Goal: Transaction & Acquisition: Book appointment/travel/reservation

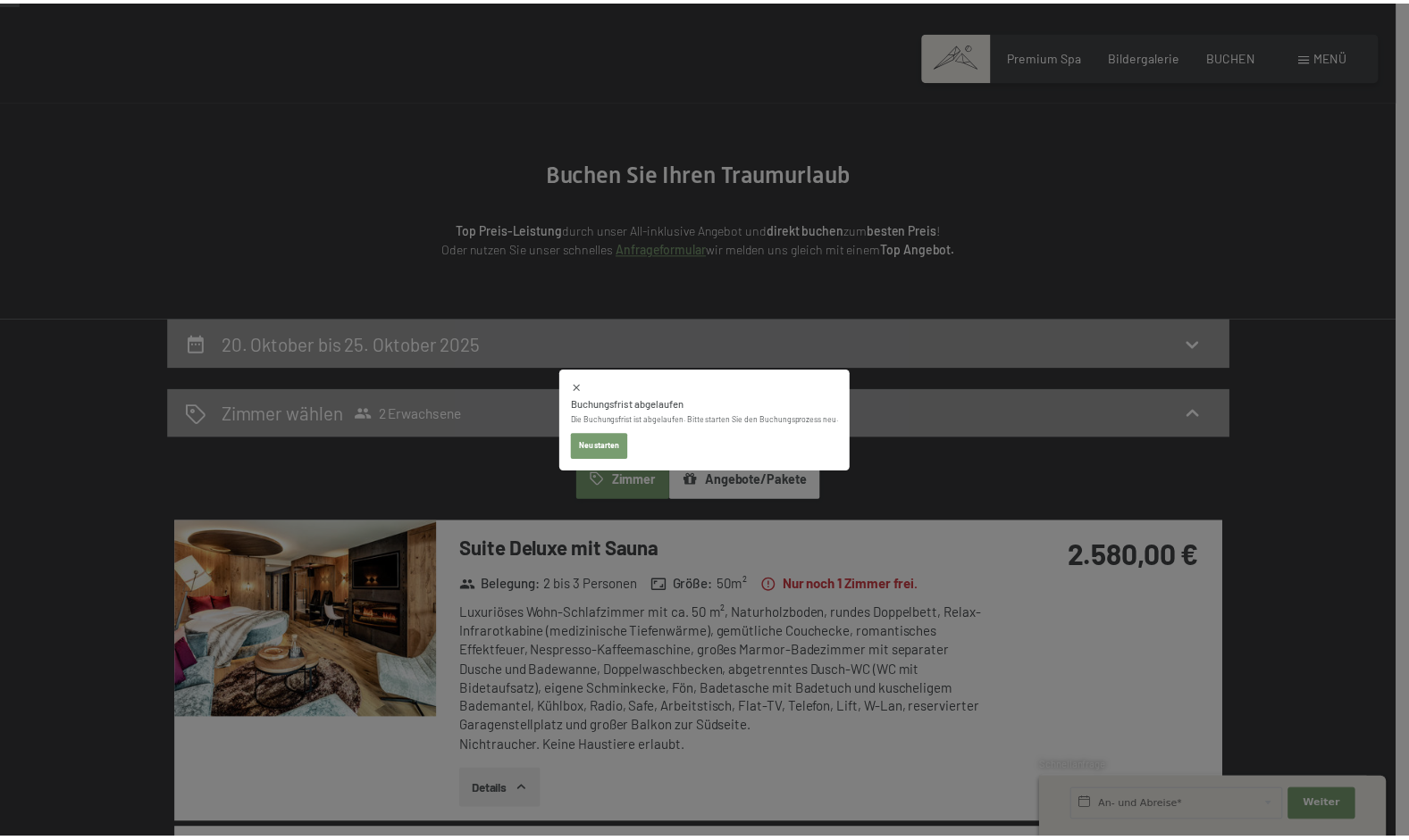
scroll to position [56, 0]
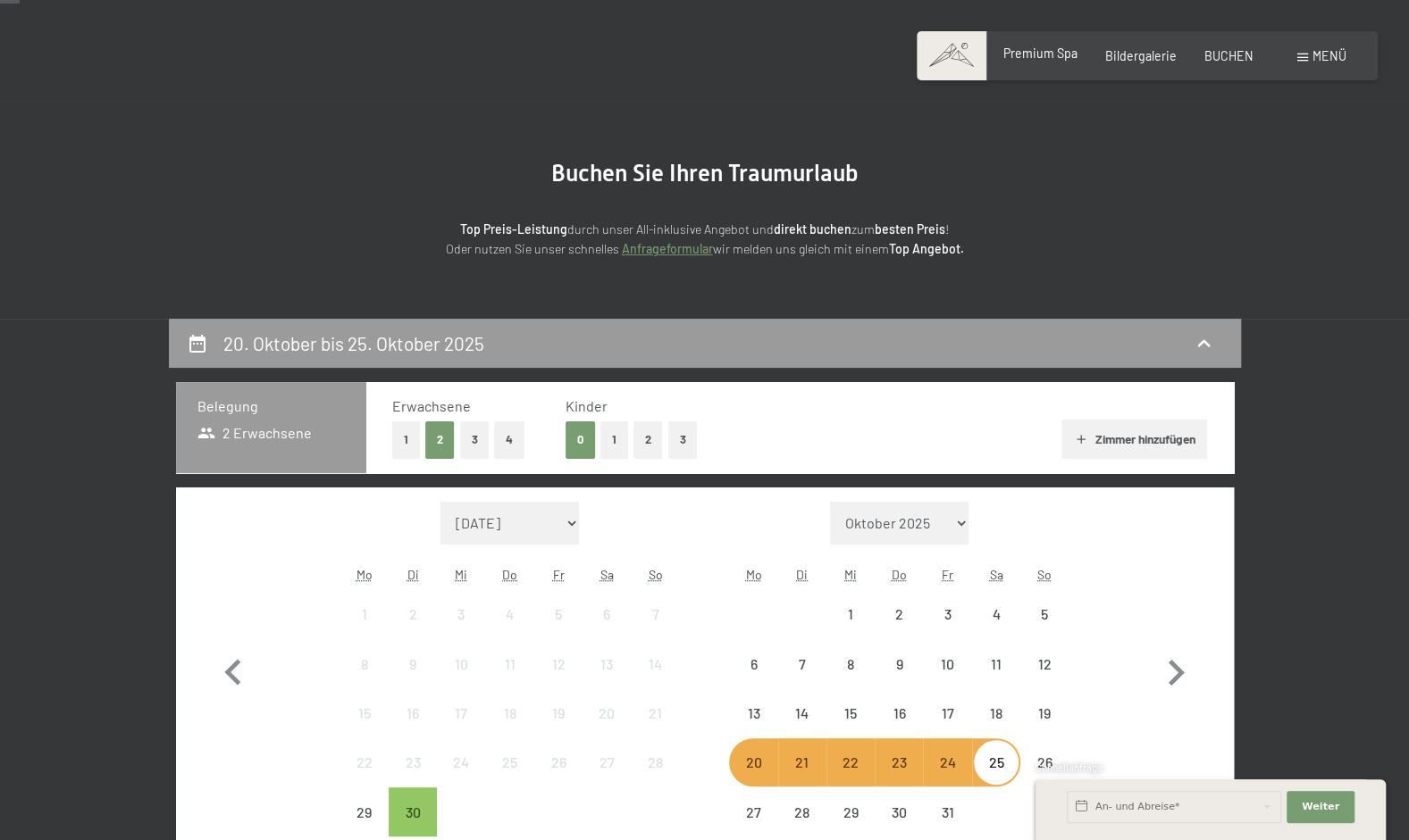
click at [1050, 57] on span "Premium Spa" at bounding box center [1040, 52] width 75 height 15
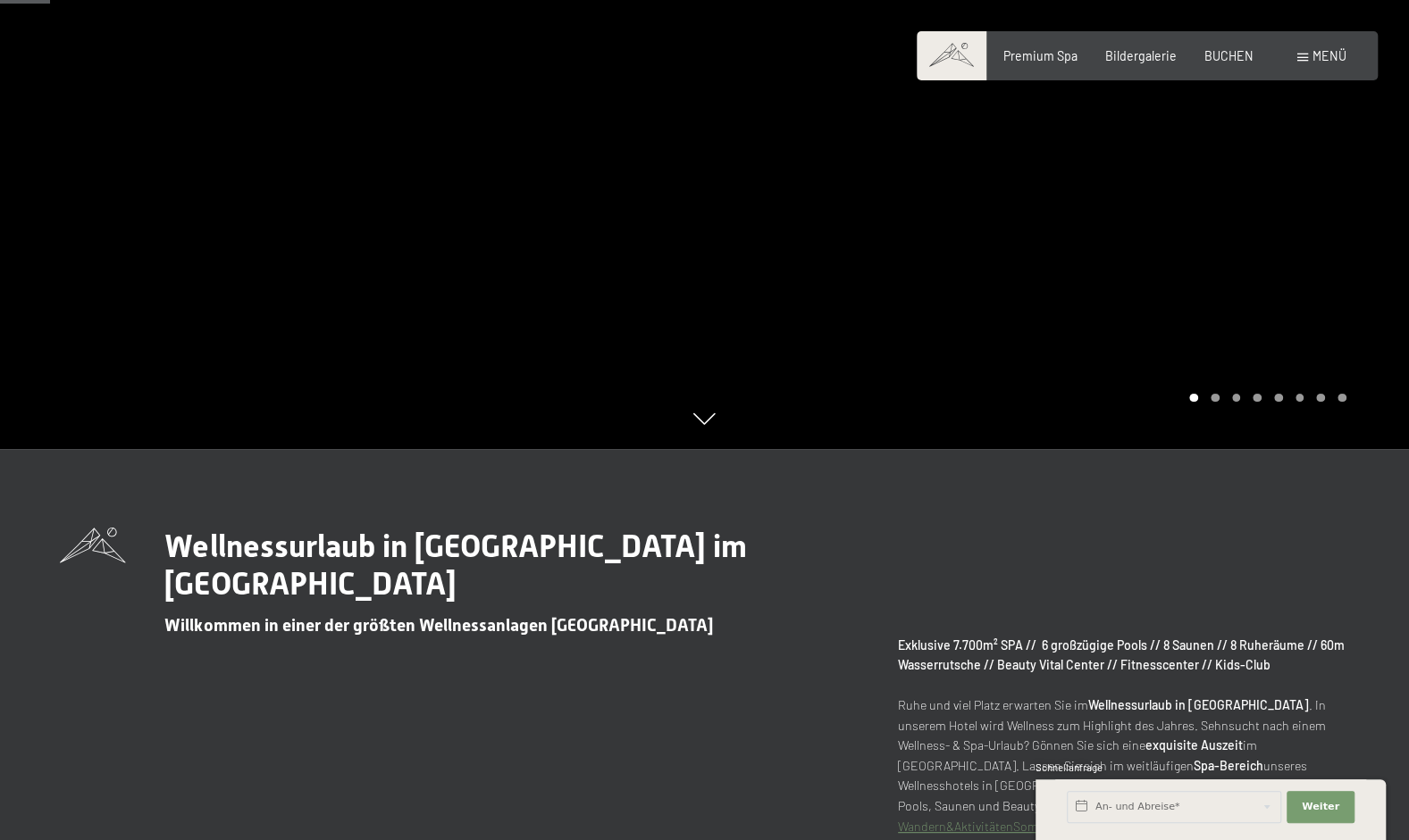
scroll to position [397, 0]
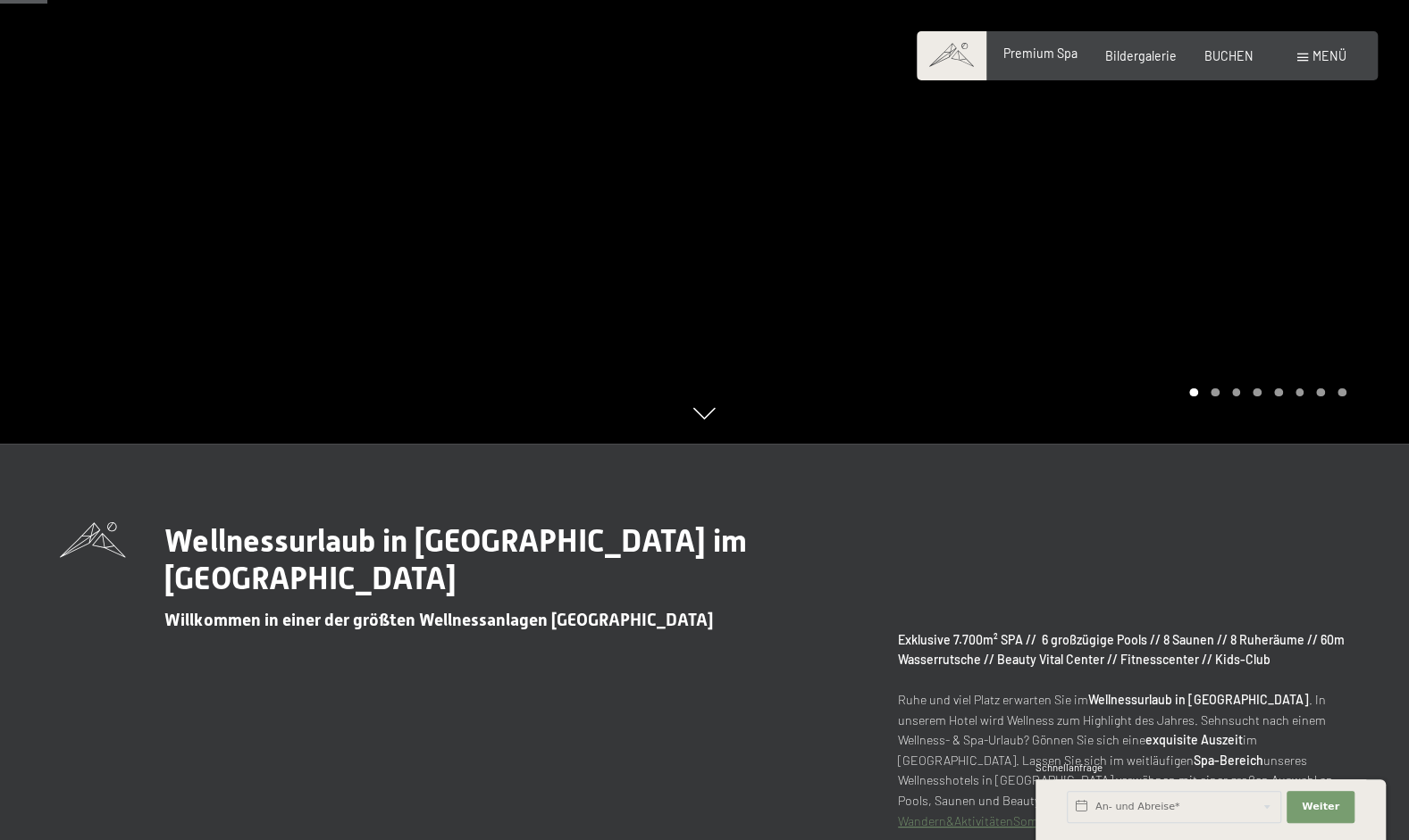
click at [1065, 55] on span "Premium Spa" at bounding box center [1040, 52] width 75 height 15
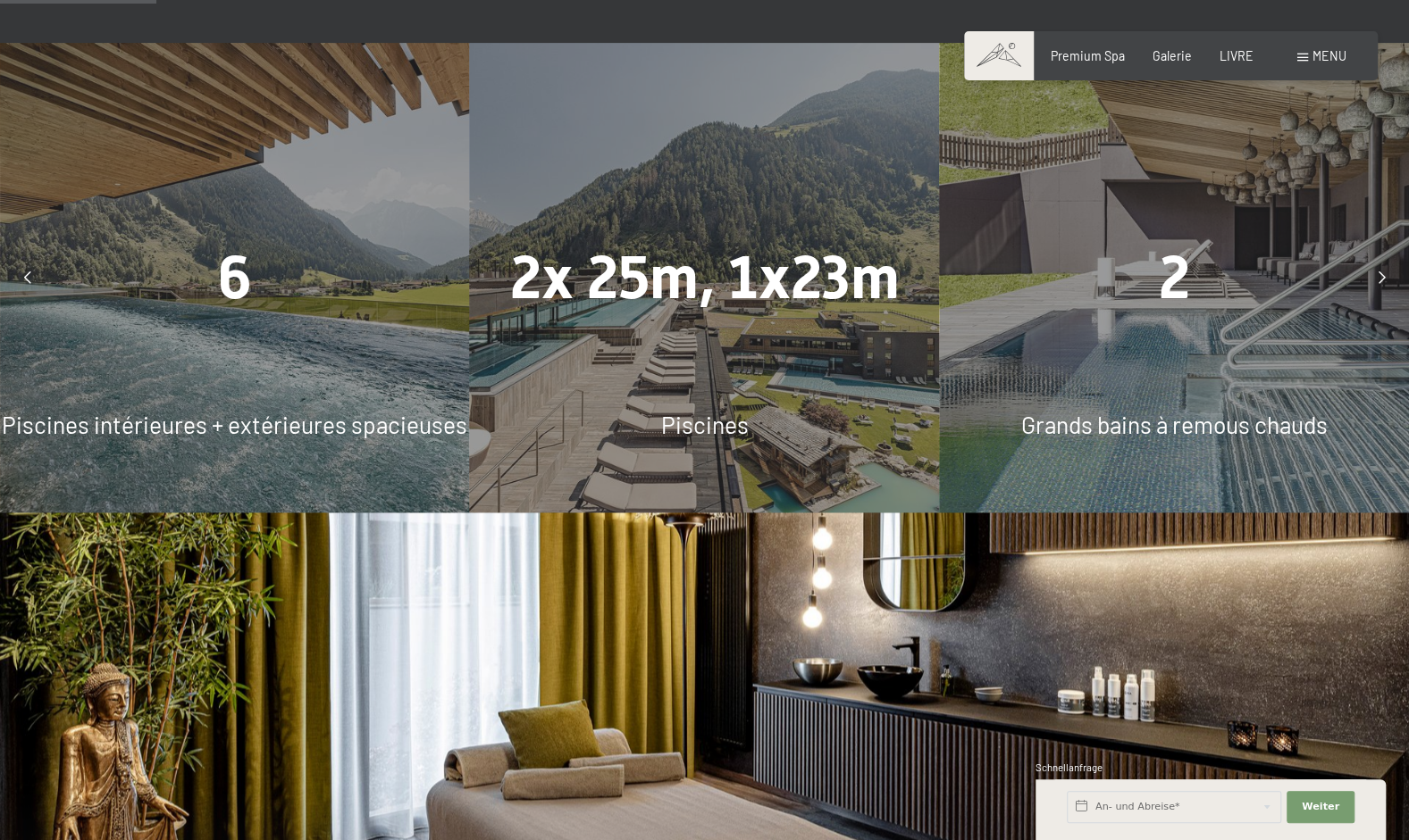
scroll to position [1301, 0]
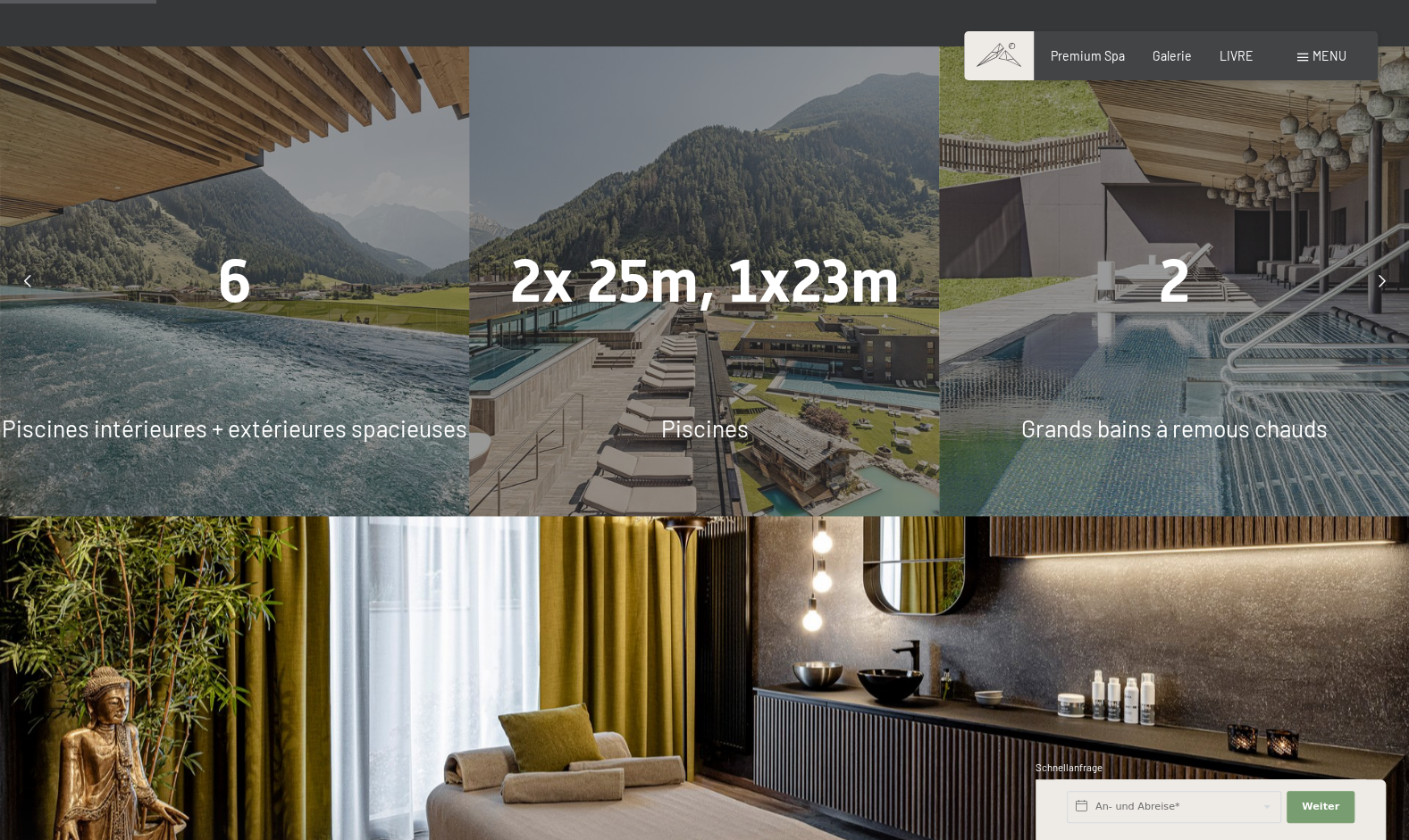
click at [1379, 286] on icon at bounding box center [1381, 281] width 7 height 13
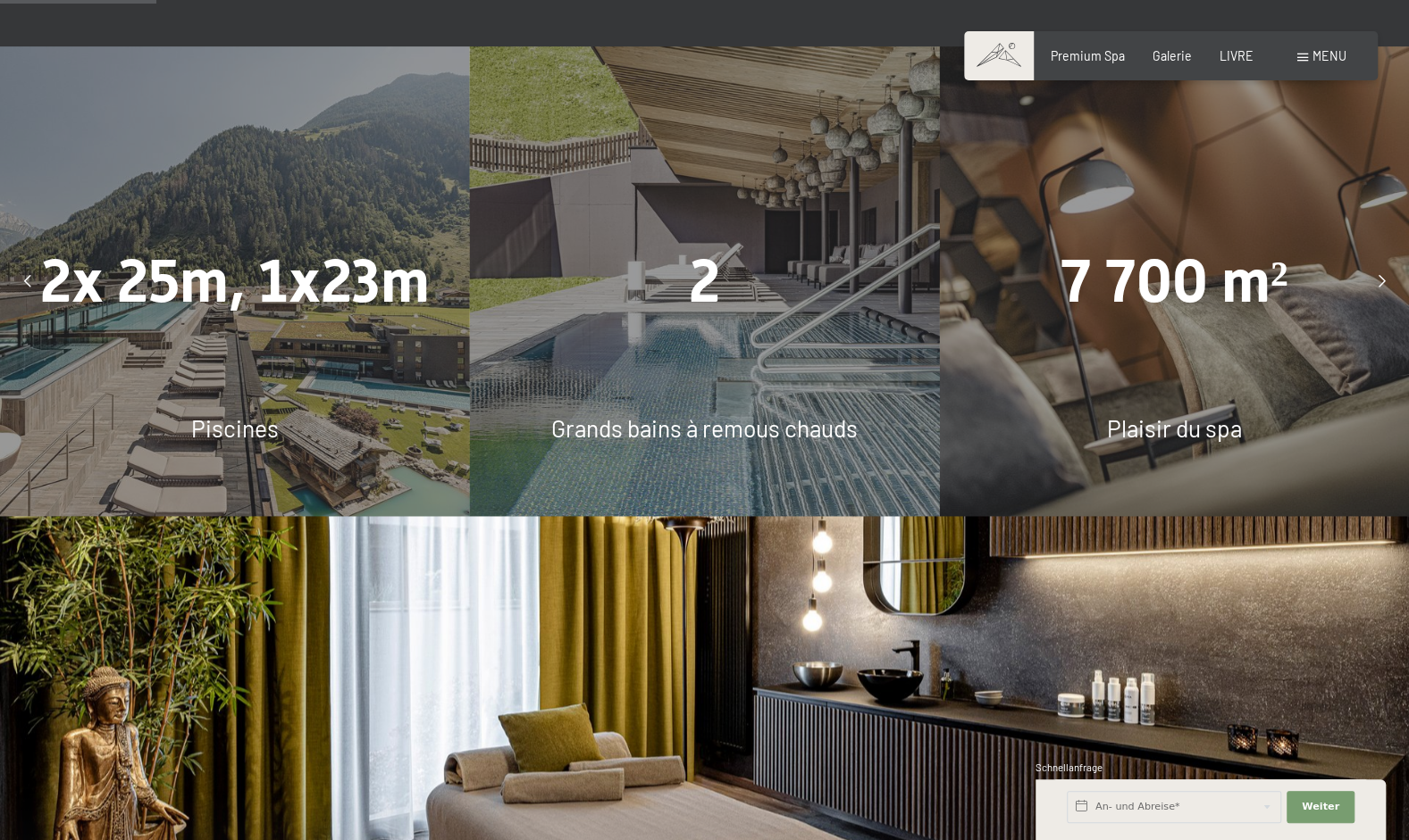
click at [1374, 291] on div at bounding box center [1382, 281] width 39 height 39
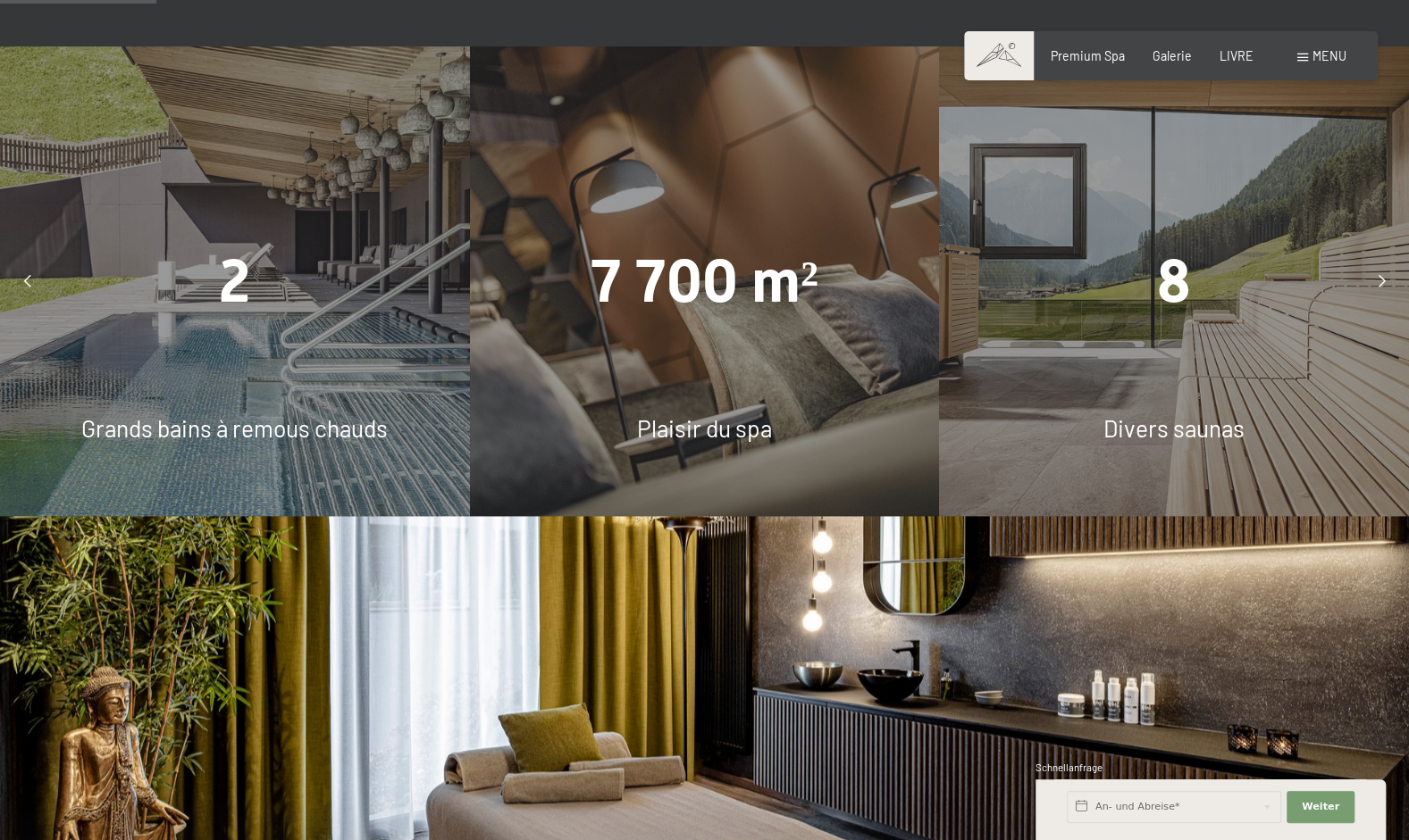
click at [1374, 287] on div at bounding box center [1382, 281] width 39 height 39
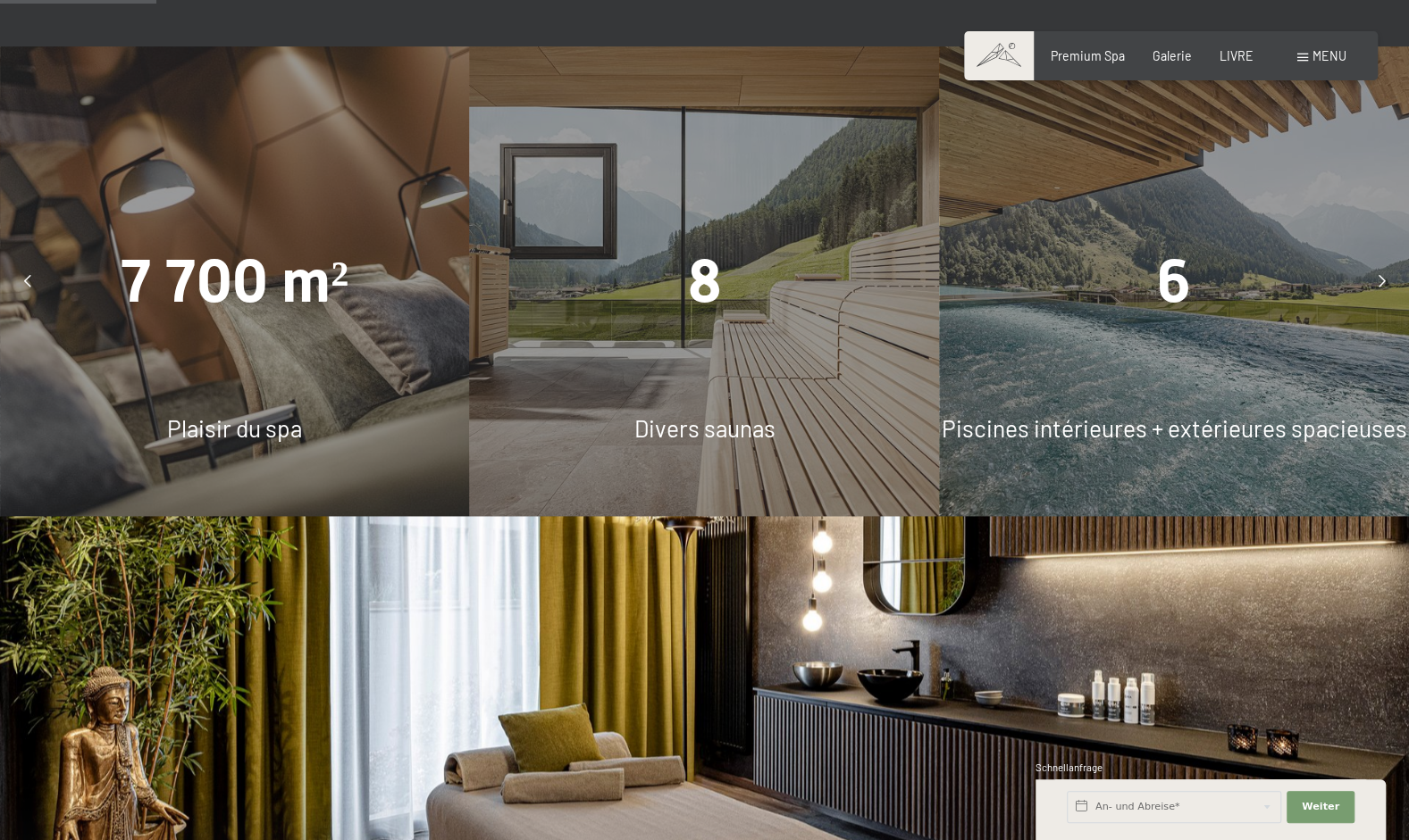
click at [1373, 290] on div at bounding box center [1382, 281] width 39 height 39
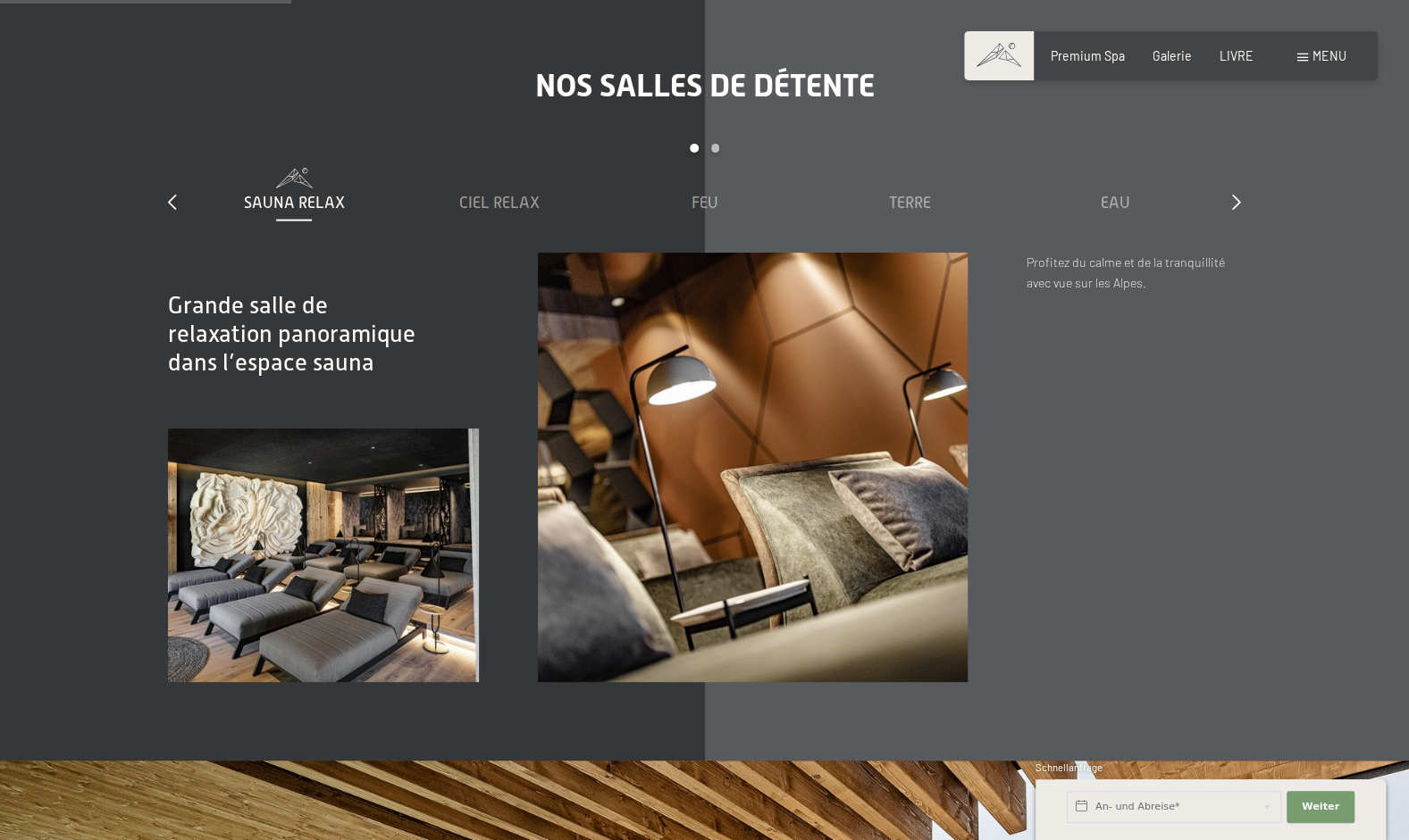
scroll to position [2431, 0]
click at [1230, 198] on div "Diapositives 1 à 5 de 7 Sauna Relax Ciel Relax Feu Terre Eau Air Nuage 7" at bounding box center [704, 198] width 1073 height 109
click at [1234, 202] on icon at bounding box center [1236, 202] width 9 height 16
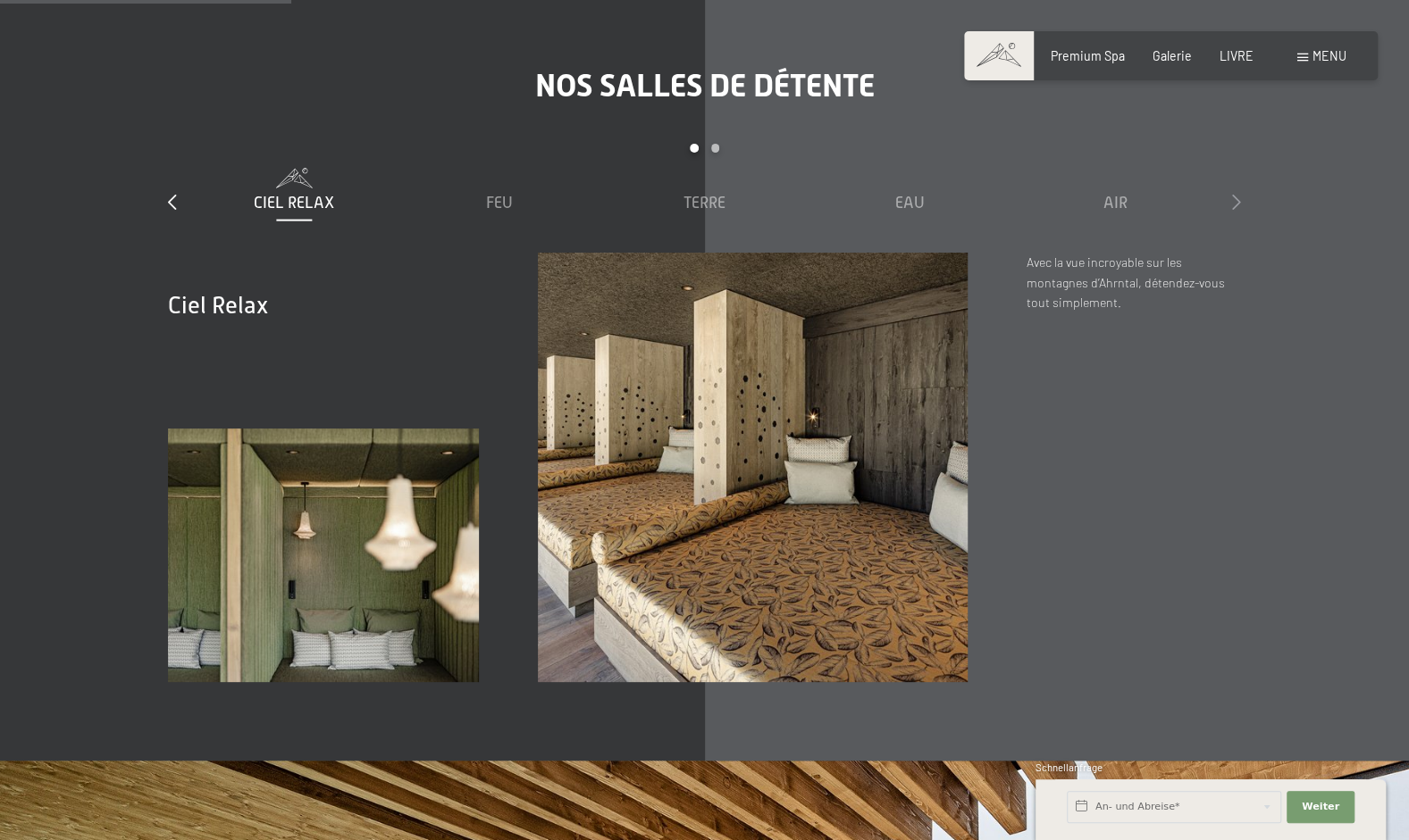
click at [1236, 202] on icon at bounding box center [1236, 202] width 9 height 16
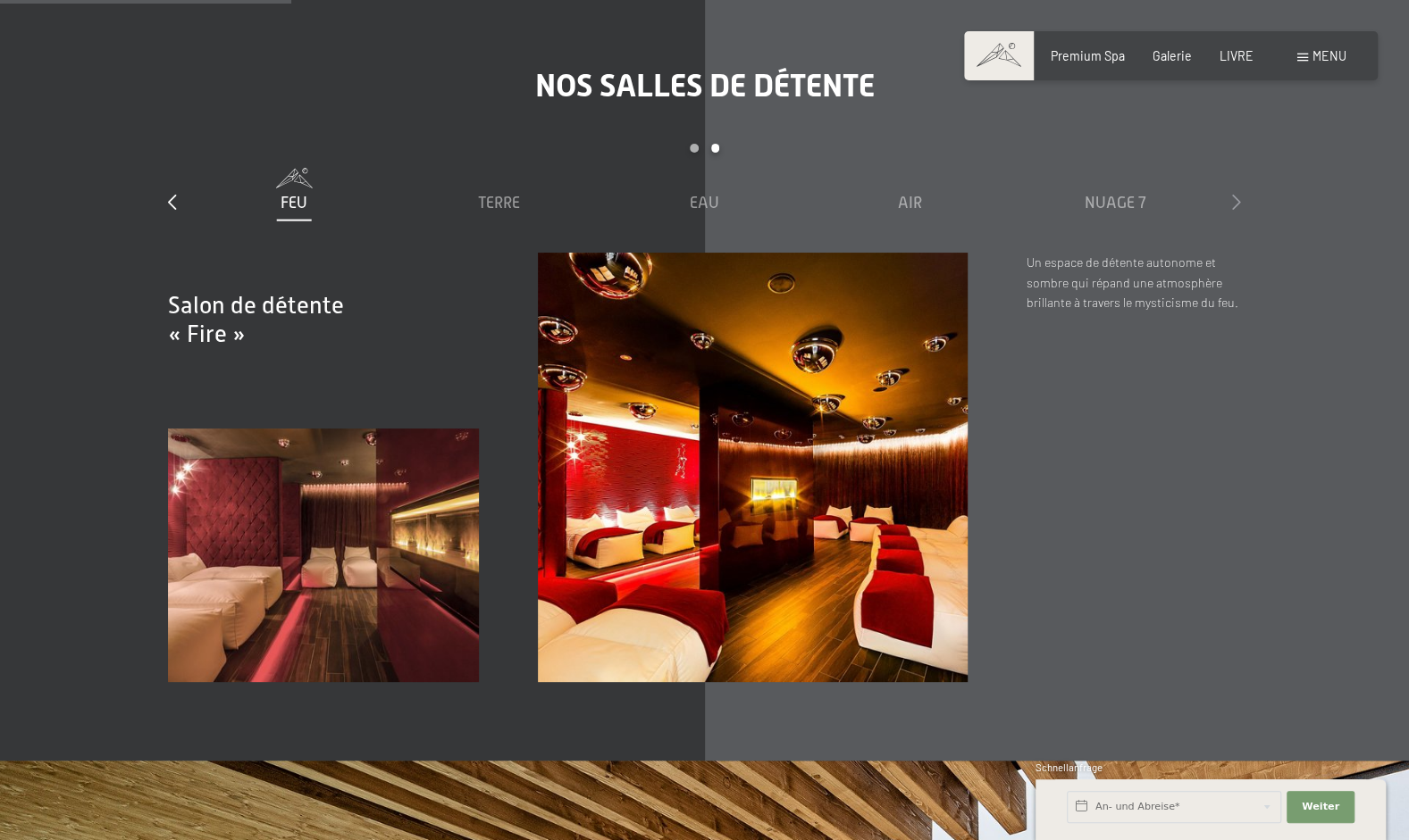
click at [1235, 202] on icon at bounding box center [1236, 202] width 9 height 16
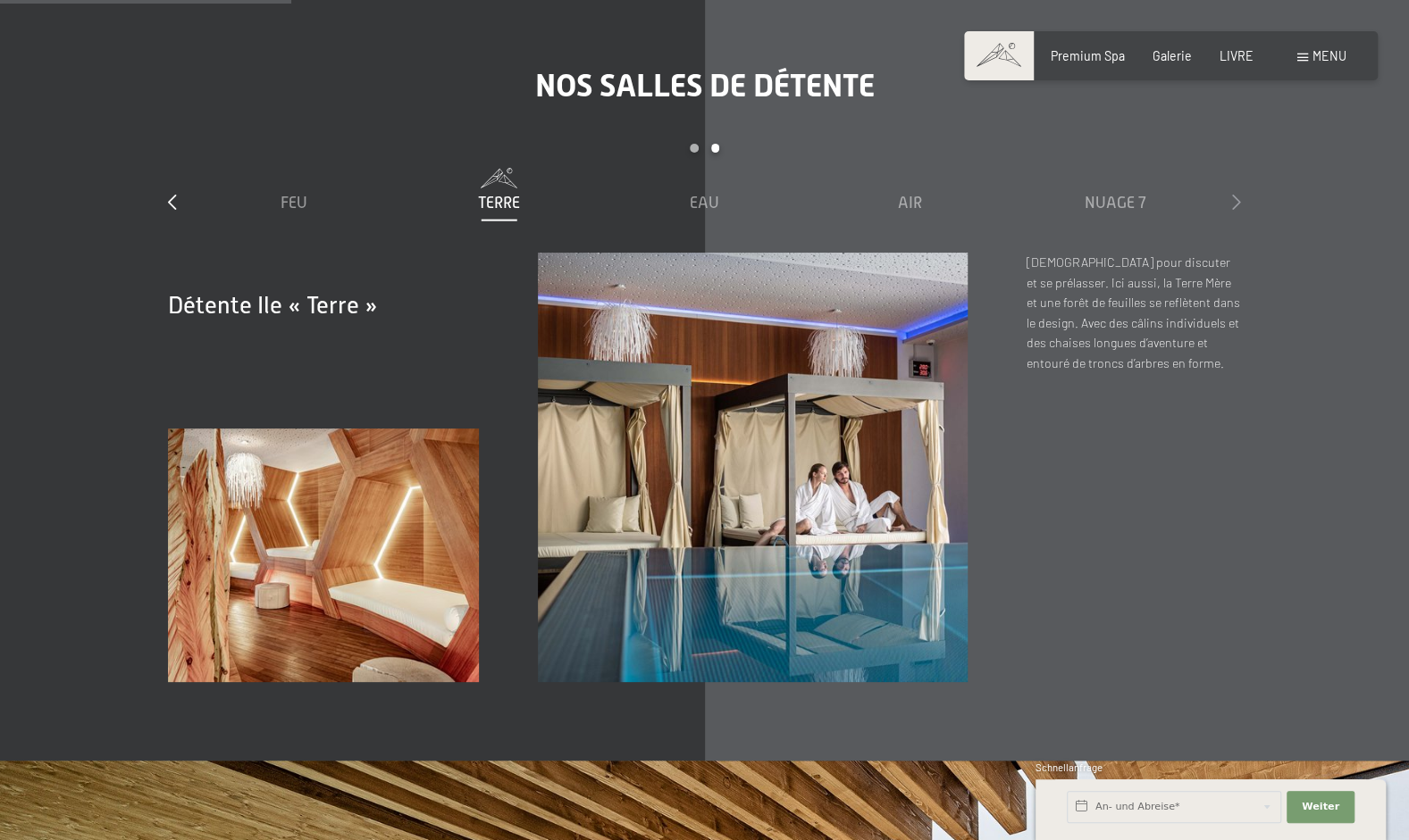
click at [1239, 202] on icon at bounding box center [1236, 202] width 9 height 16
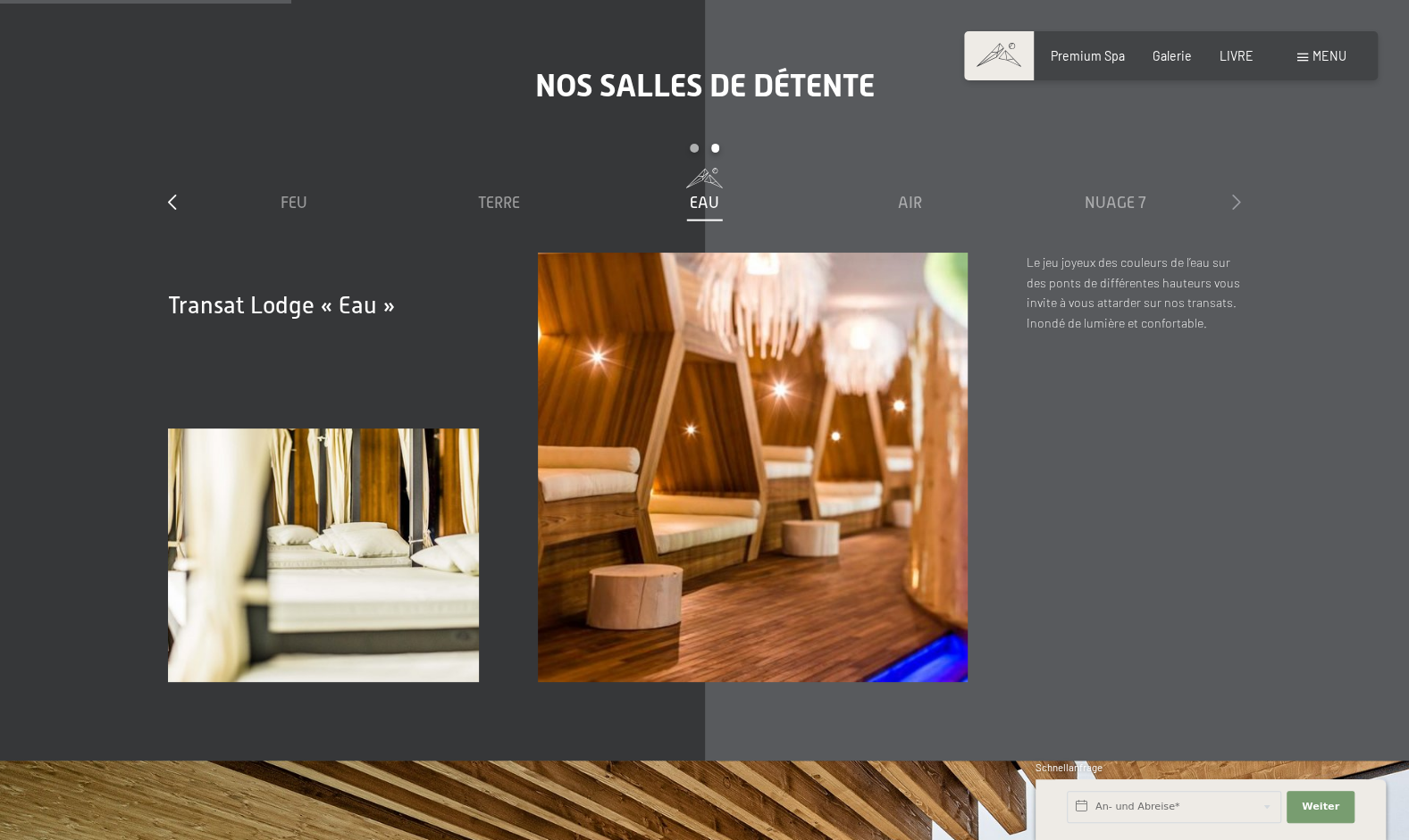
click at [1238, 202] on icon at bounding box center [1236, 202] width 9 height 16
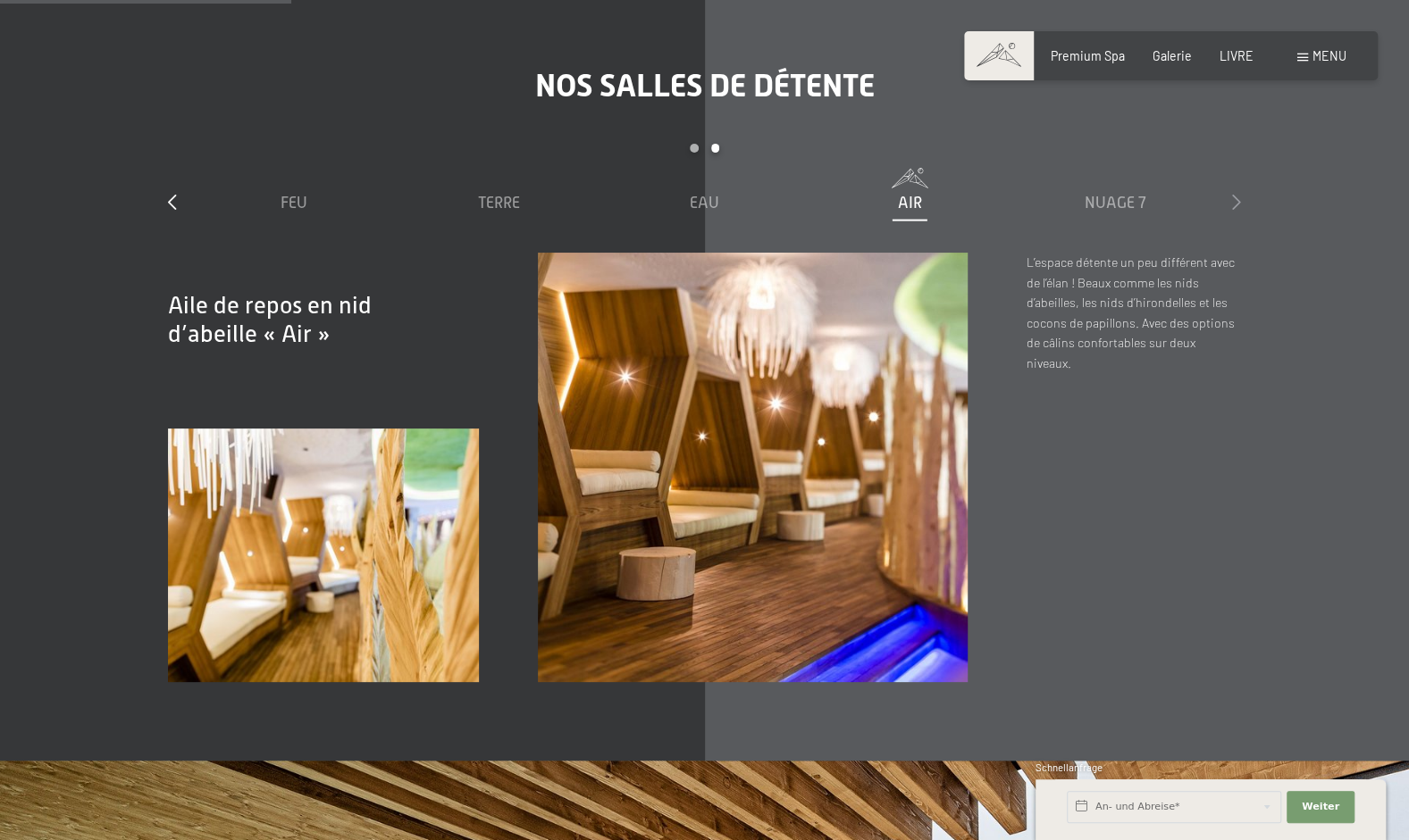
click at [1236, 202] on icon at bounding box center [1236, 202] width 9 height 16
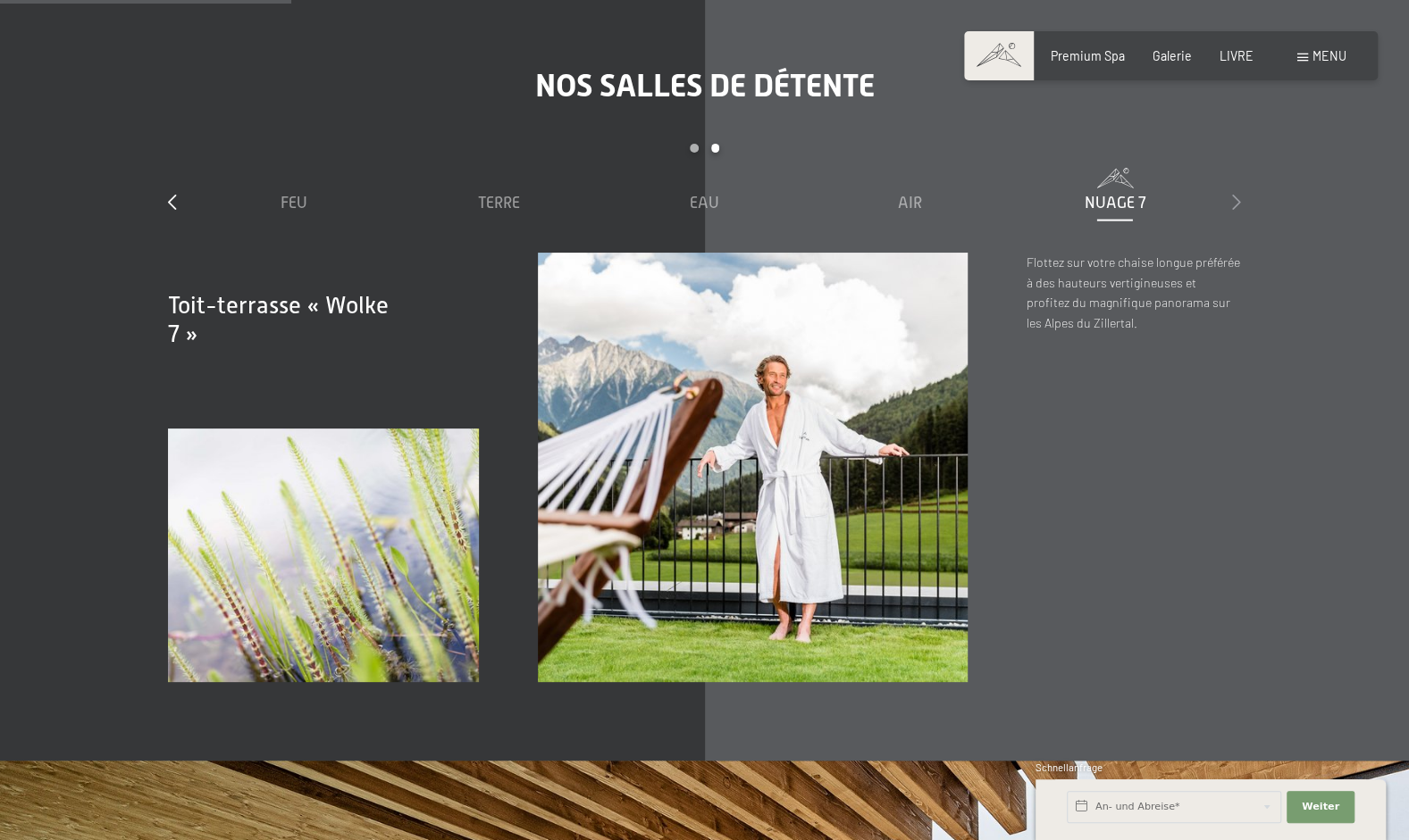
click at [1240, 202] on icon at bounding box center [1236, 202] width 9 height 16
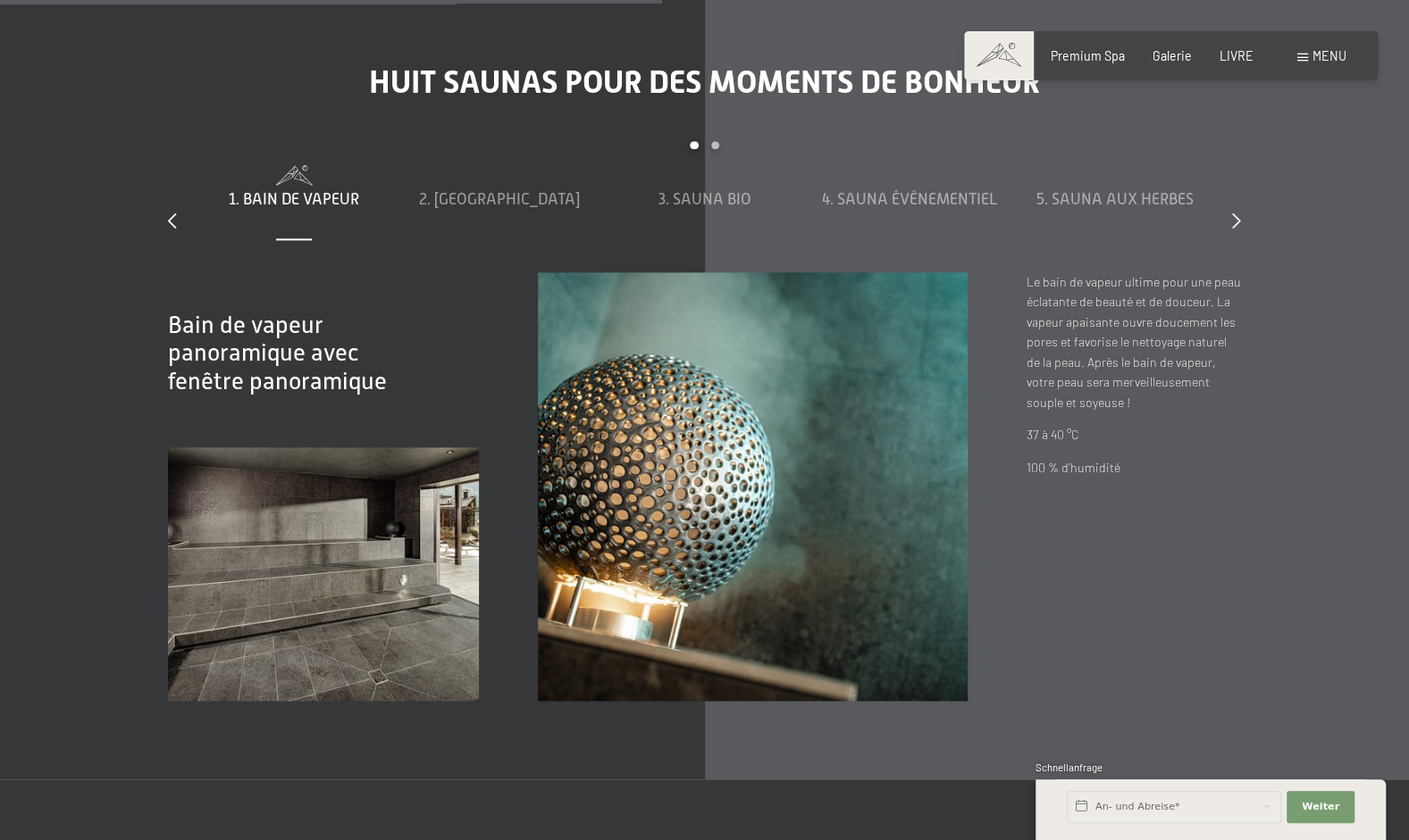
scroll to position [5528, 0]
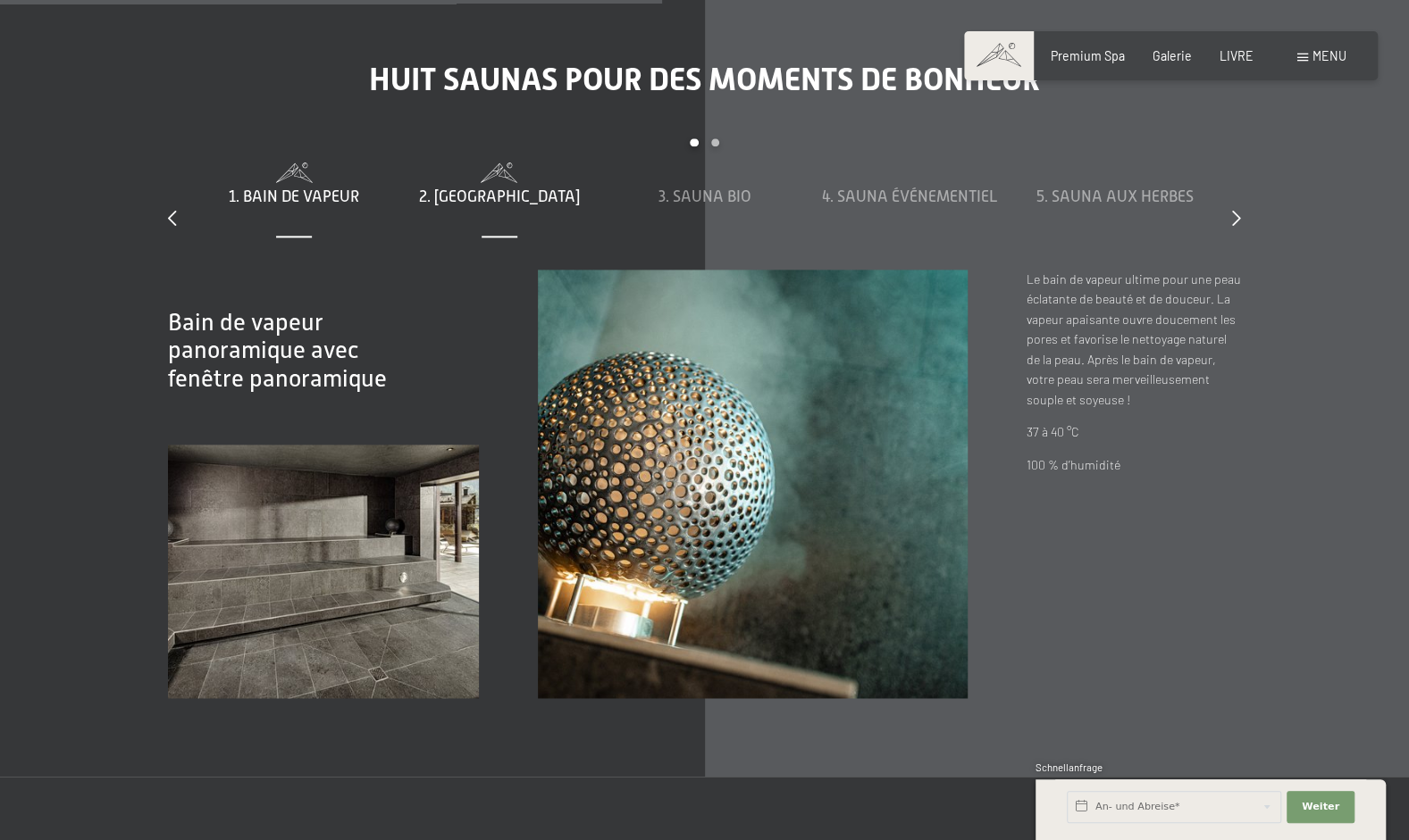
click at [513, 178] on div "2. Sauna tunnel" at bounding box center [499, 196] width 189 height 68
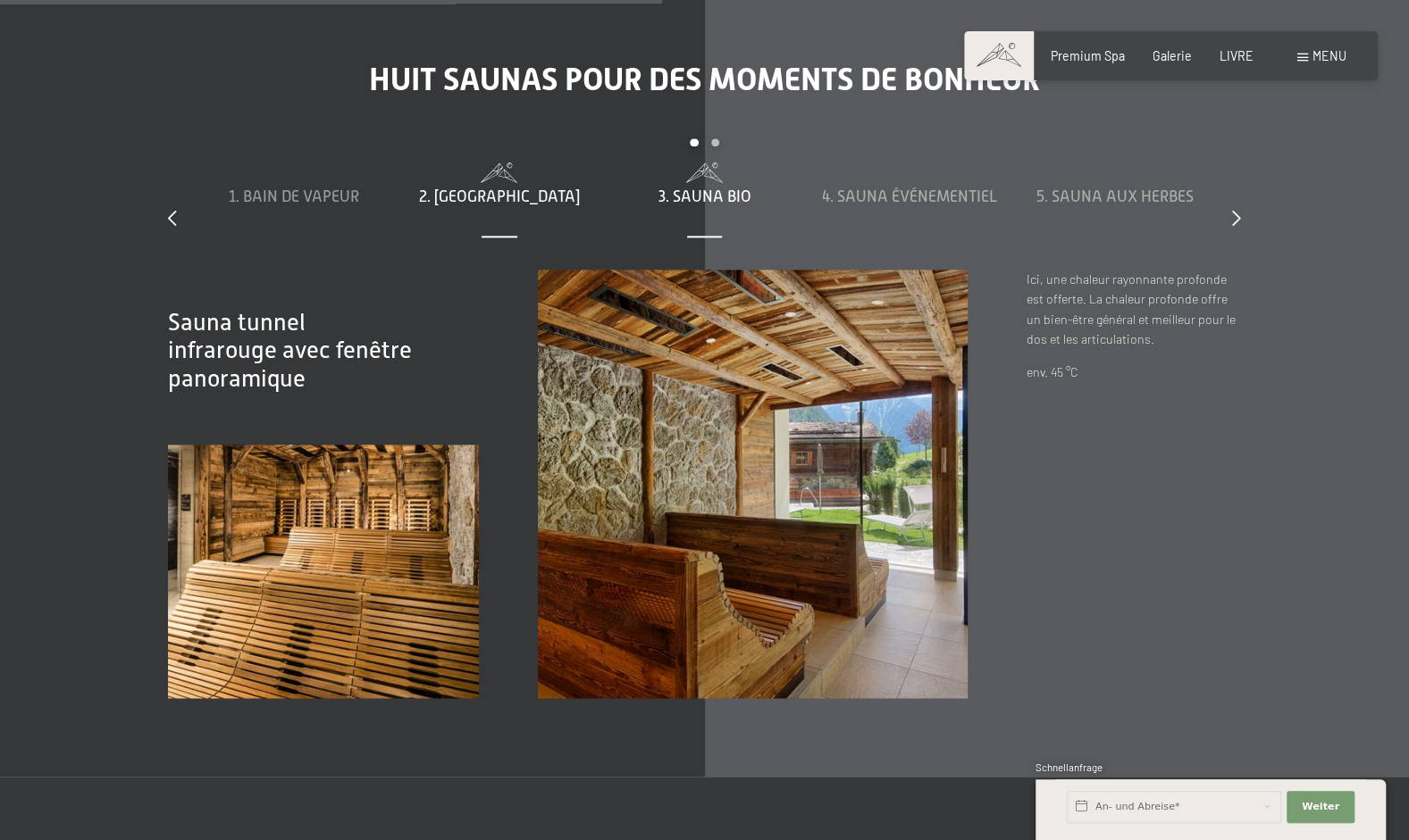
click at [721, 180] on div "3. Sauna bio" at bounding box center [703, 196] width 189 height 68
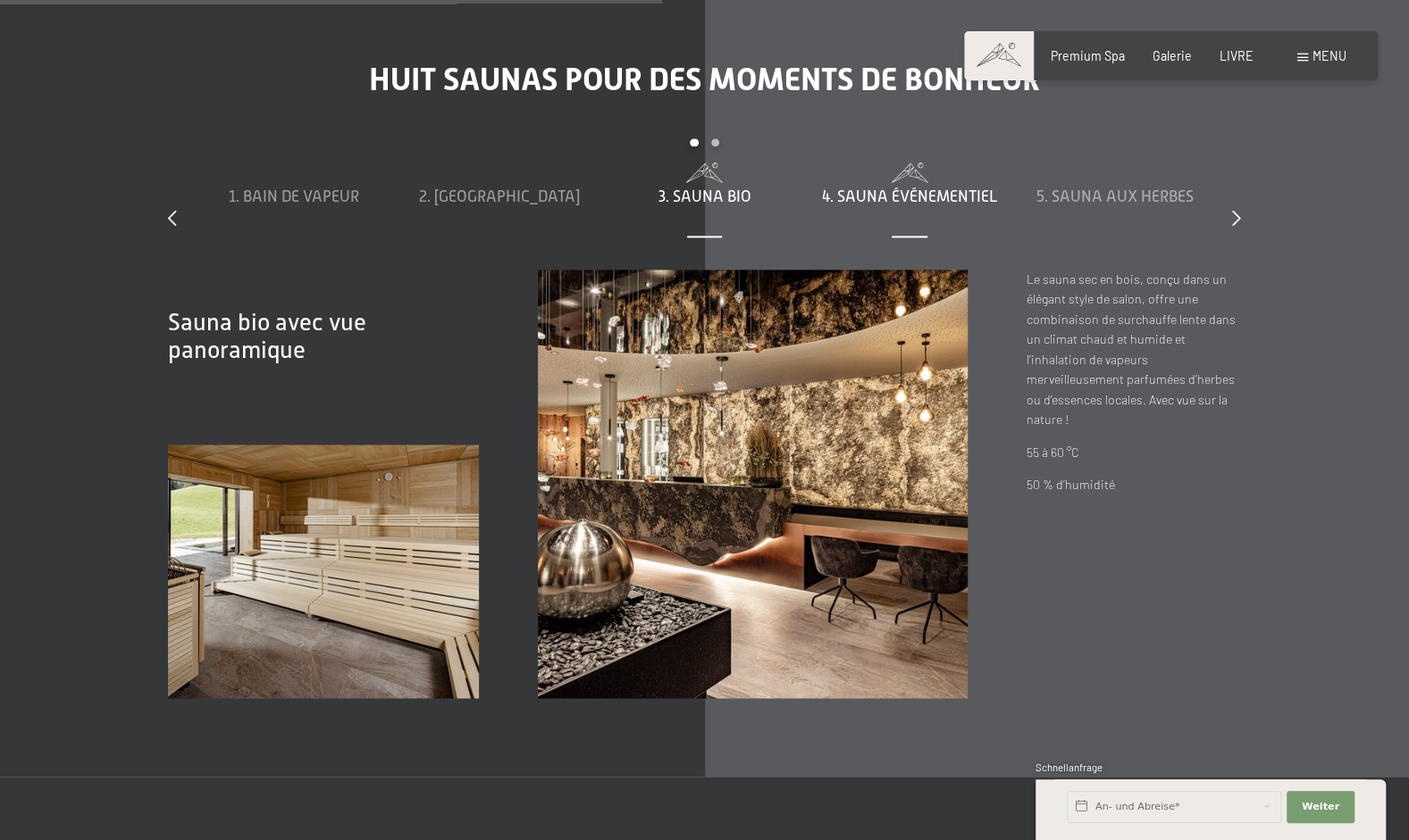
click at [946, 223] on div "4. Sauna événementiel" at bounding box center [909, 196] width 189 height 68
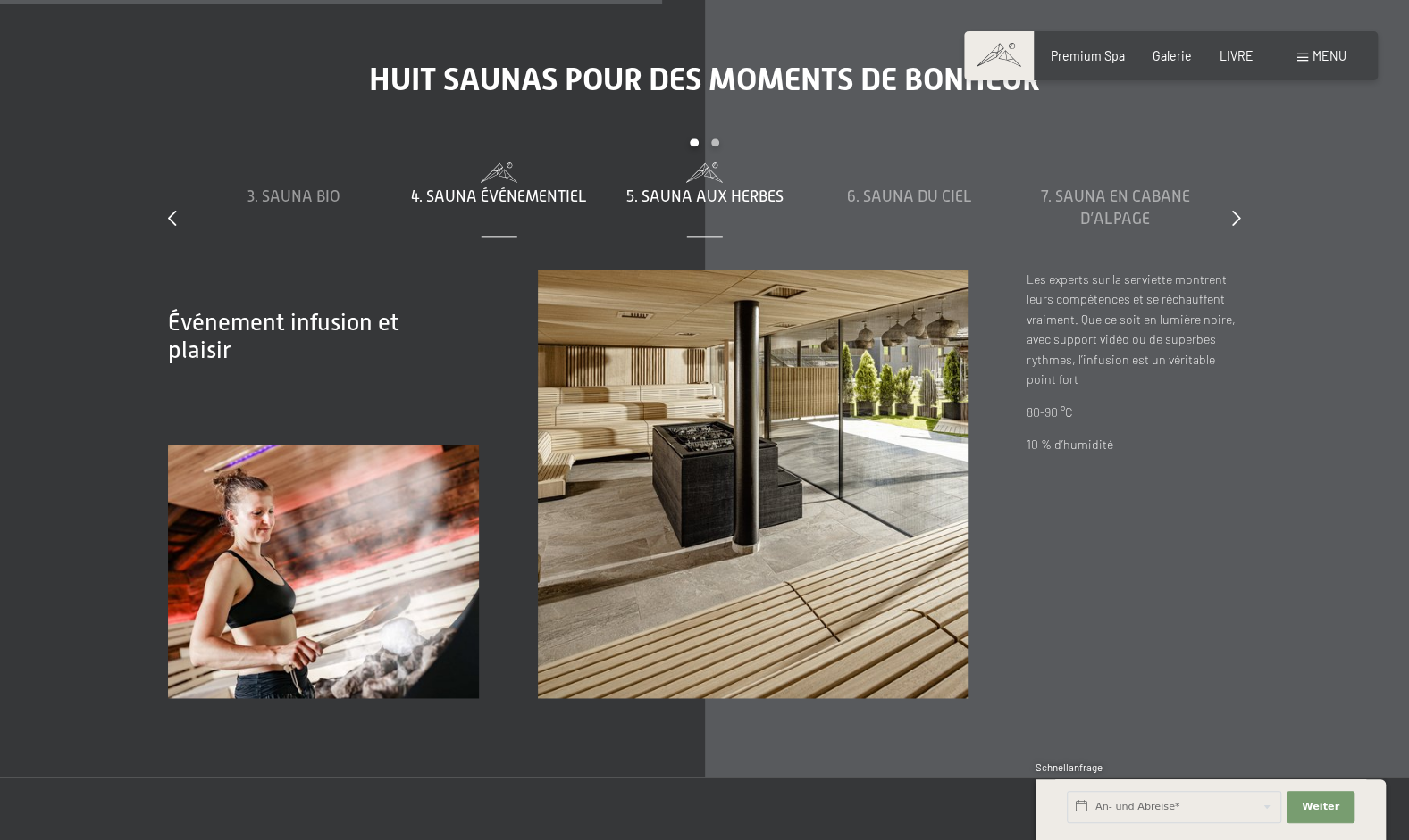
click at [699, 193] on span "5. Sauna aux herbes" at bounding box center [704, 196] width 157 height 18
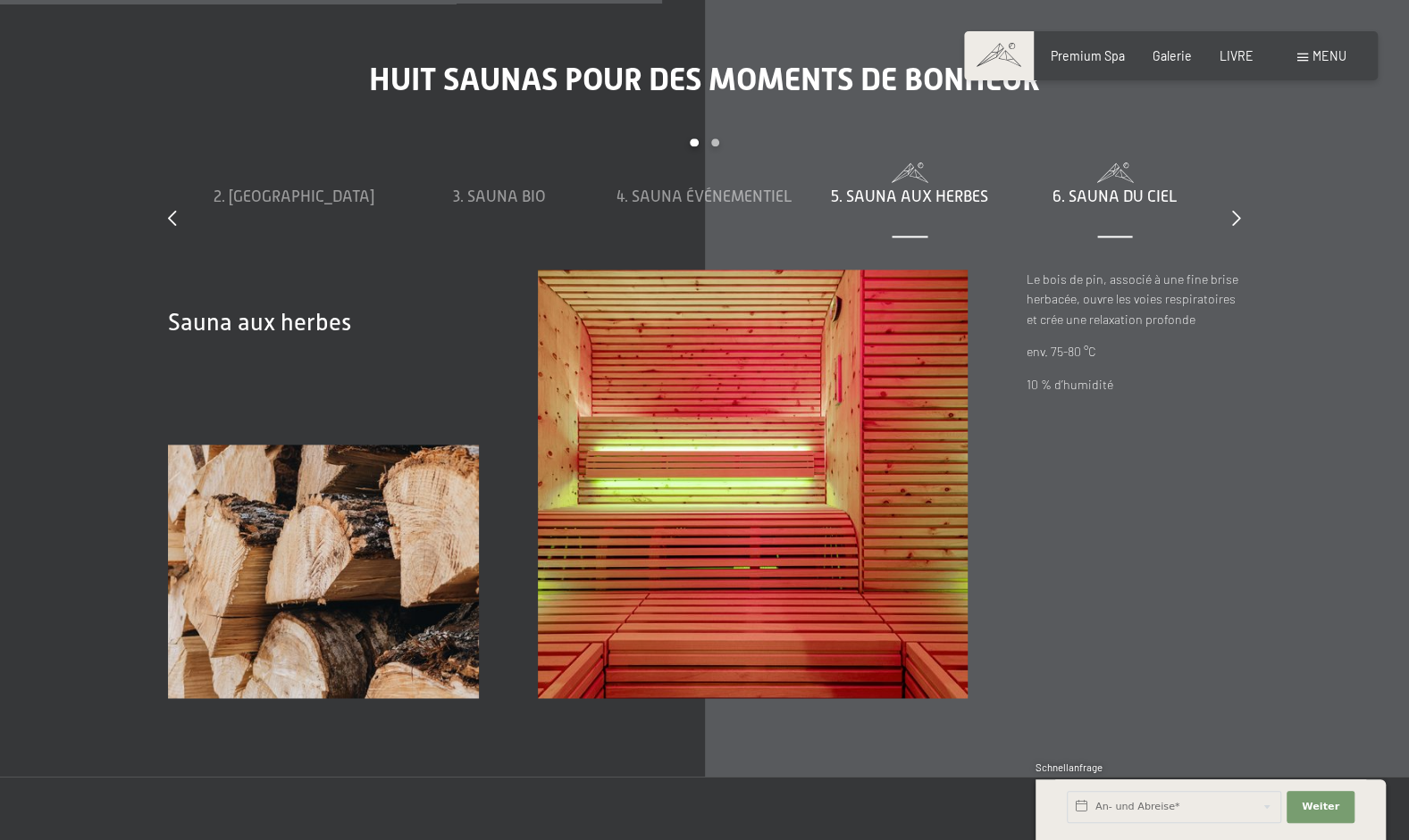
click at [1100, 191] on span "6. Sauna du ciel" at bounding box center [1115, 196] width 126 height 18
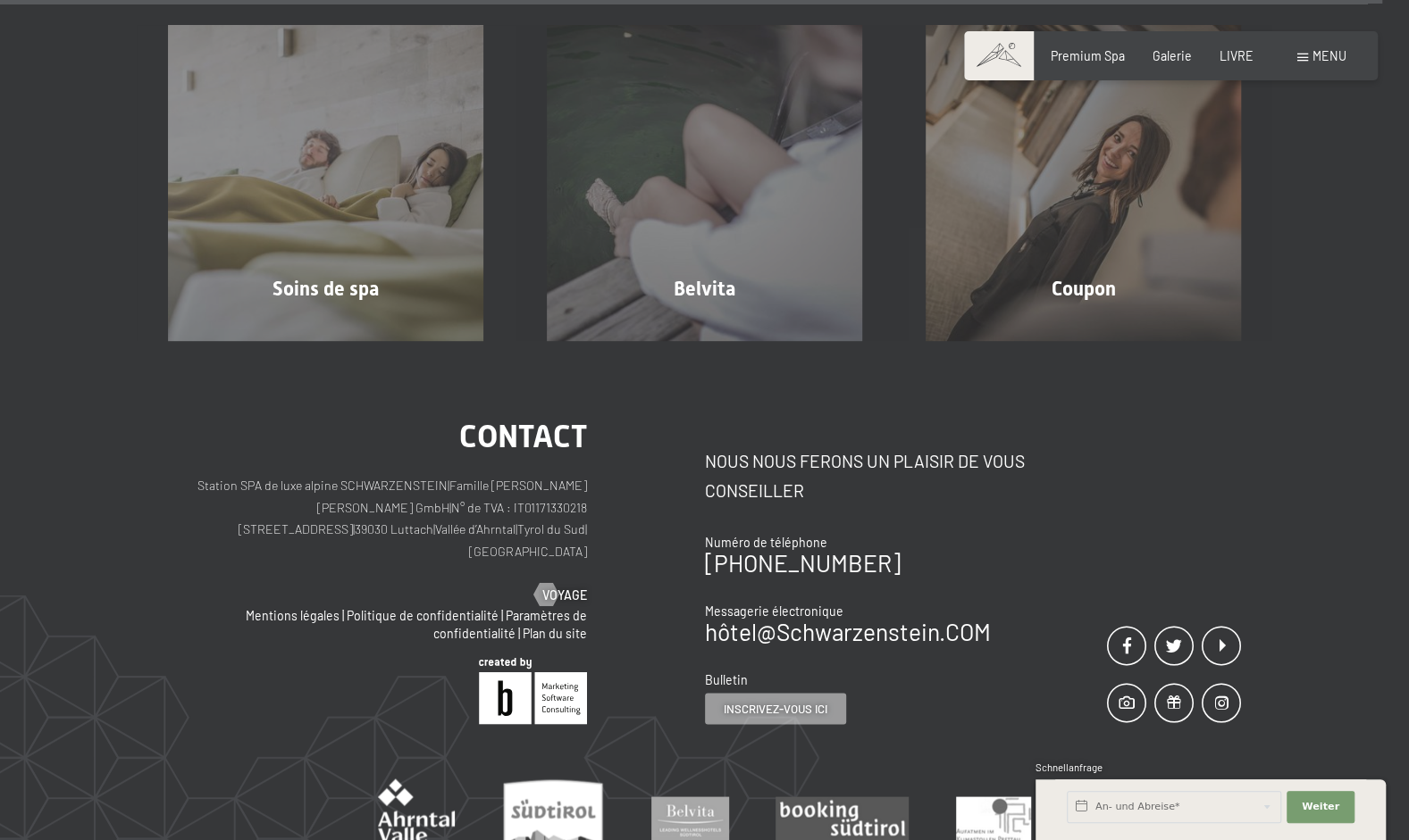
scroll to position [10152, 0]
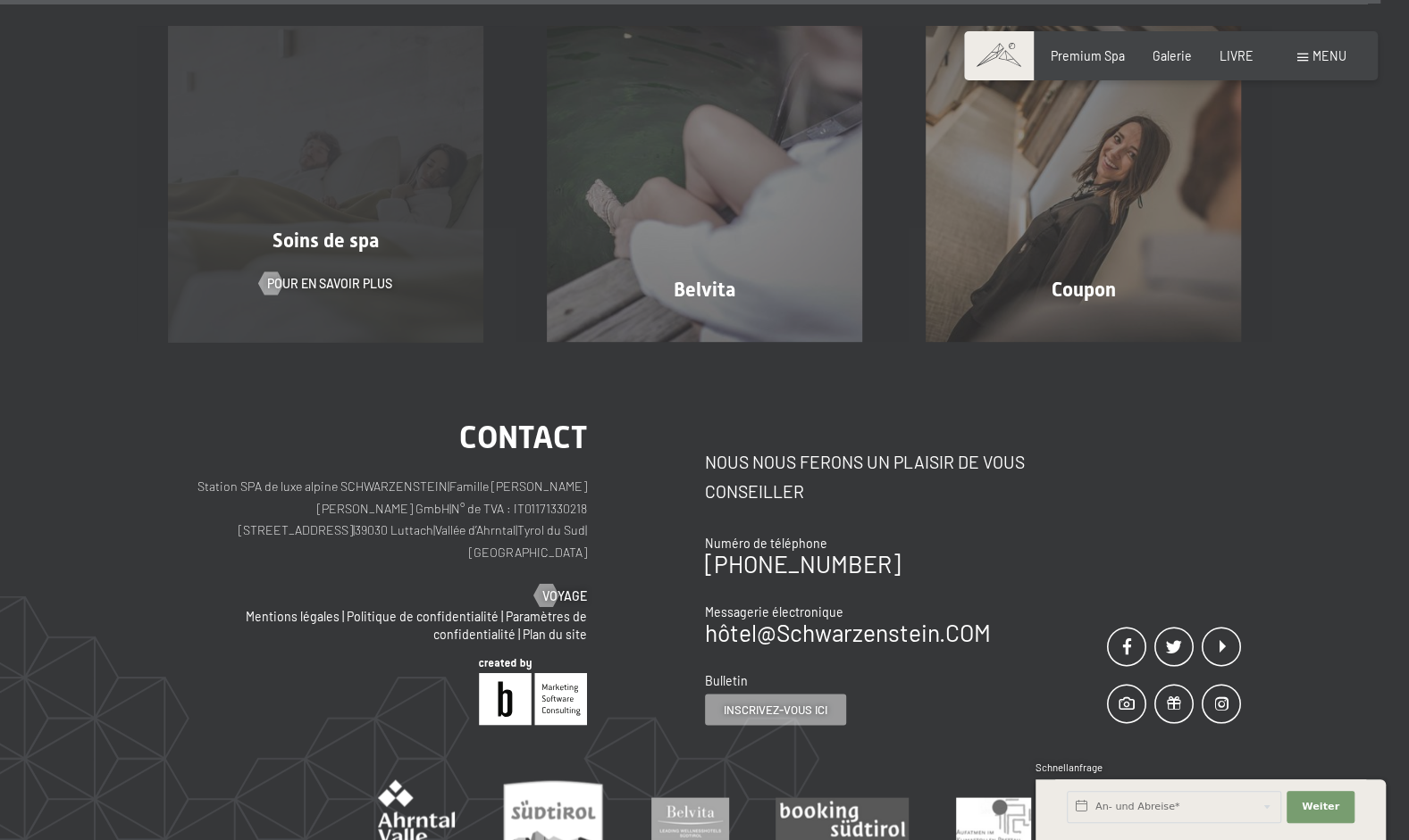
click at [284, 179] on div "Soins de spa Pour en savoir plus" at bounding box center [326, 183] width 378 height 316
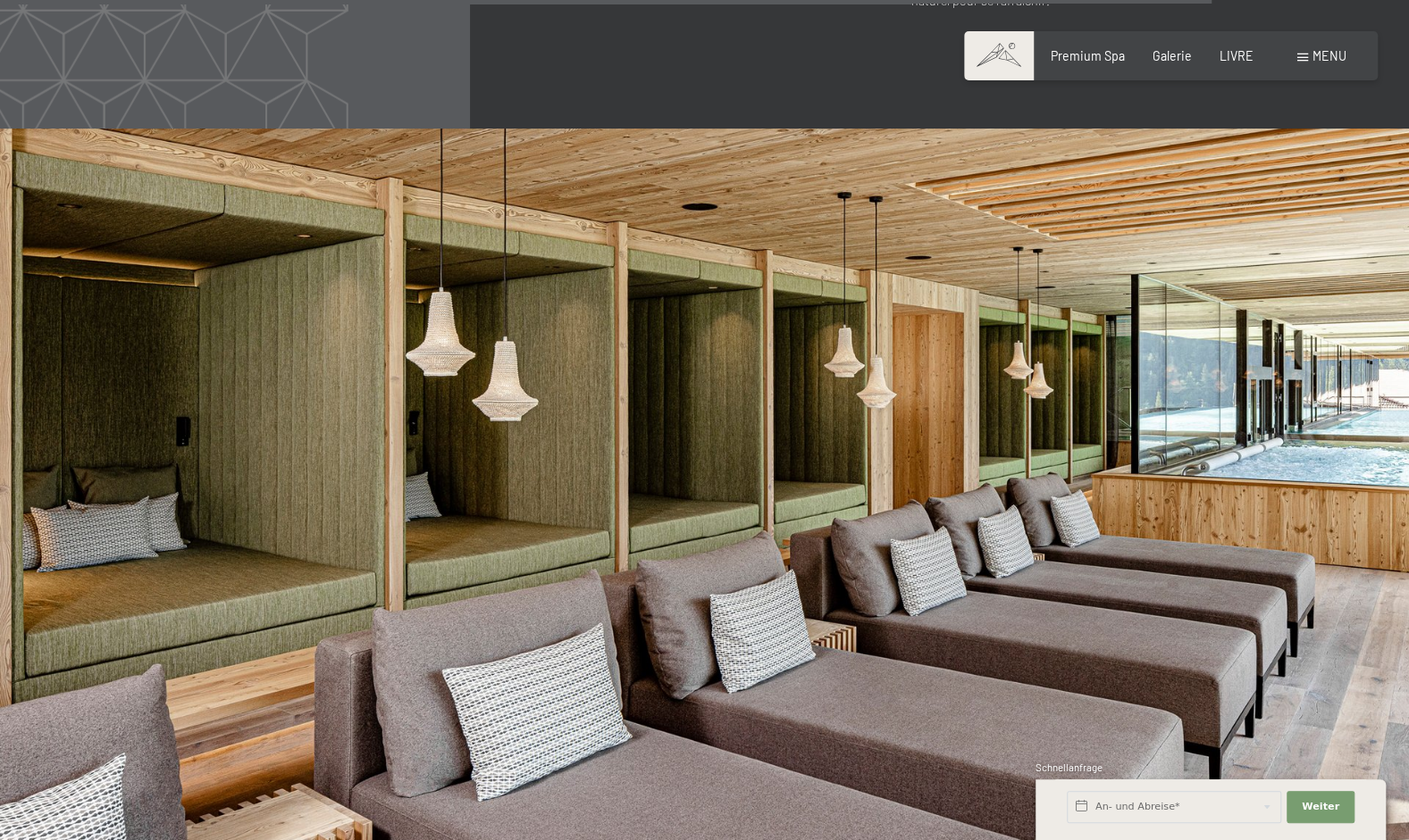
scroll to position [8732, 0]
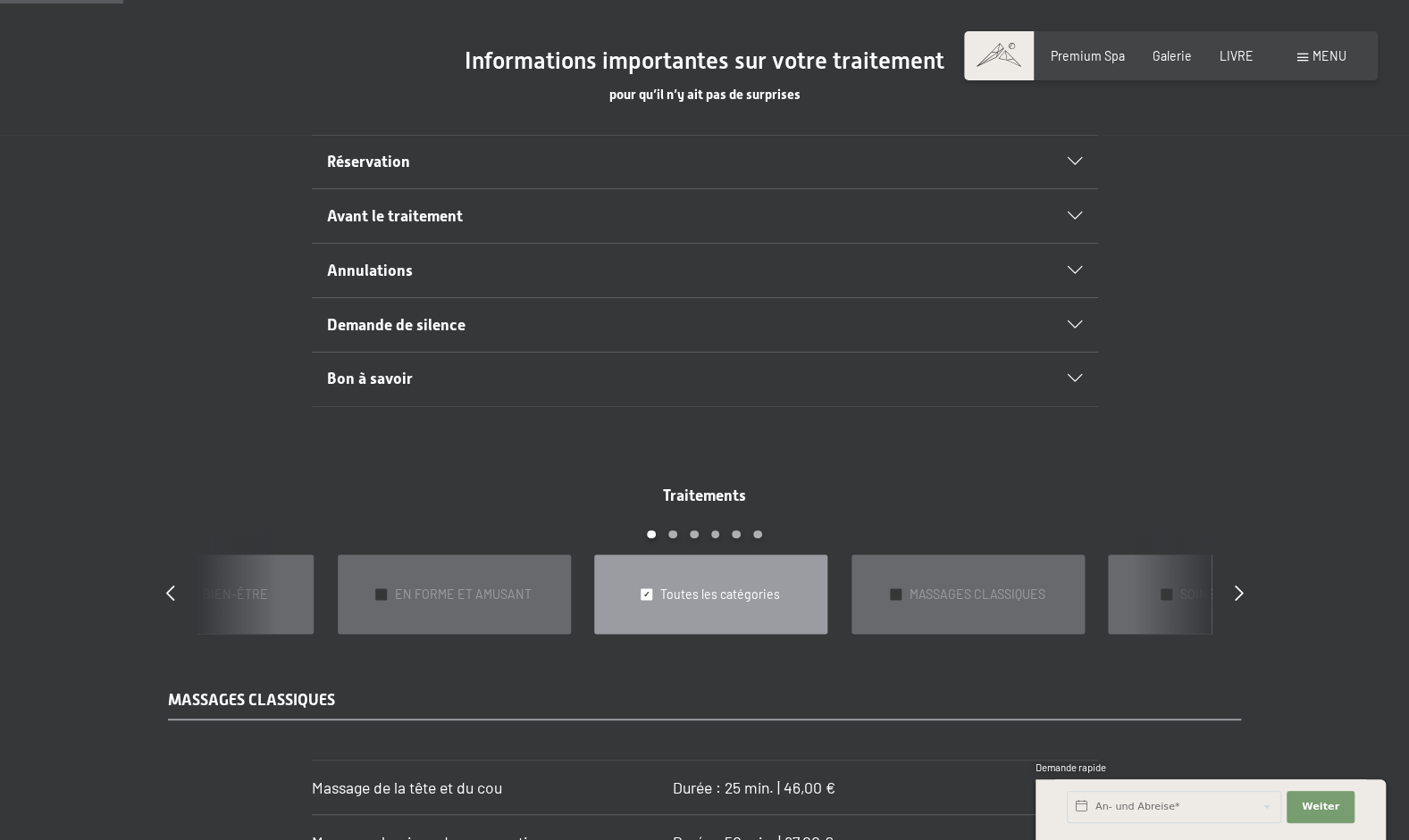
scroll to position [1102, 0]
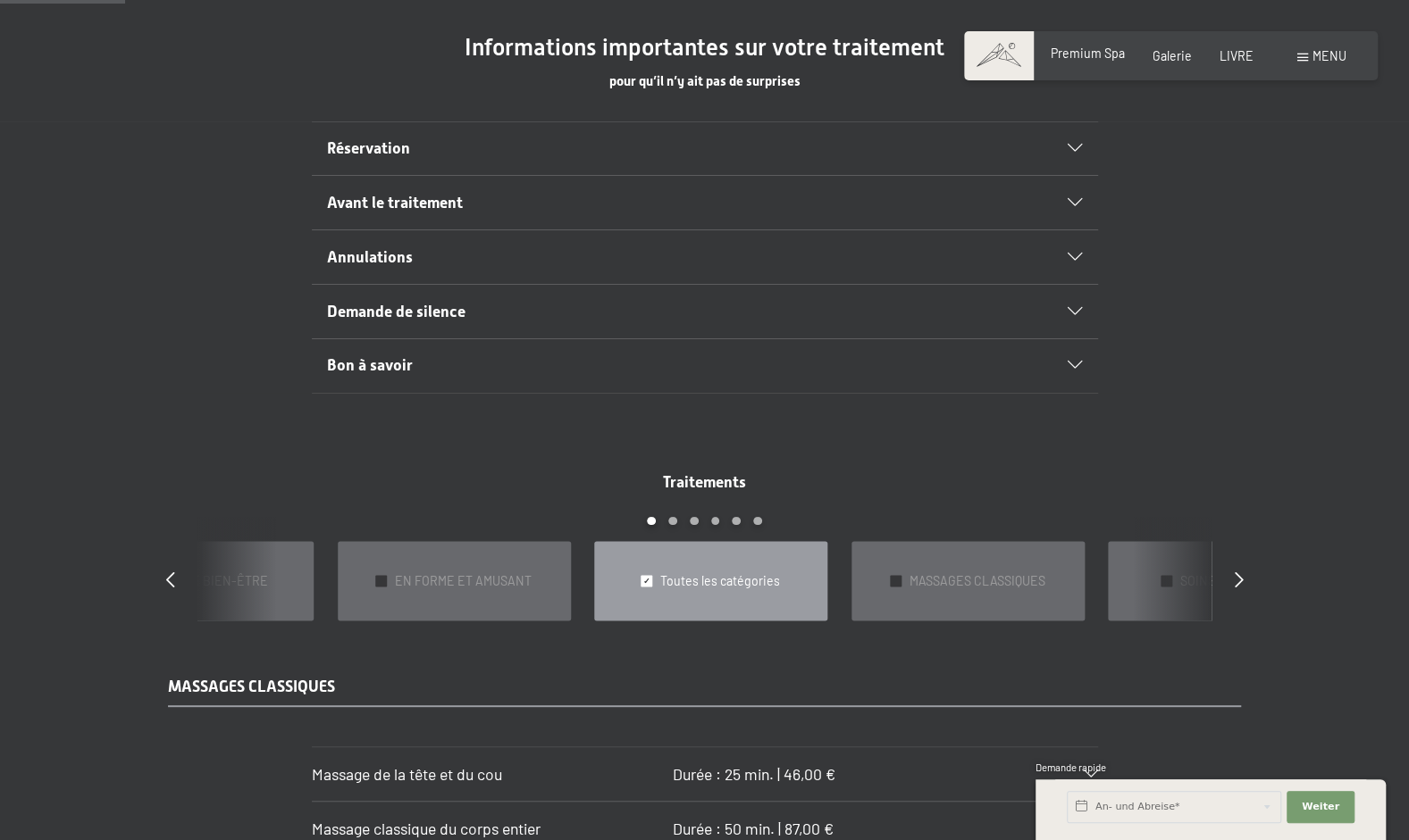
click at [1078, 55] on span "Premium Spa" at bounding box center [1088, 52] width 75 height 15
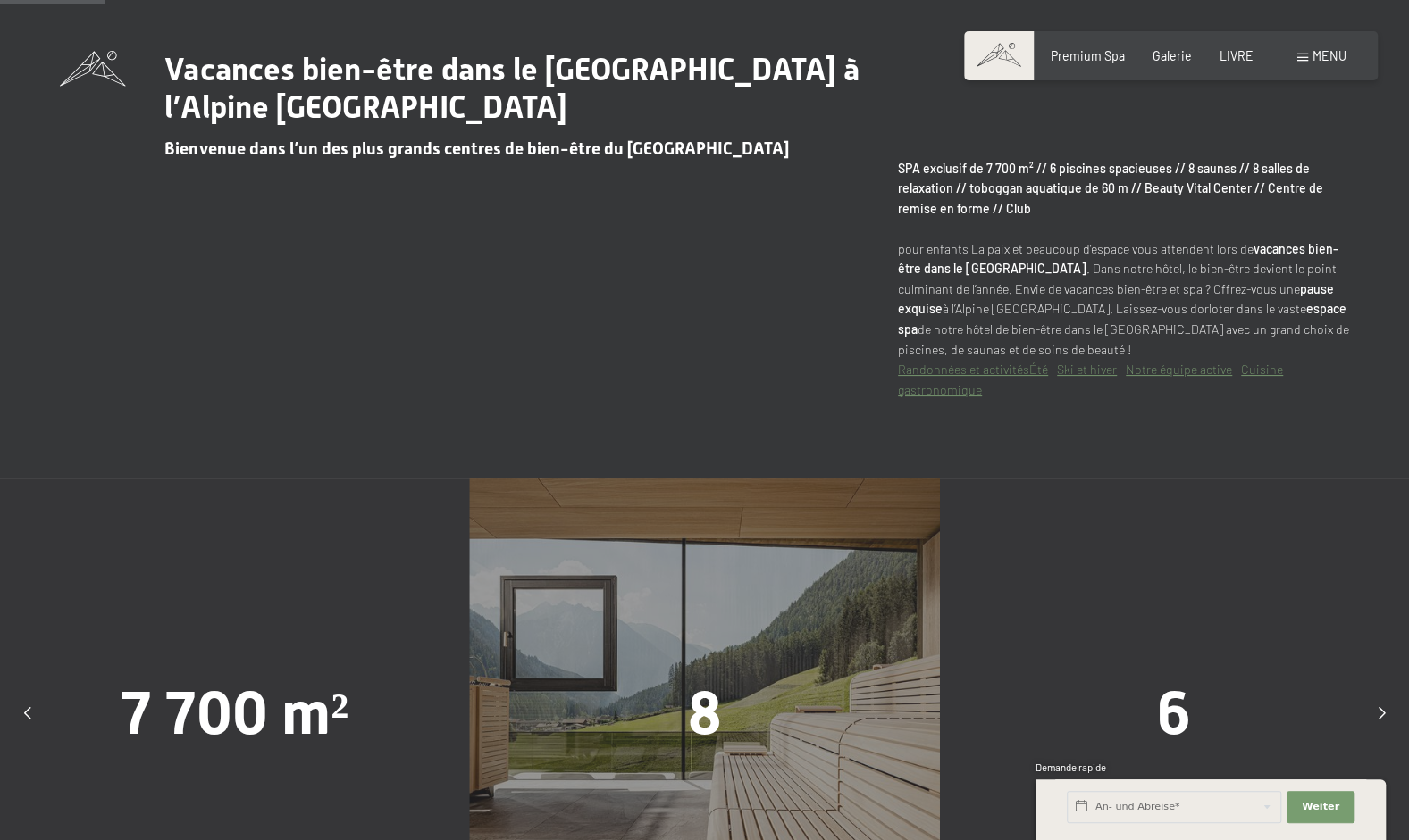
scroll to position [866, 0]
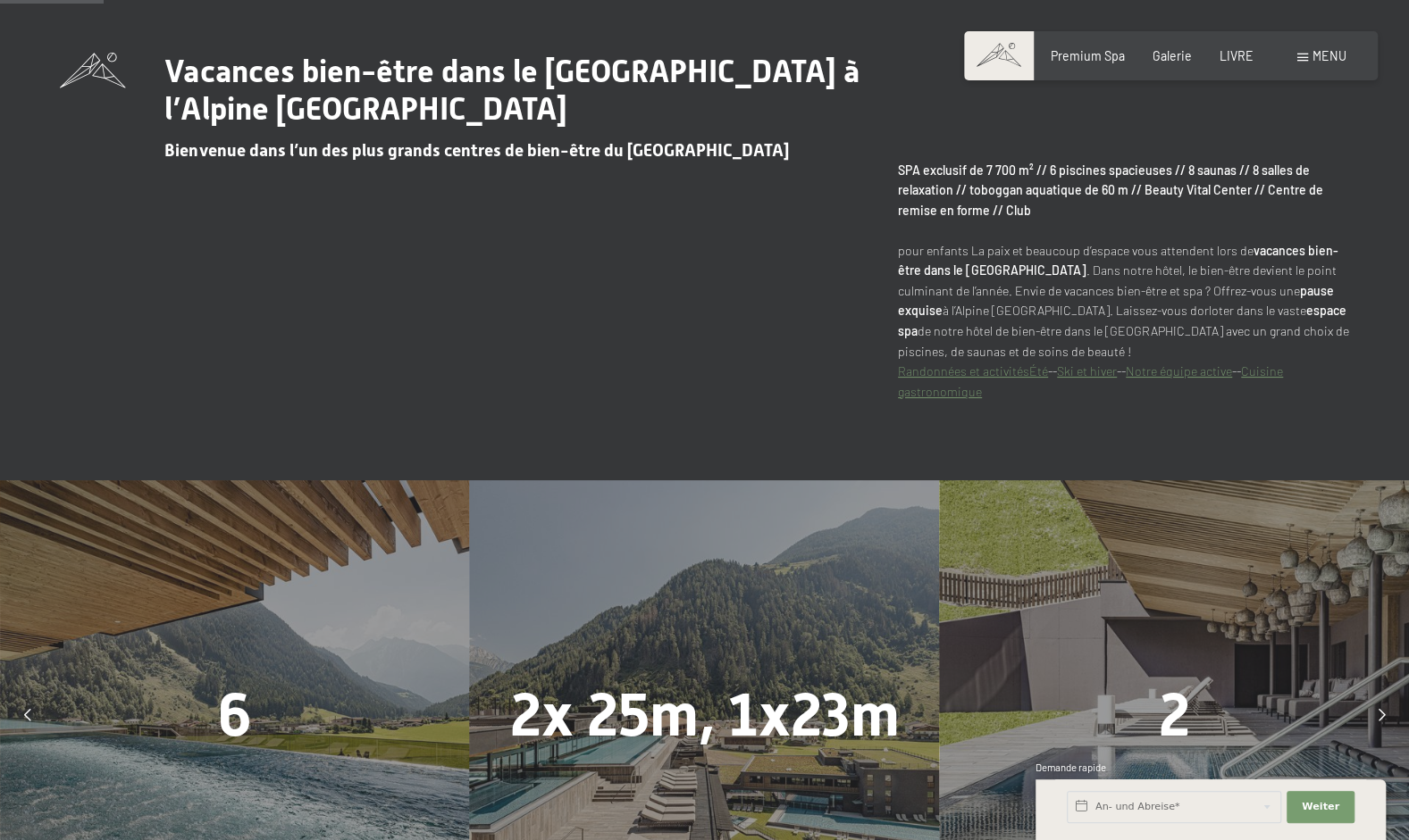
click at [940, 377] on link "Randonnées et activitésÉté" at bounding box center [973, 371] width 150 height 15
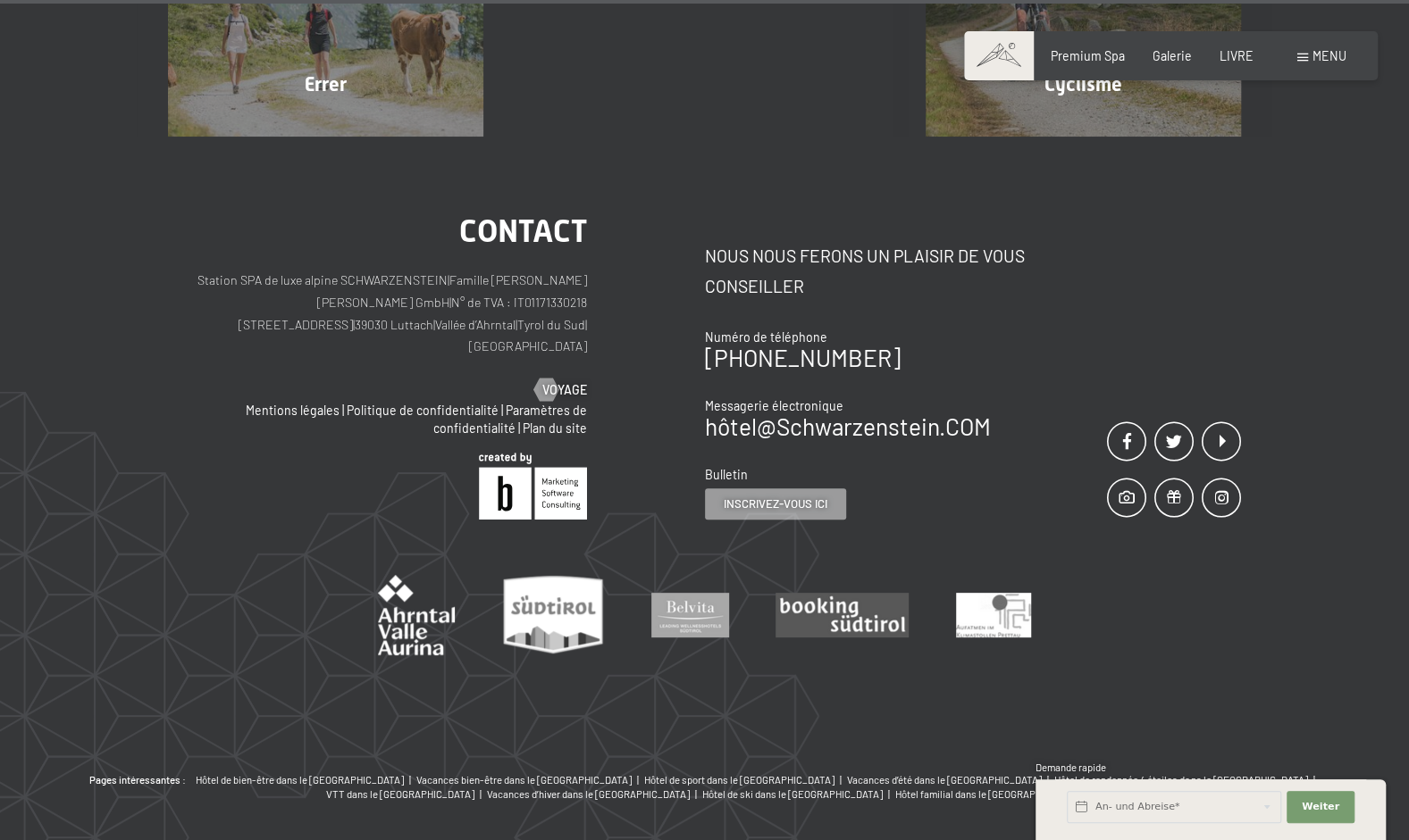
scroll to position [8758, 0]
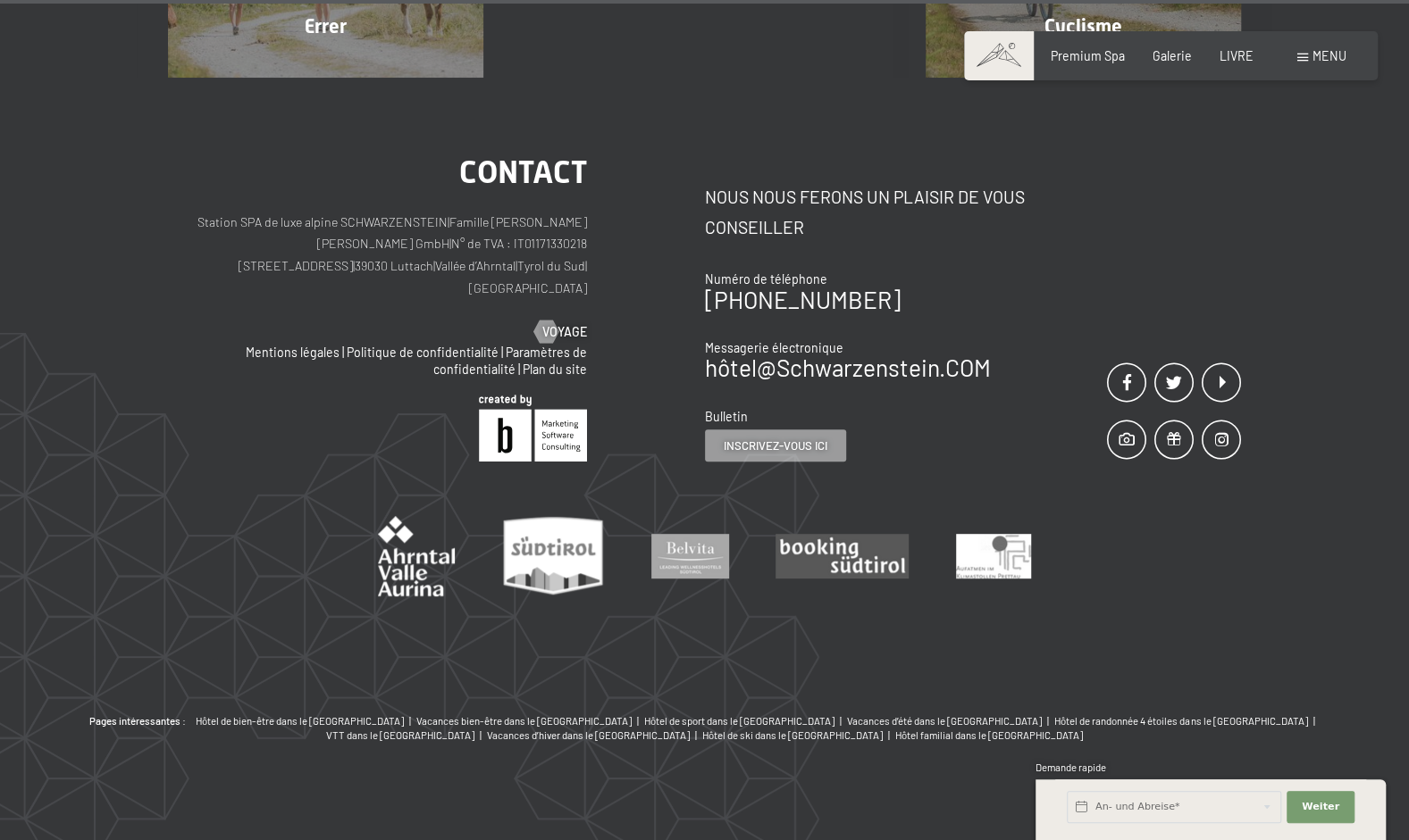
click at [426, 519] on img at bounding box center [416, 557] width 76 height 80
click at [397, 529] on img at bounding box center [416, 557] width 76 height 80
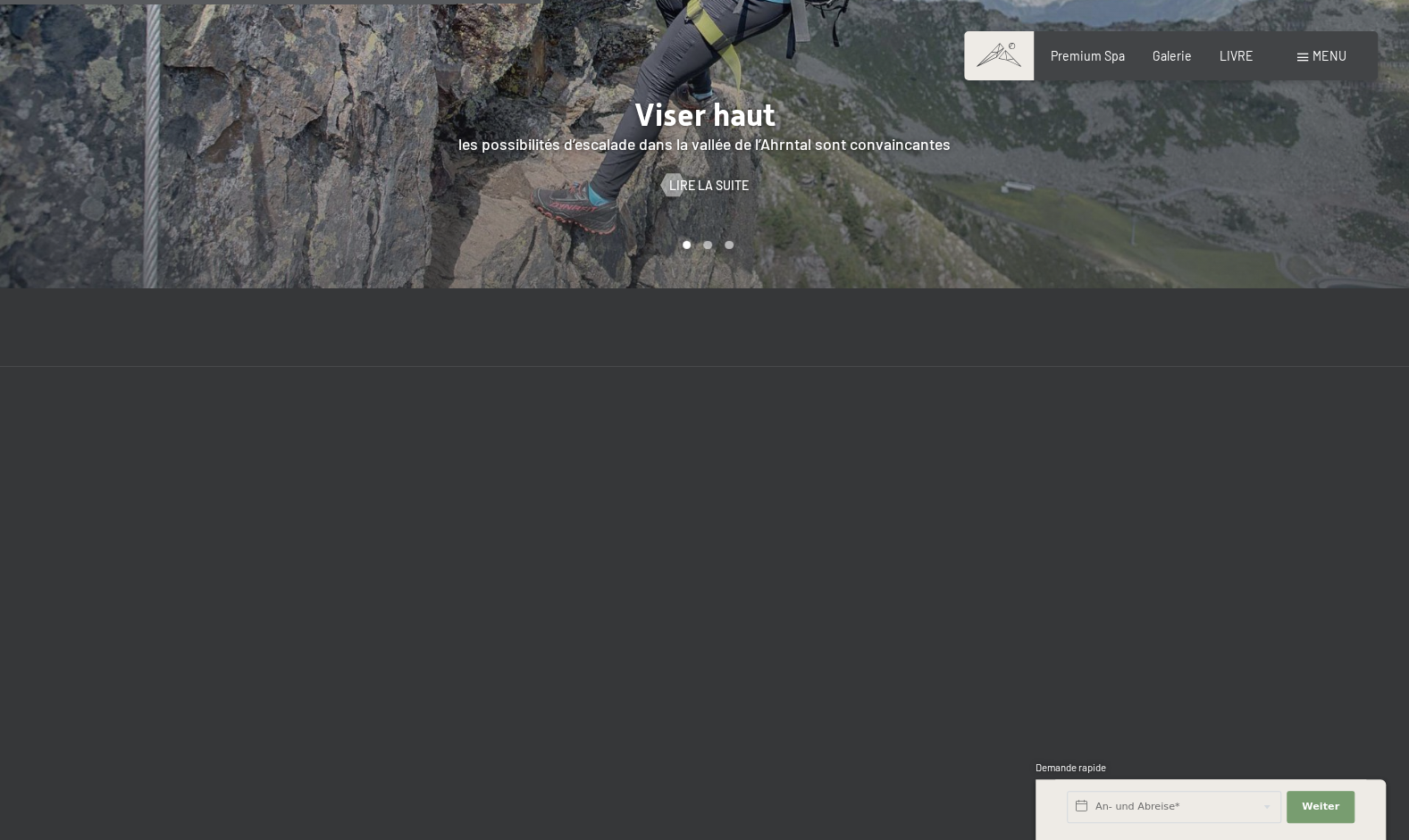
scroll to position [3353, 0]
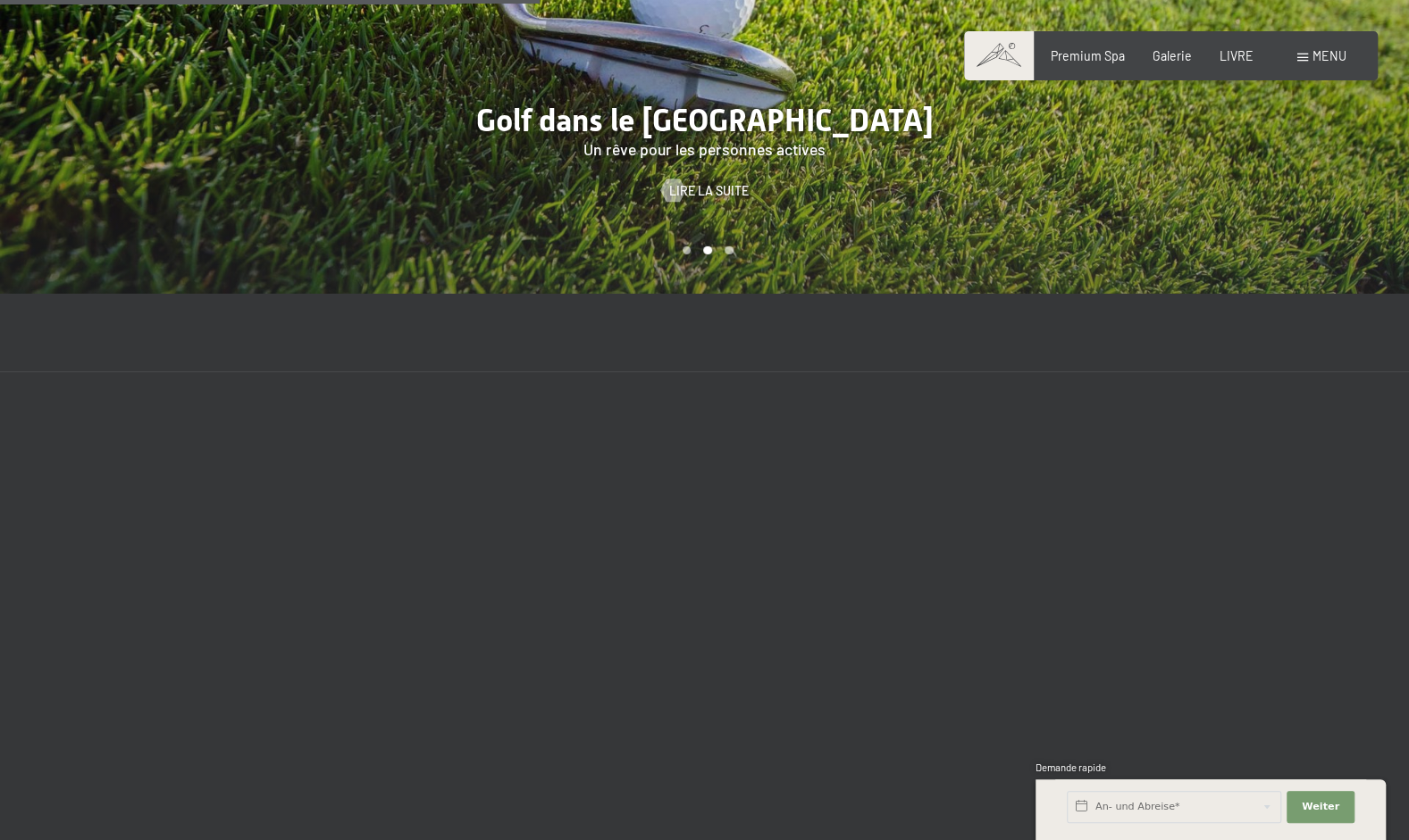
click at [1338, 63] on span "Menu" at bounding box center [1330, 55] width 34 height 15
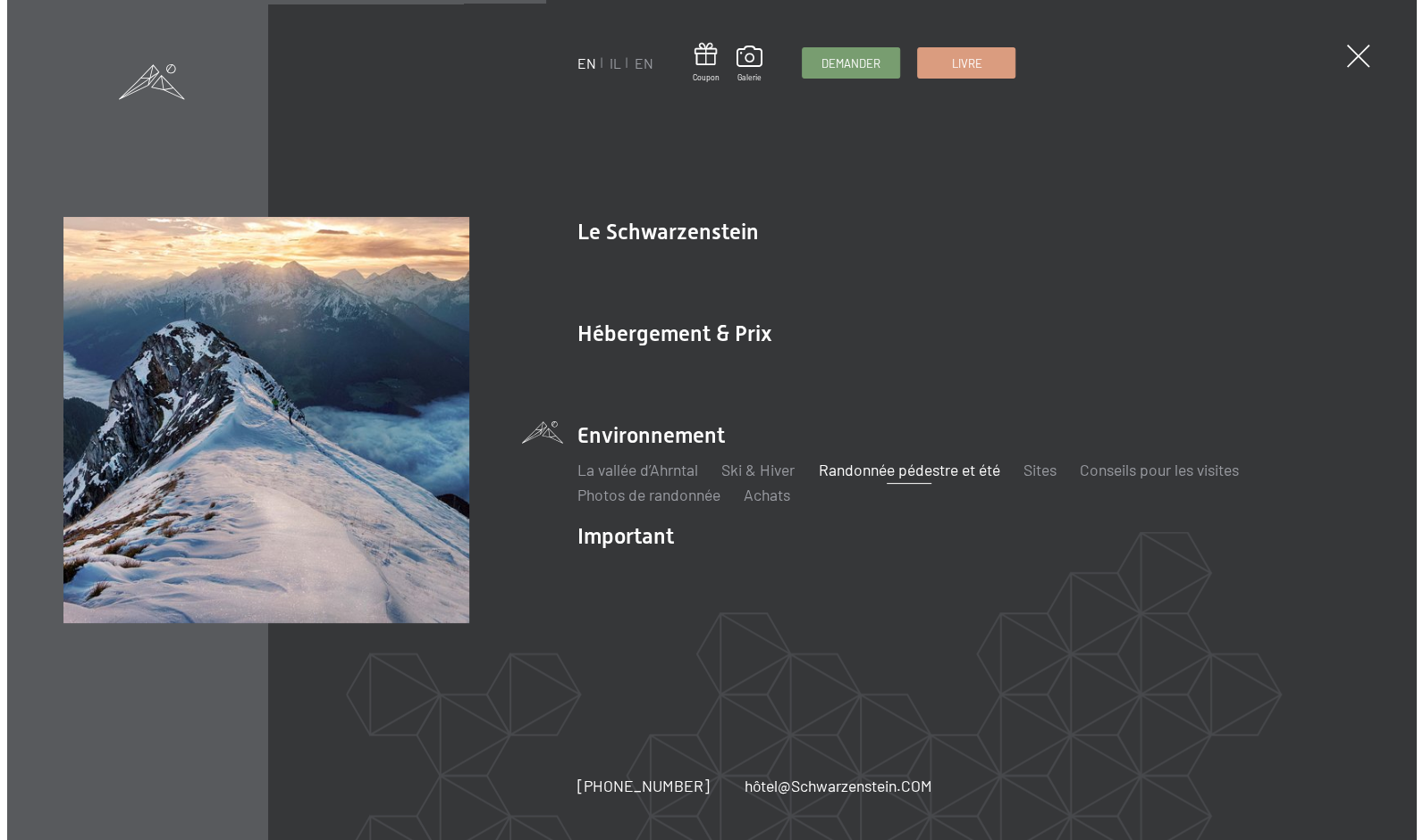
scroll to position [3365, 0]
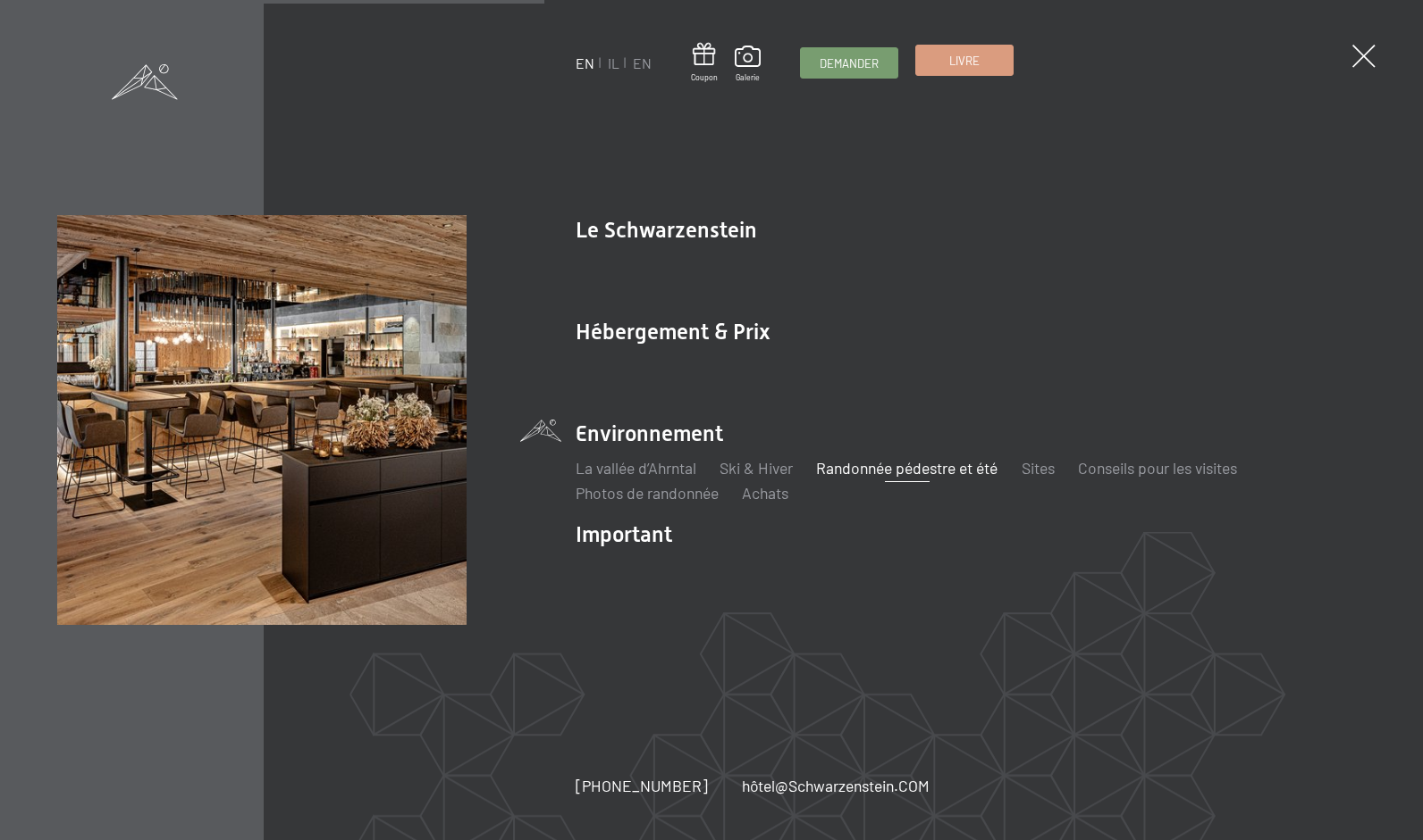
click at [967, 67] on span "Livre" at bounding box center [964, 61] width 30 height 16
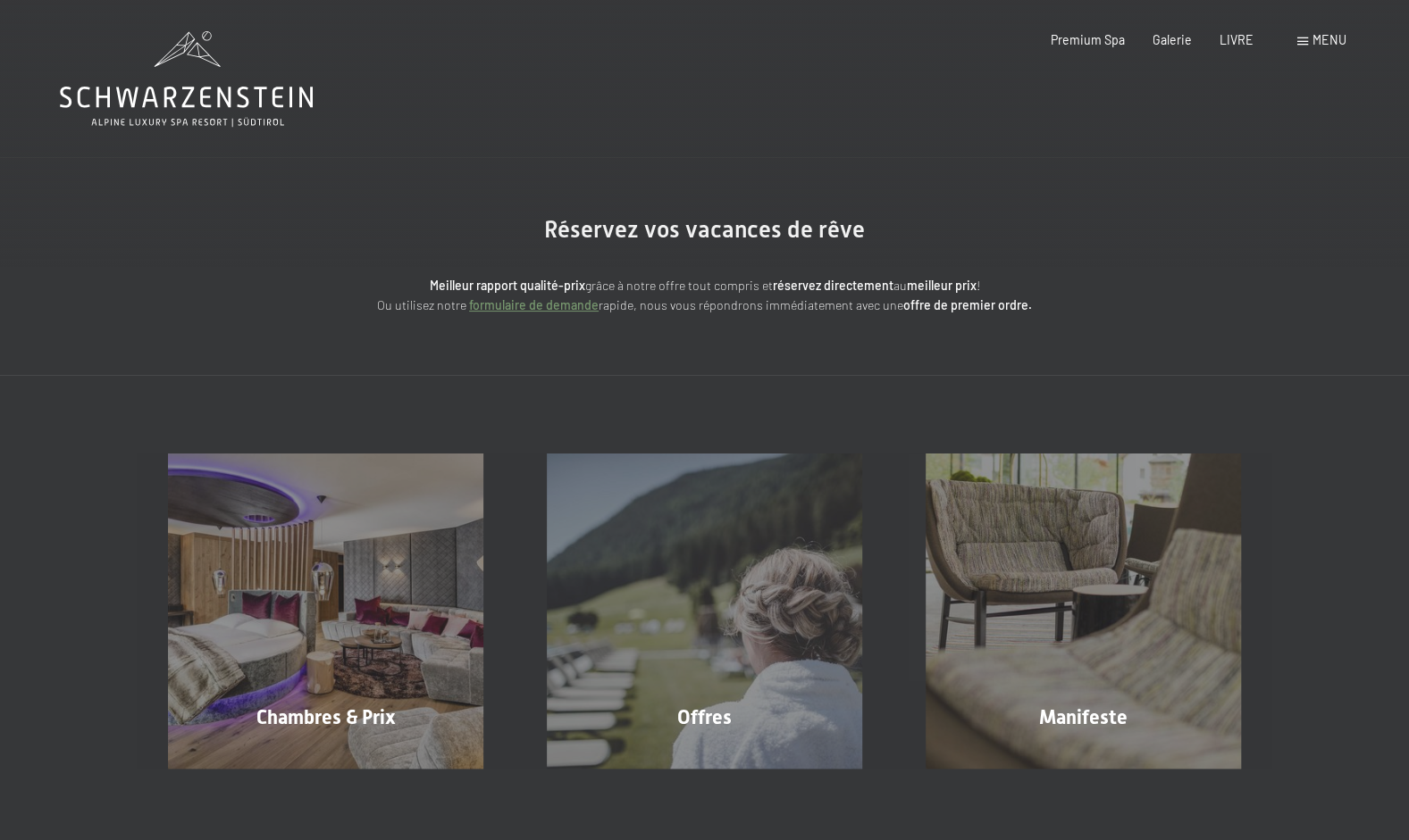
click at [1345, 33] on div "Buchen Anfragen Premium Spa Galerie LIVRE Menu EN IL EN Coupon Galerie Demander…" at bounding box center [1170, 40] width 350 height 18
click at [1303, 35] on div "Menu" at bounding box center [1322, 40] width 49 height 18
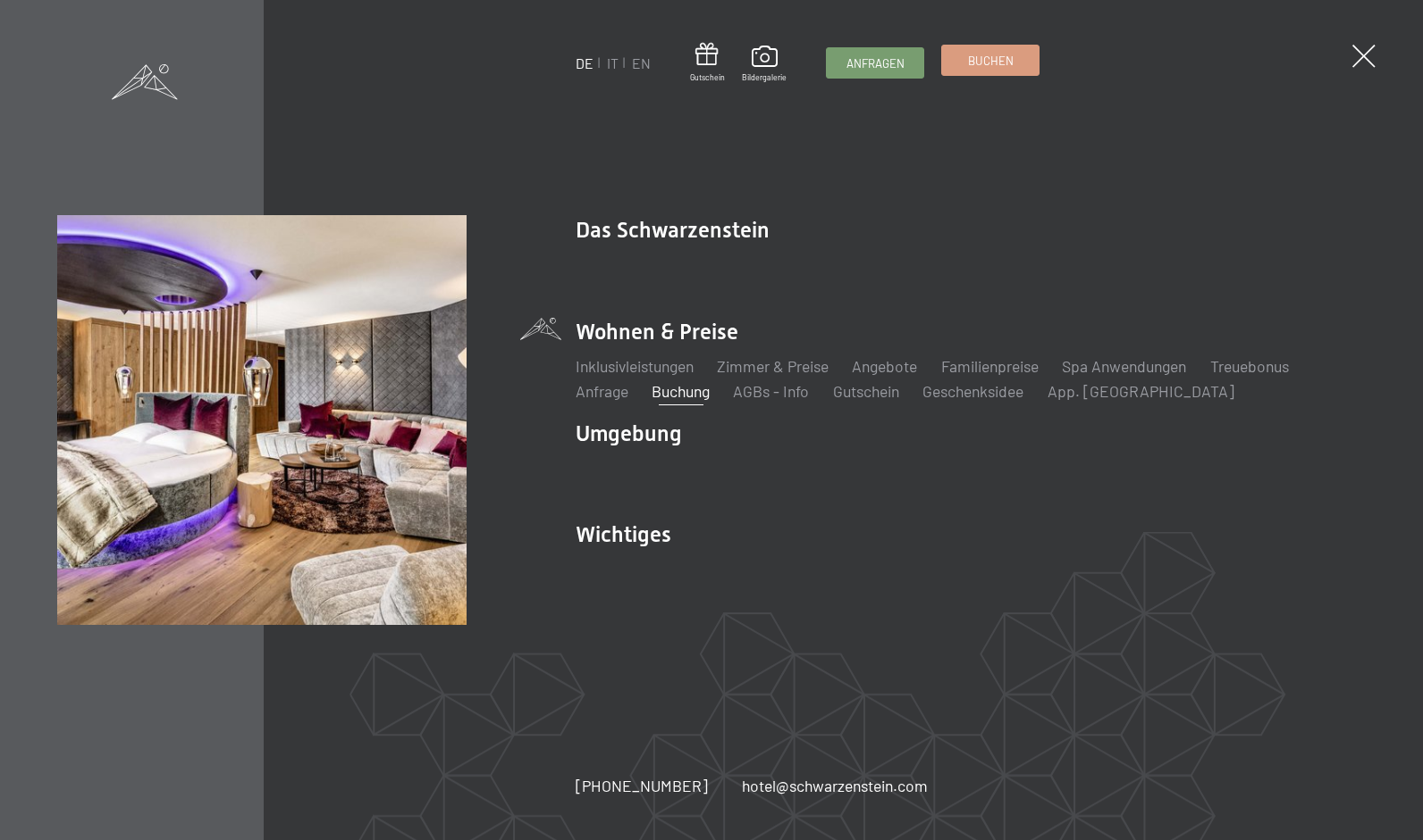
click at [992, 74] on link "Buchen" at bounding box center [990, 60] width 96 height 29
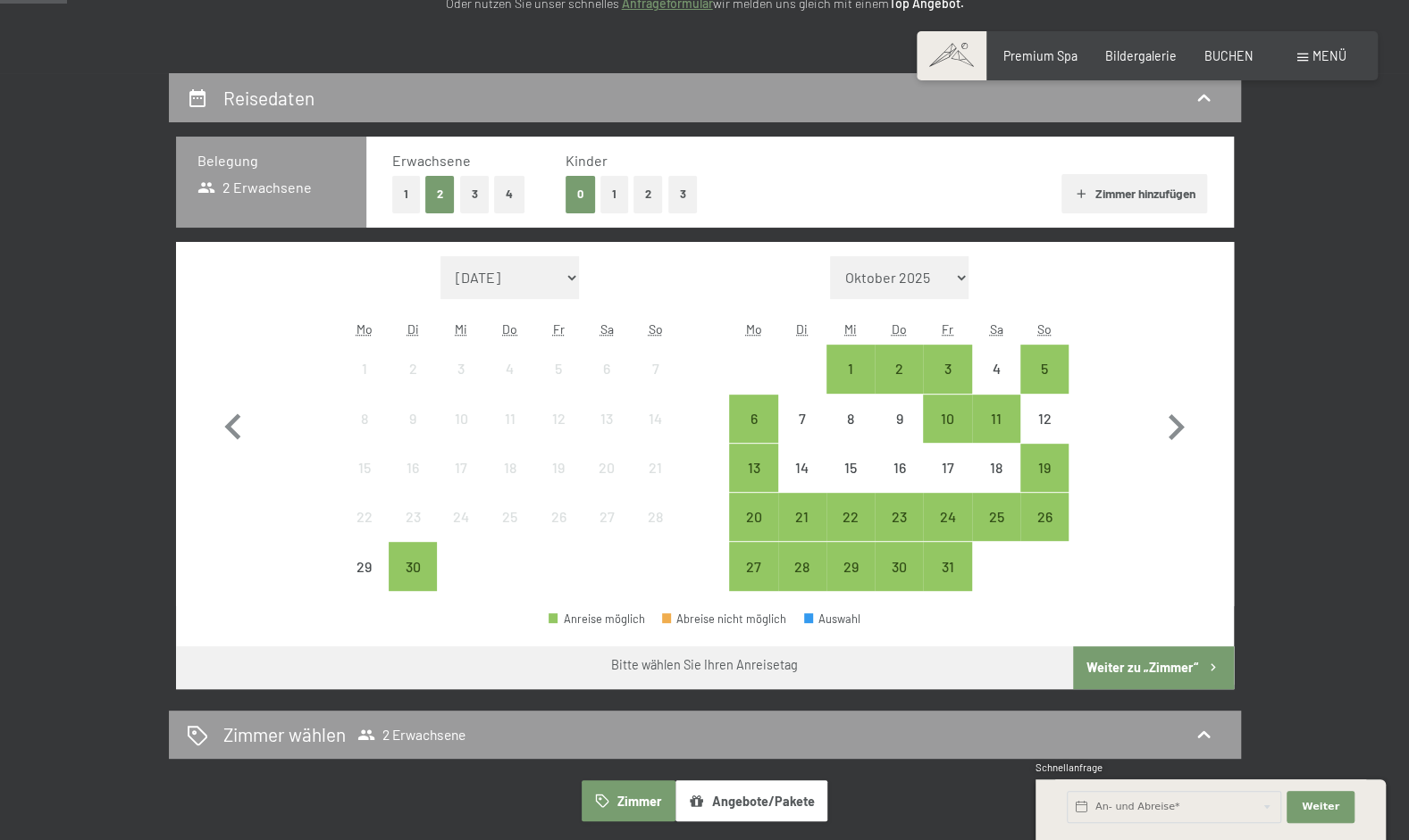
scroll to position [304, 0]
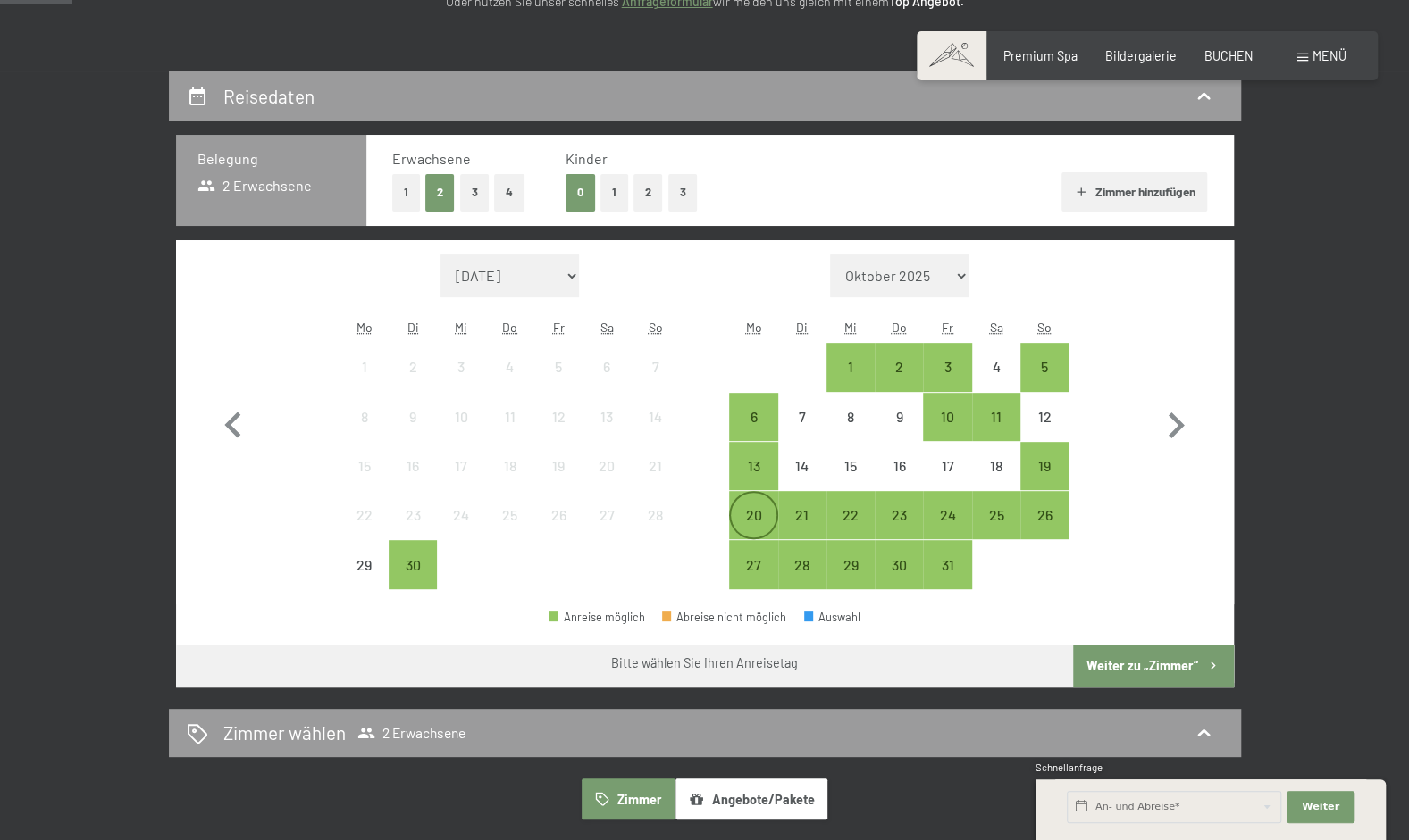
click at [757, 508] on div "20" at bounding box center [753, 530] width 45 height 45
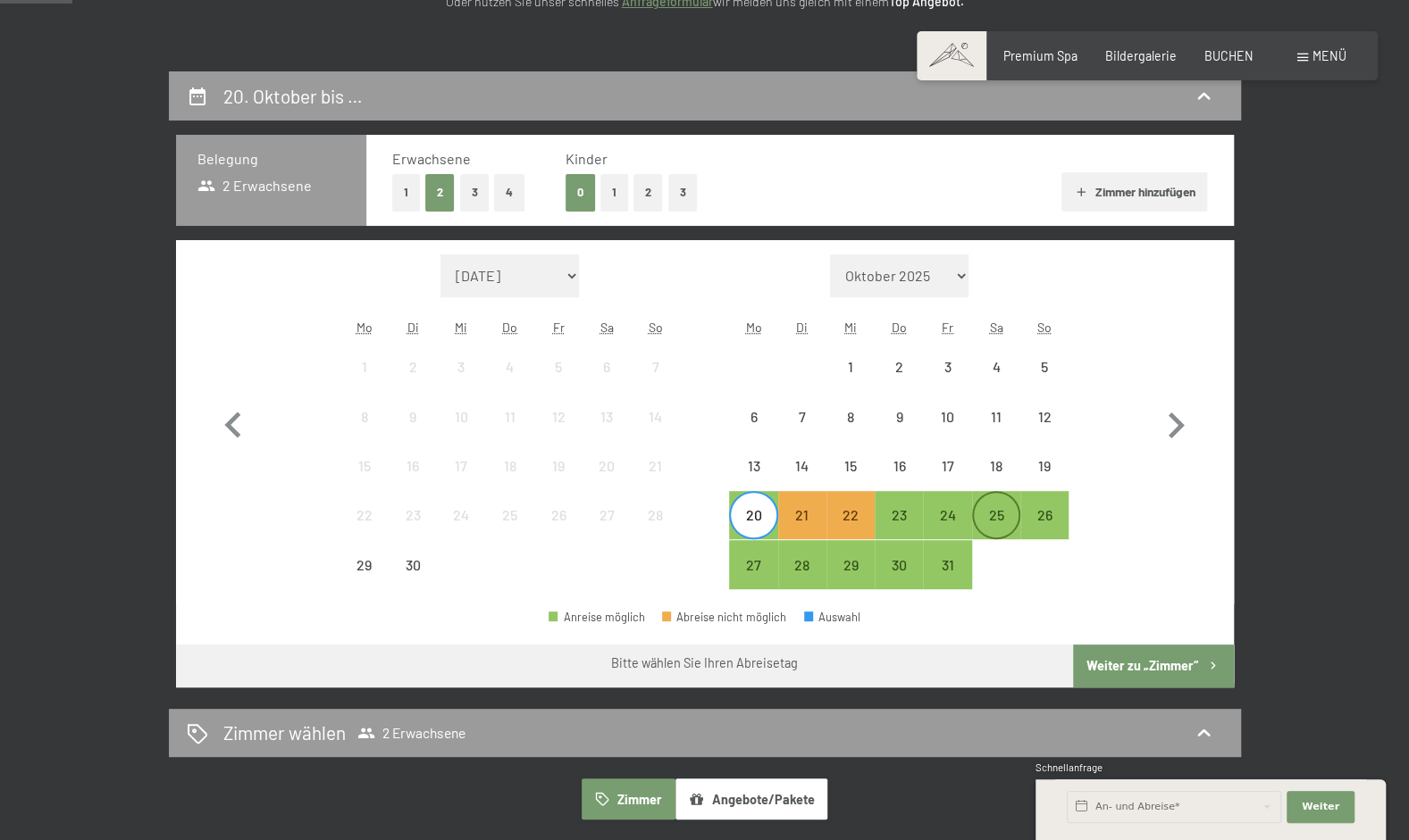
click at [988, 505] on div "25" at bounding box center [996, 516] width 45 height 45
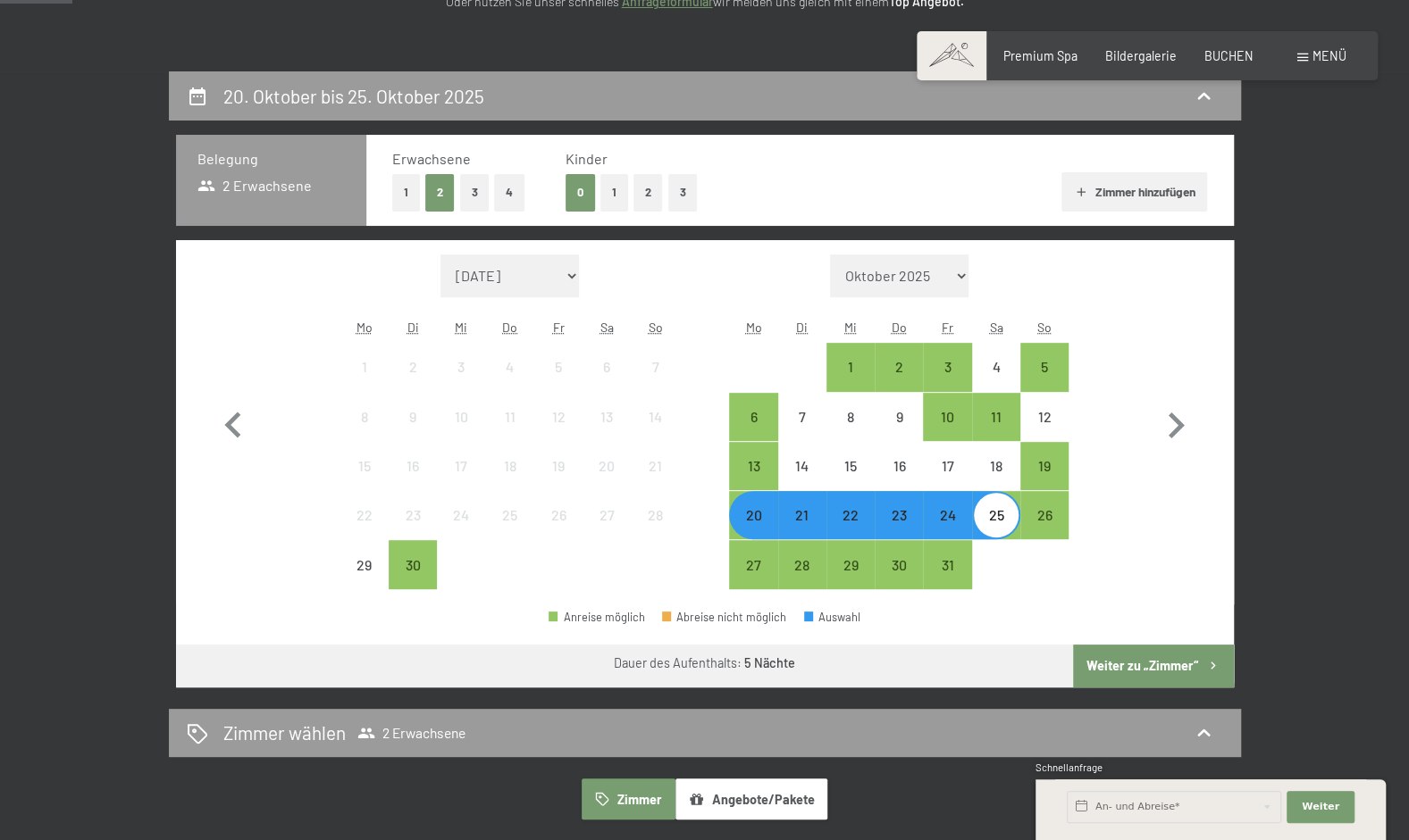
click at [1142, 654] on button "Weiter zu „Zimmer“" at bounding box center [1152, 667] width 160 height 43
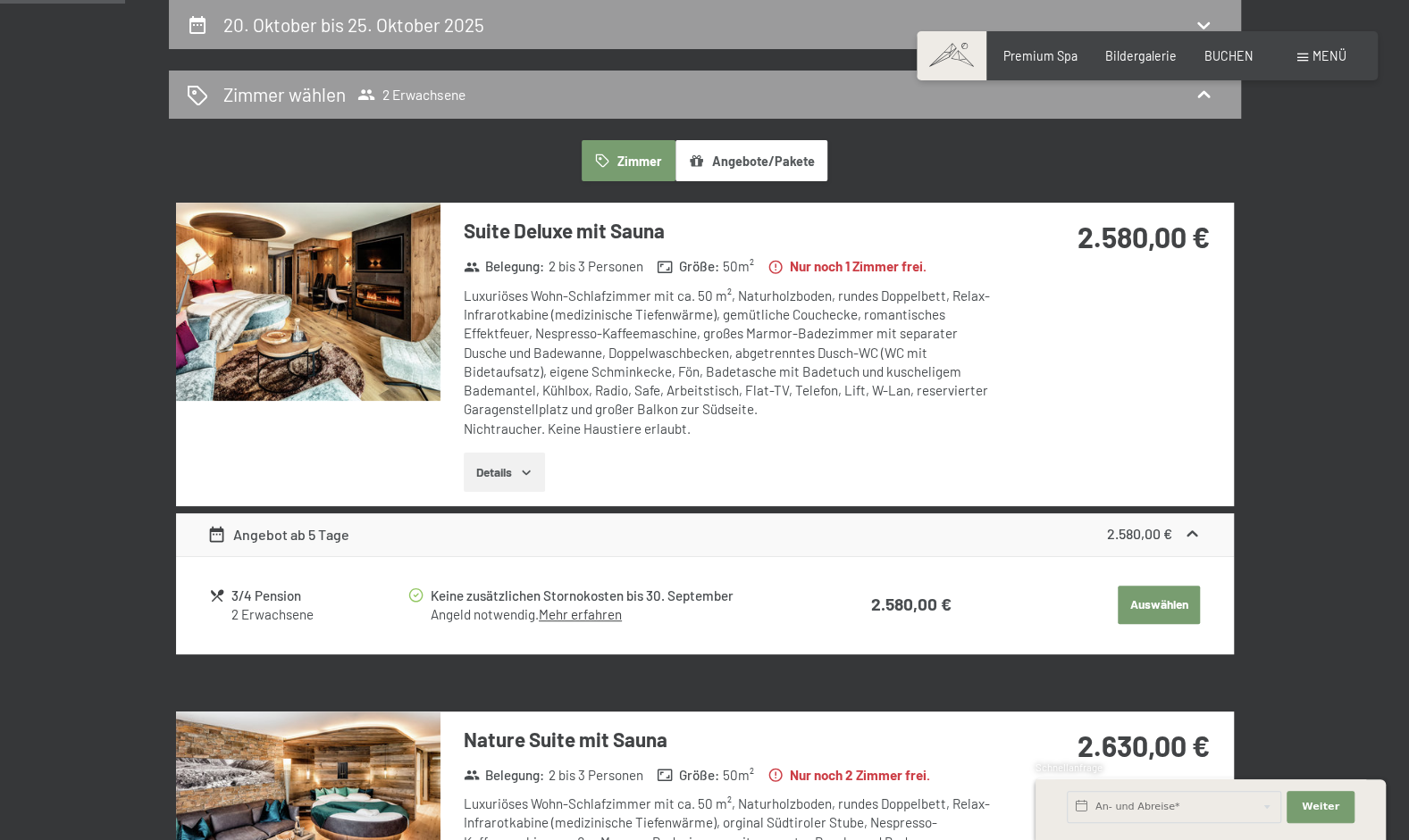
click at [1164, 615] on button "Auswählen" at bounding box center [1159, 606] width 82 height 39
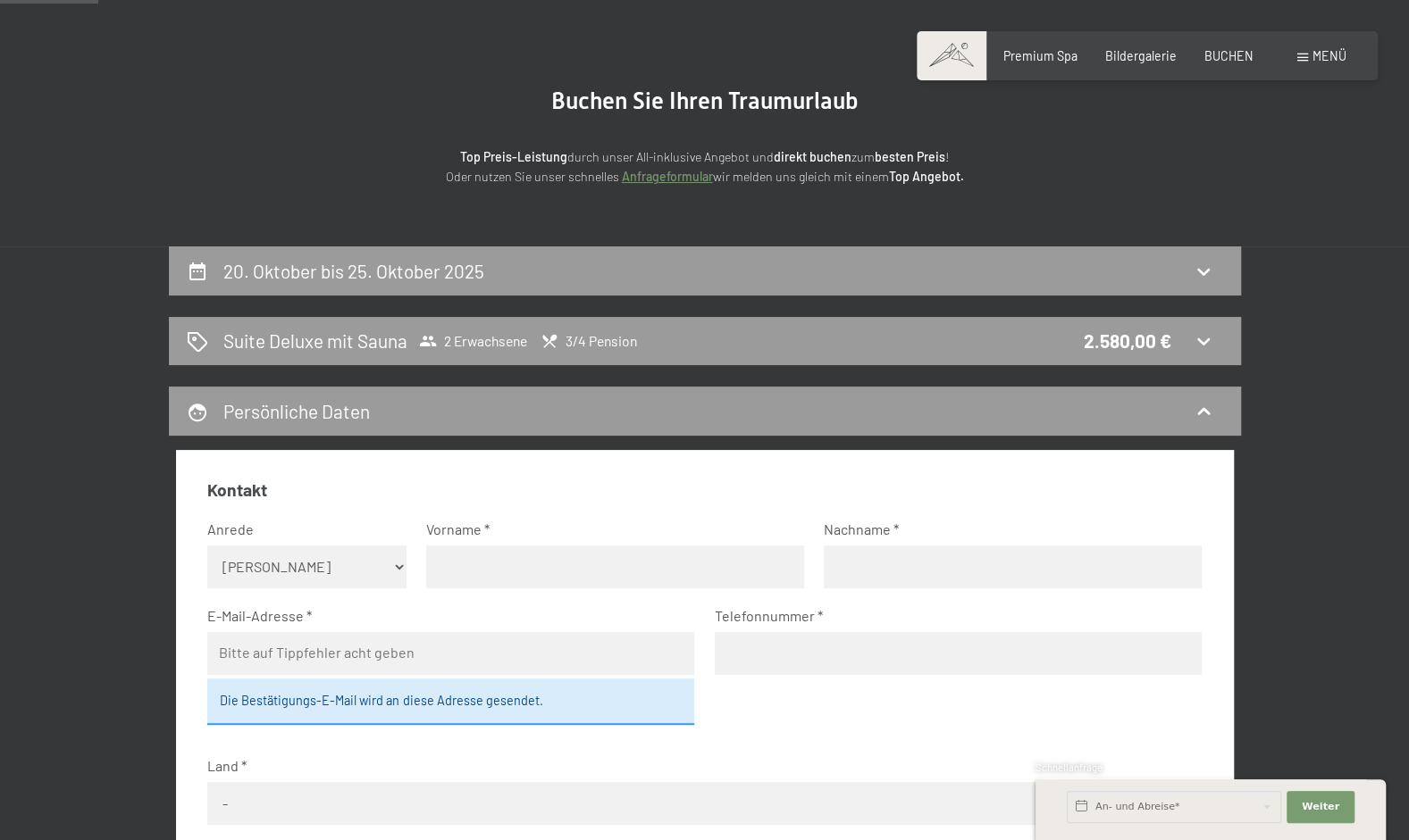
scroll to position [130, 0]
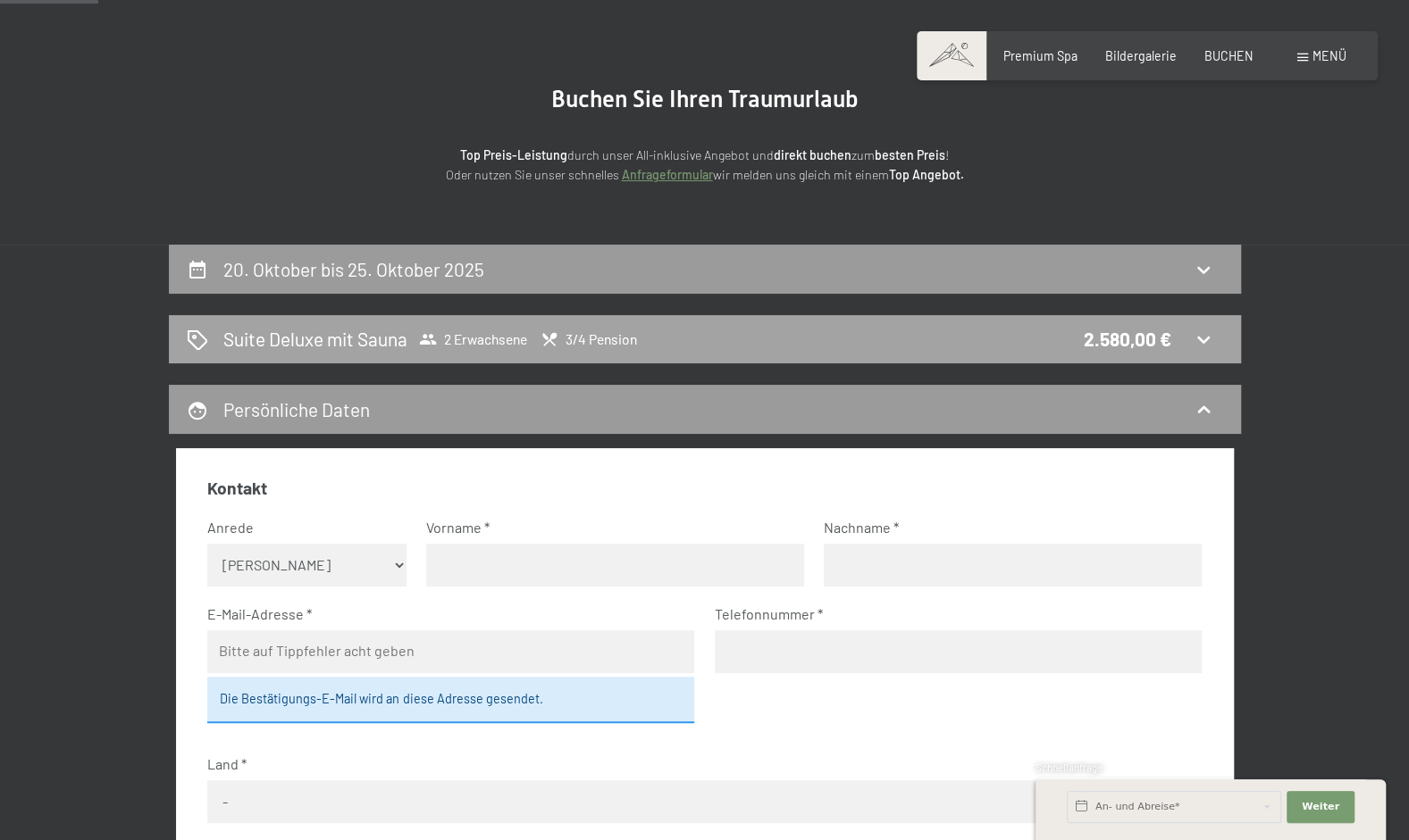
click at [1195, 350] on div "Suite Deluxe mit Sauna 2 Erwachsene 3/4 Pension 2.580,00 €" at bounding box center [704, 339] width 1036 height 25
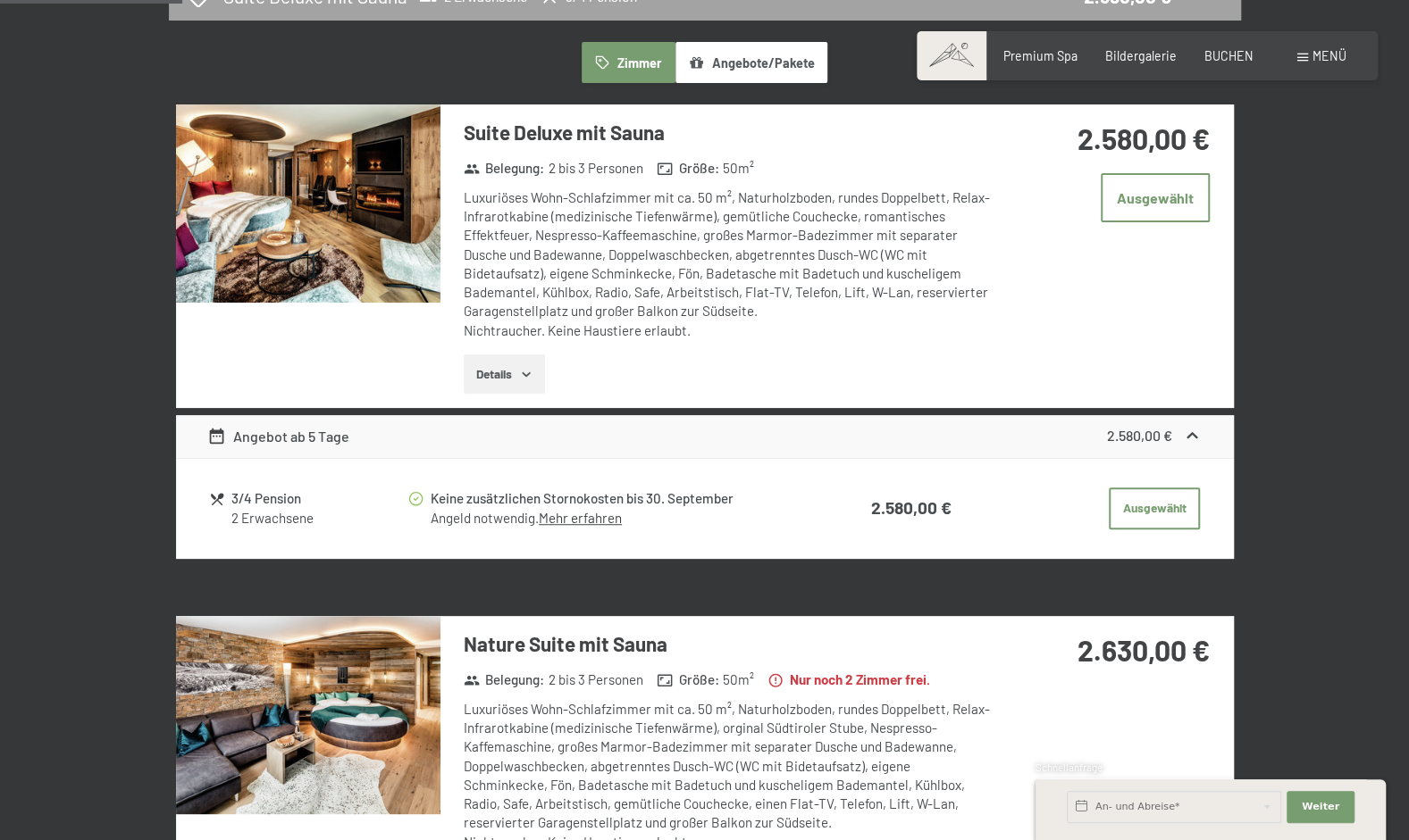
scroll to position [474, 0]
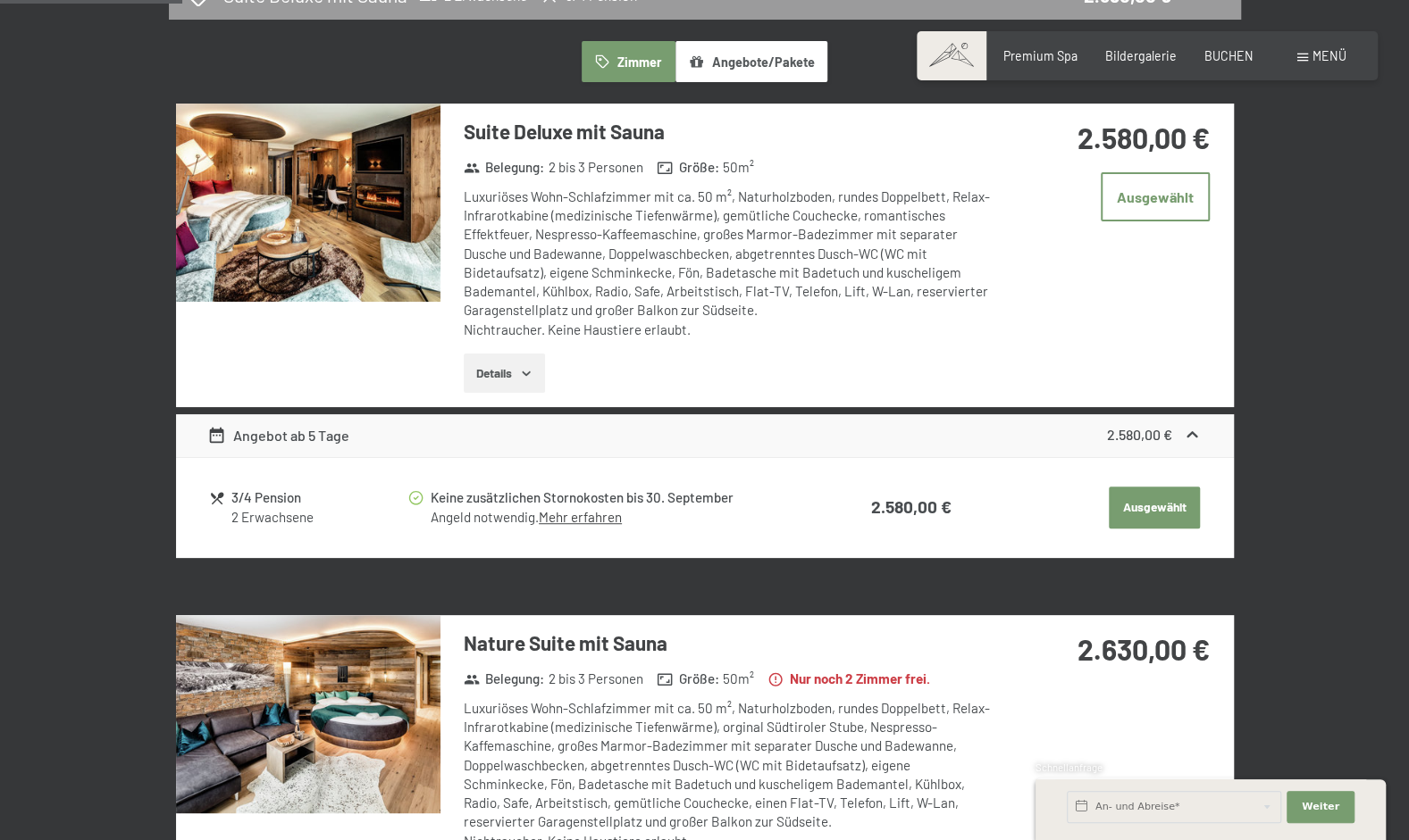
click at [1176, 501] on button "Ausgewählt" at bounding box center [1154, 509] width 91 height 43
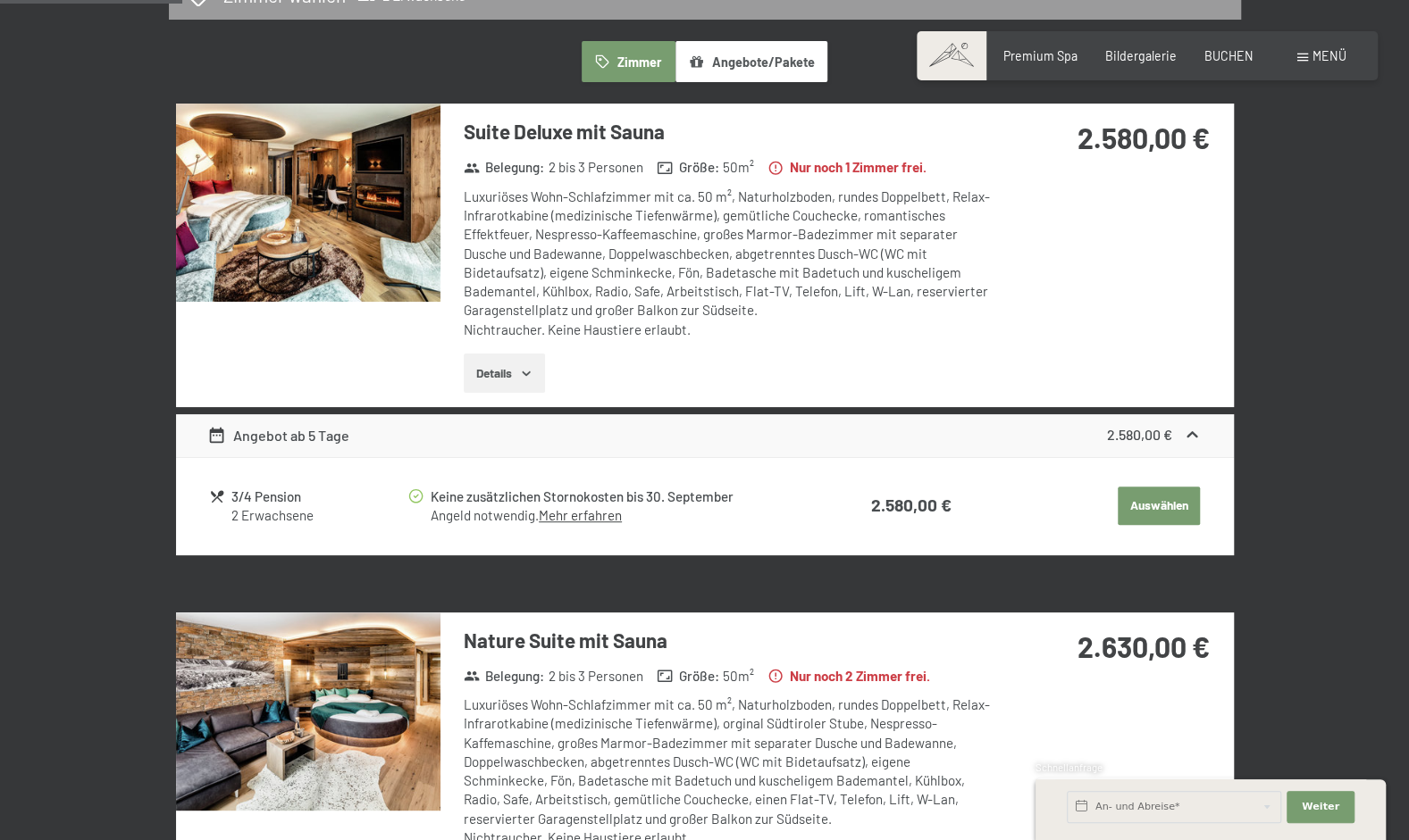
click at [1176, 501] on button "Auswählen" at bounding box center [1159, 507] width 82 height 39
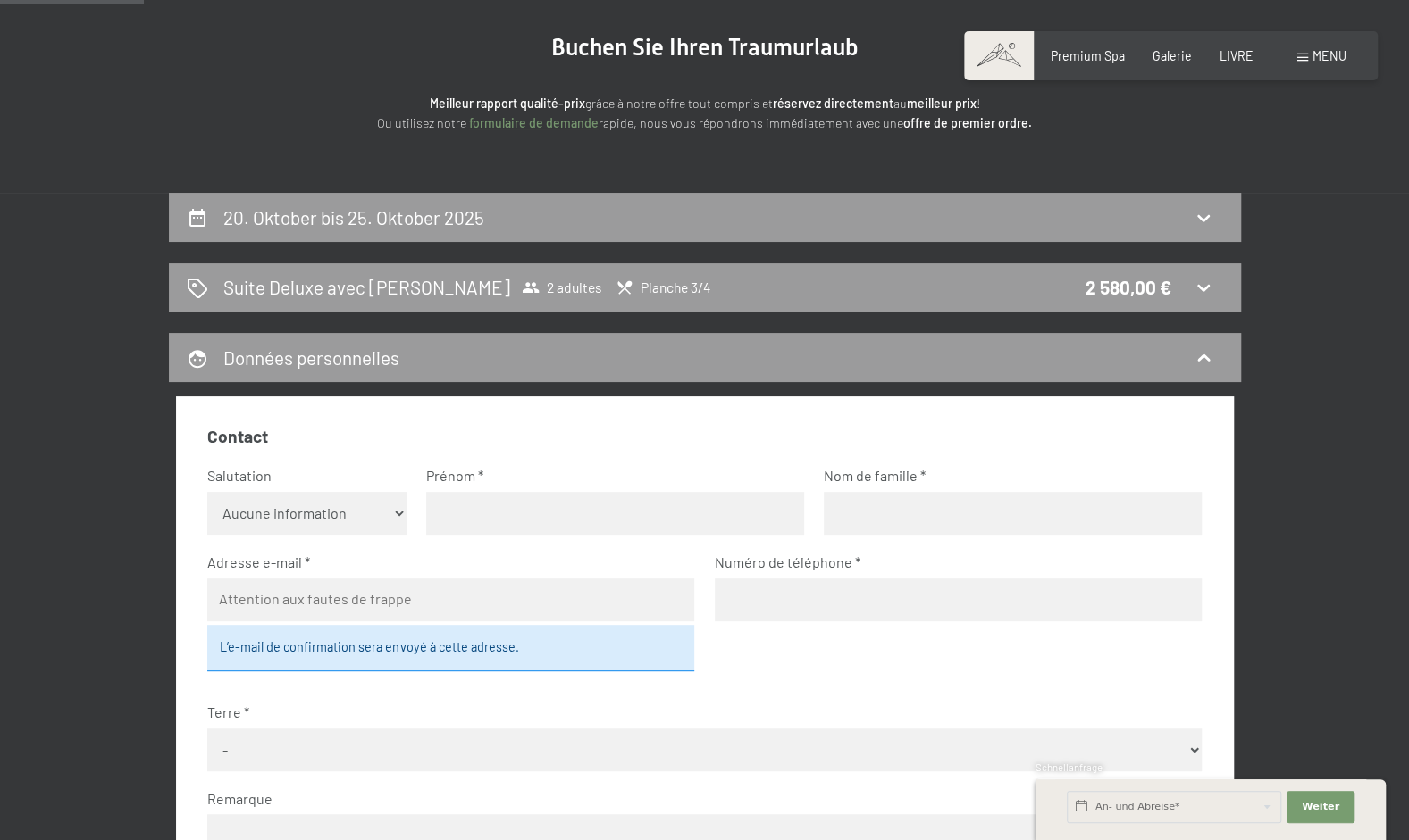
scroll to position [179, 0]
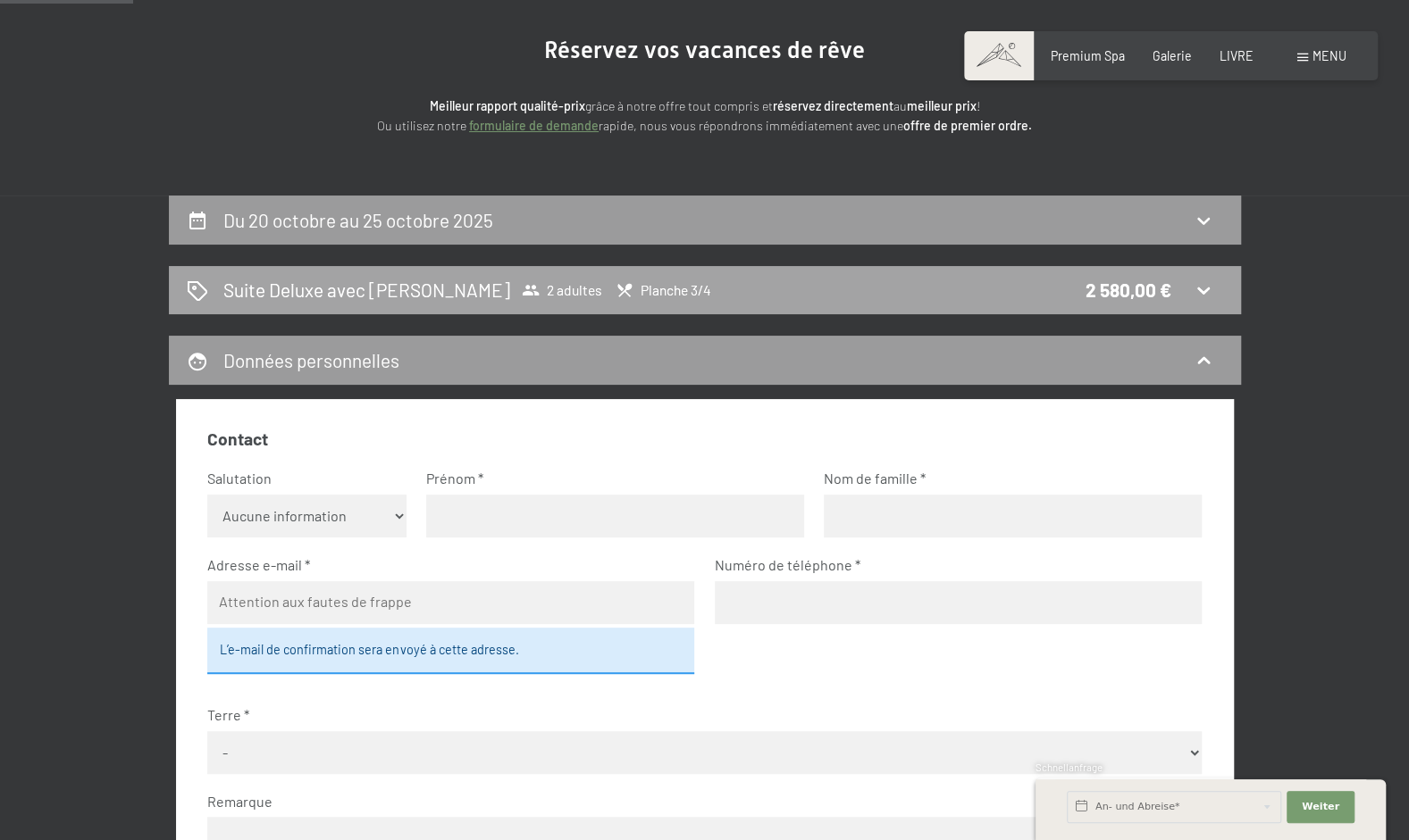
click at [1204, 291] on icon at bounding box center [1203, 290] width 13 height 7
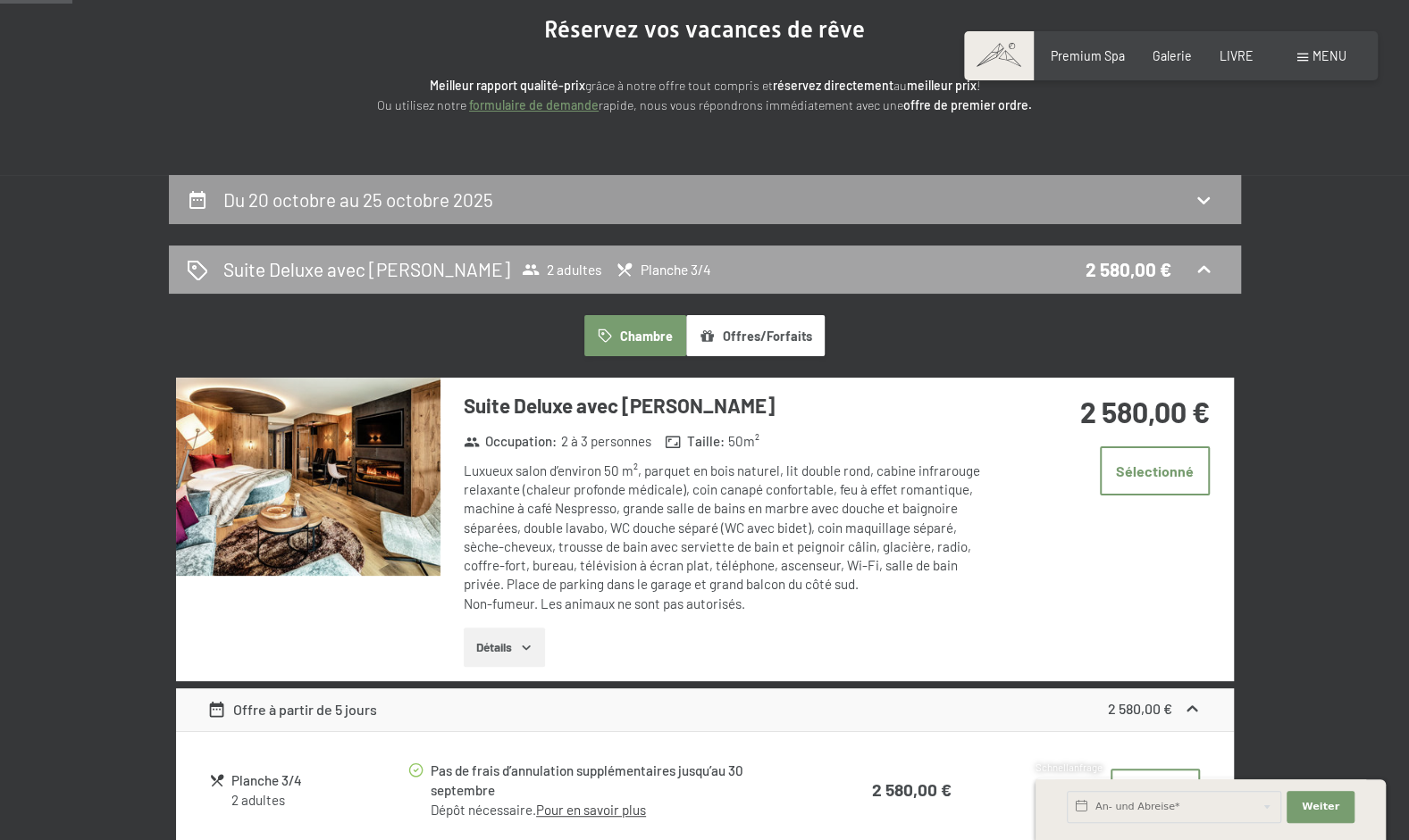
scroll to position [198, 0]
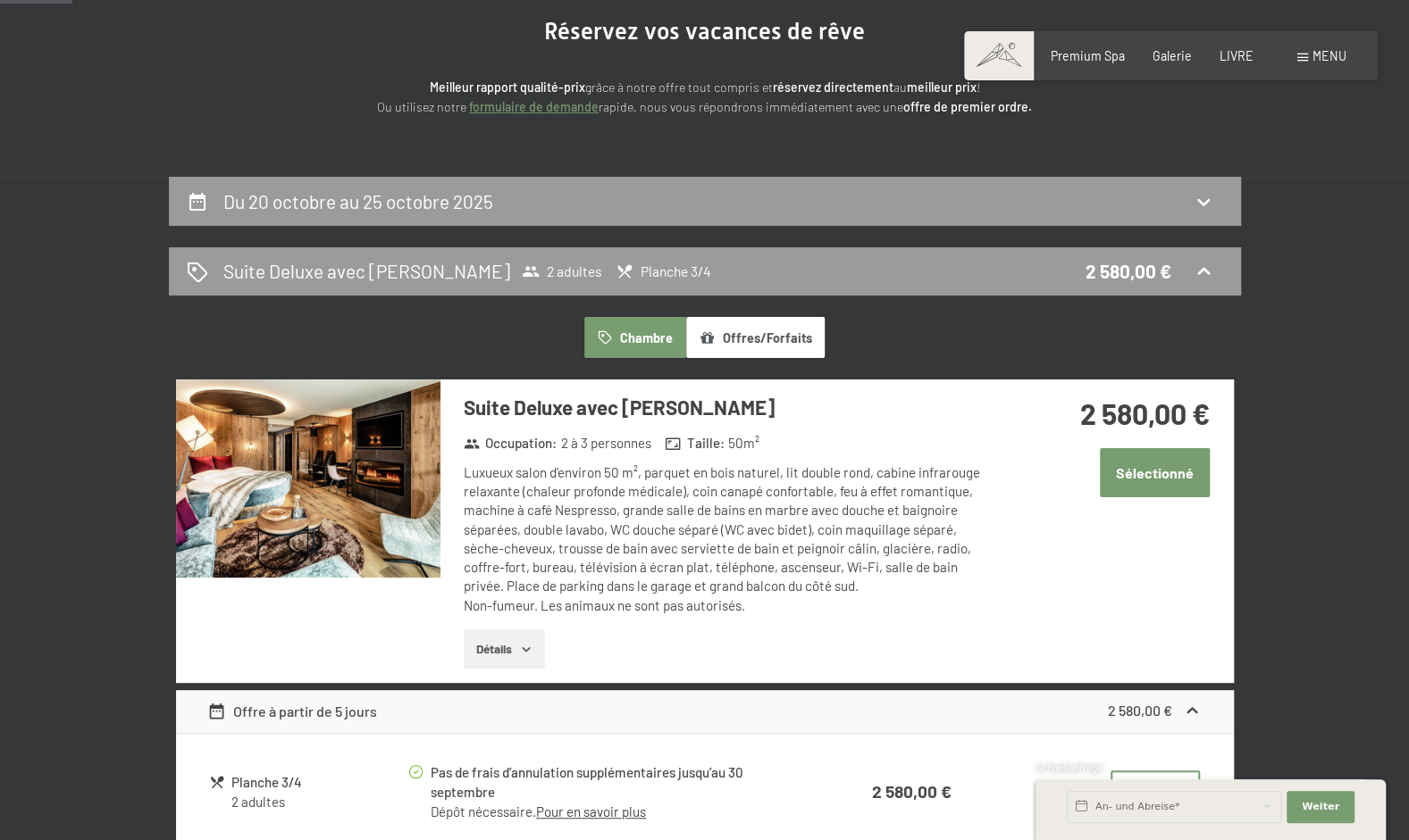
click at [1165, 469] on button "Sélectionné" at bounding box center [1155, 472] width 110 height 49
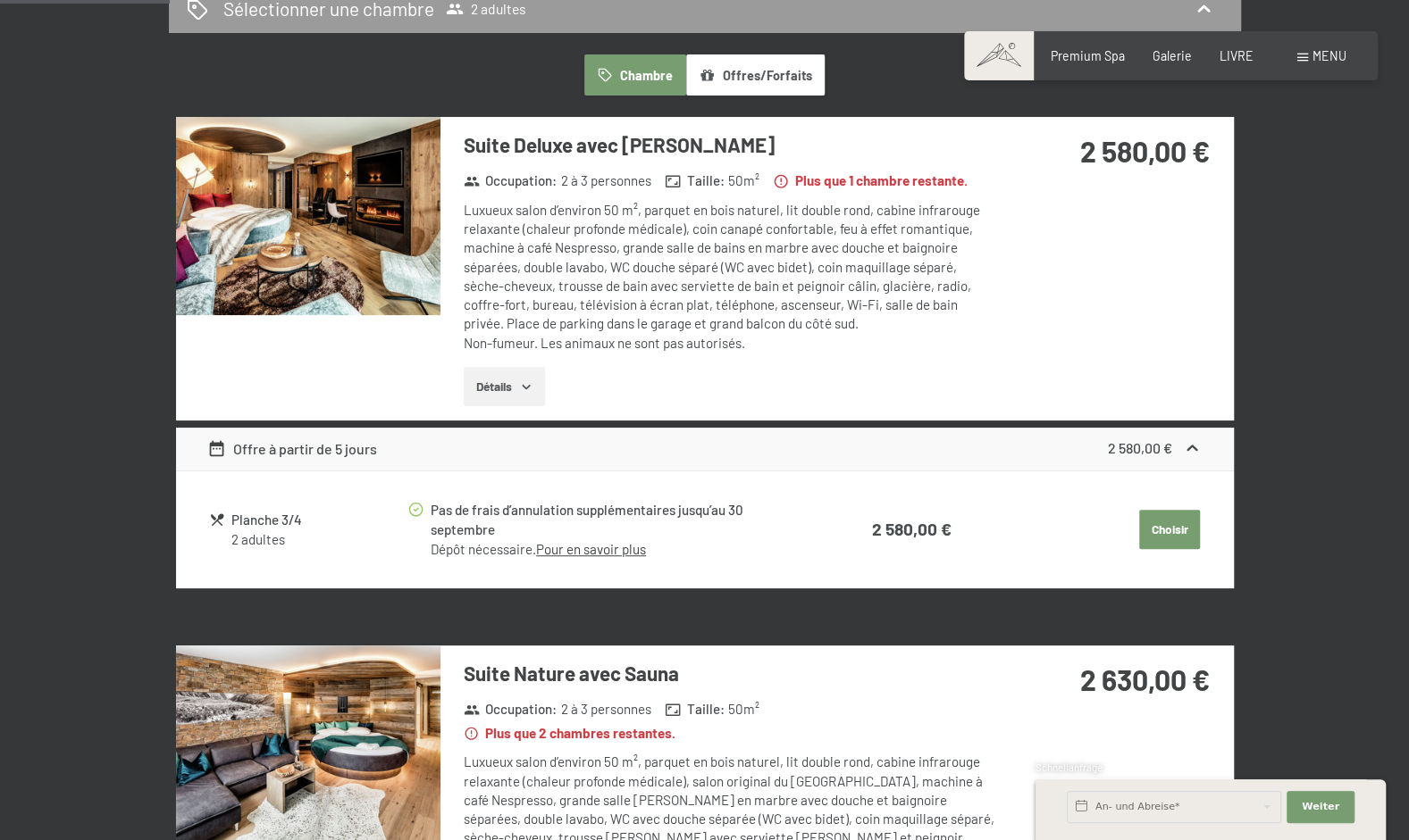
scroll to position [456, 0]
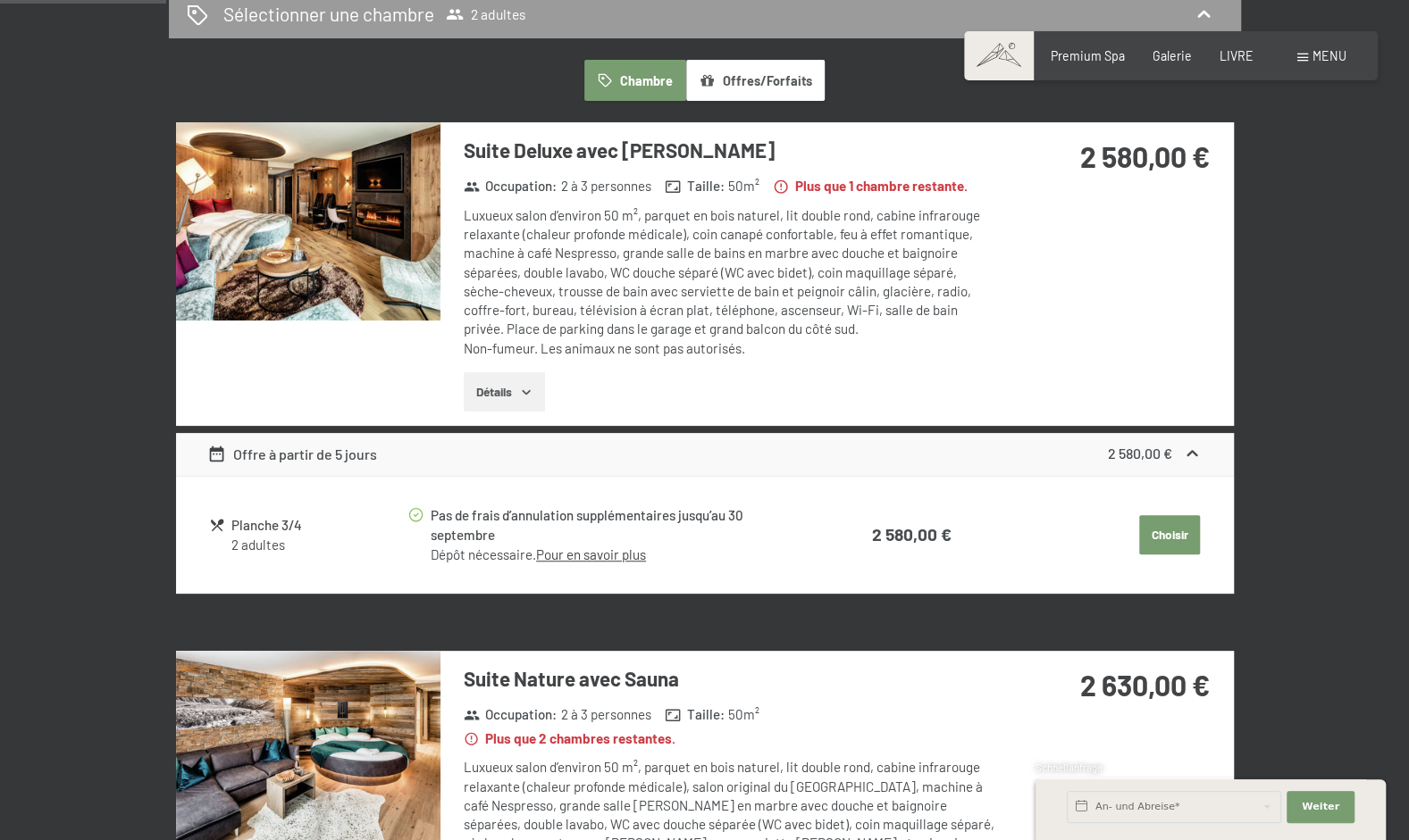
click at [1163, 519] on button "Choisir" at bounding box center [1170, 535] width 61 height 39
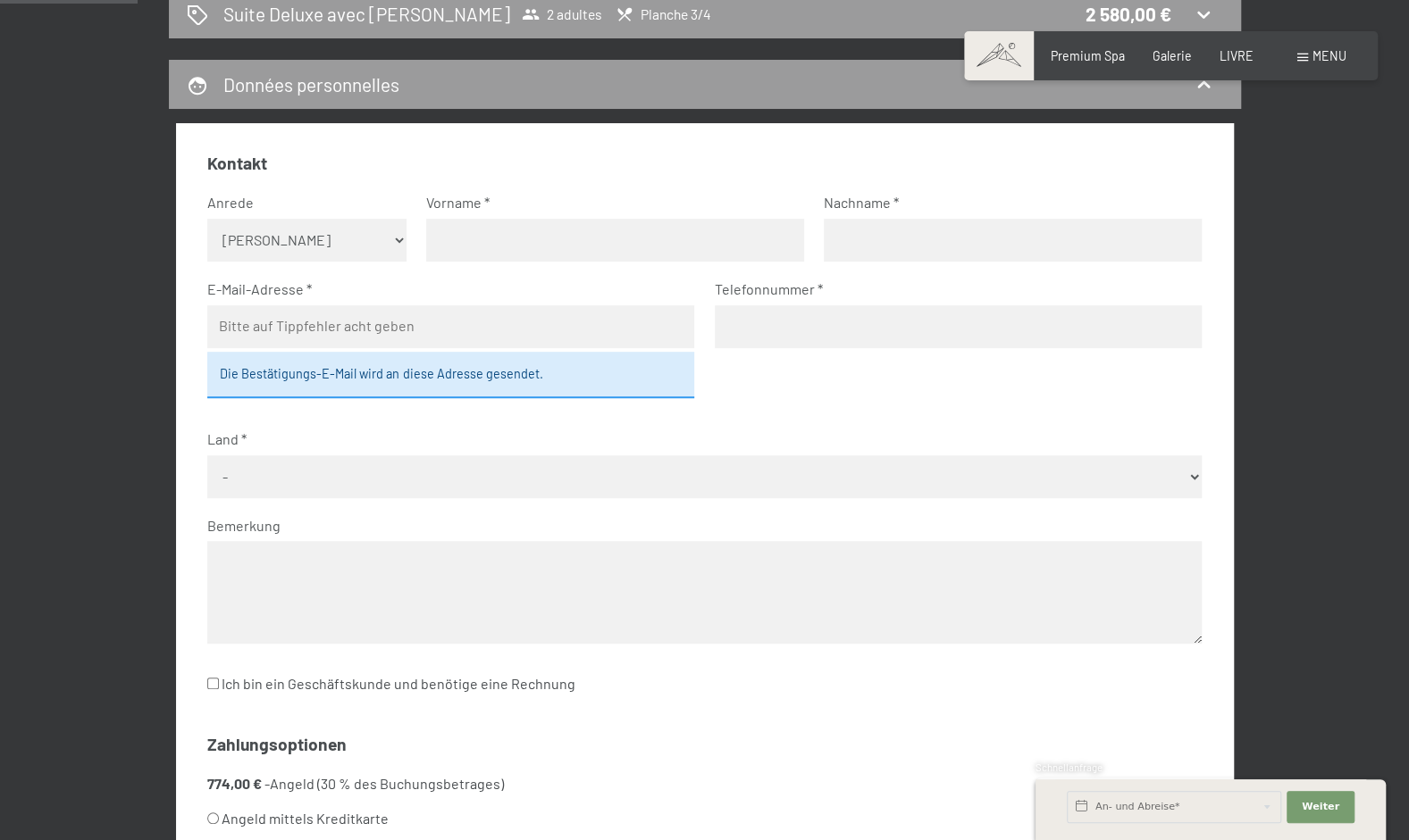
scroll to position [375, 0]
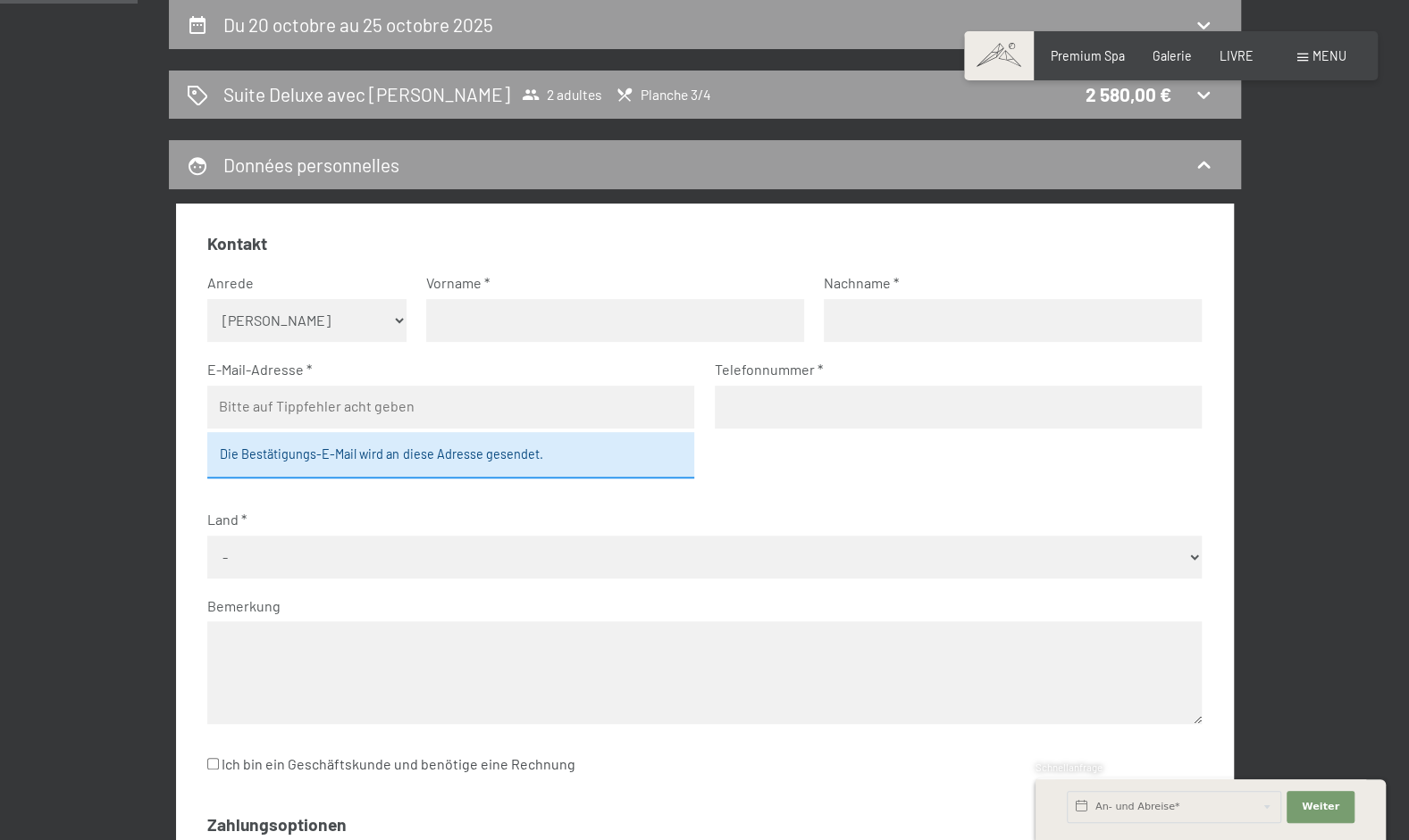
click at [368, 321] on select "Keine Angabe Frau Herr" at bounding box center [306, 321] width 199 height 43
select select "f"
click at [207, 299] on select "Keine Angabe Frau Herr" at bounding box center [306, 321] width 199 height 43
click at [478, 317] on input "text" at bounding box center [615, 321] width 377 height 43
type input "k"
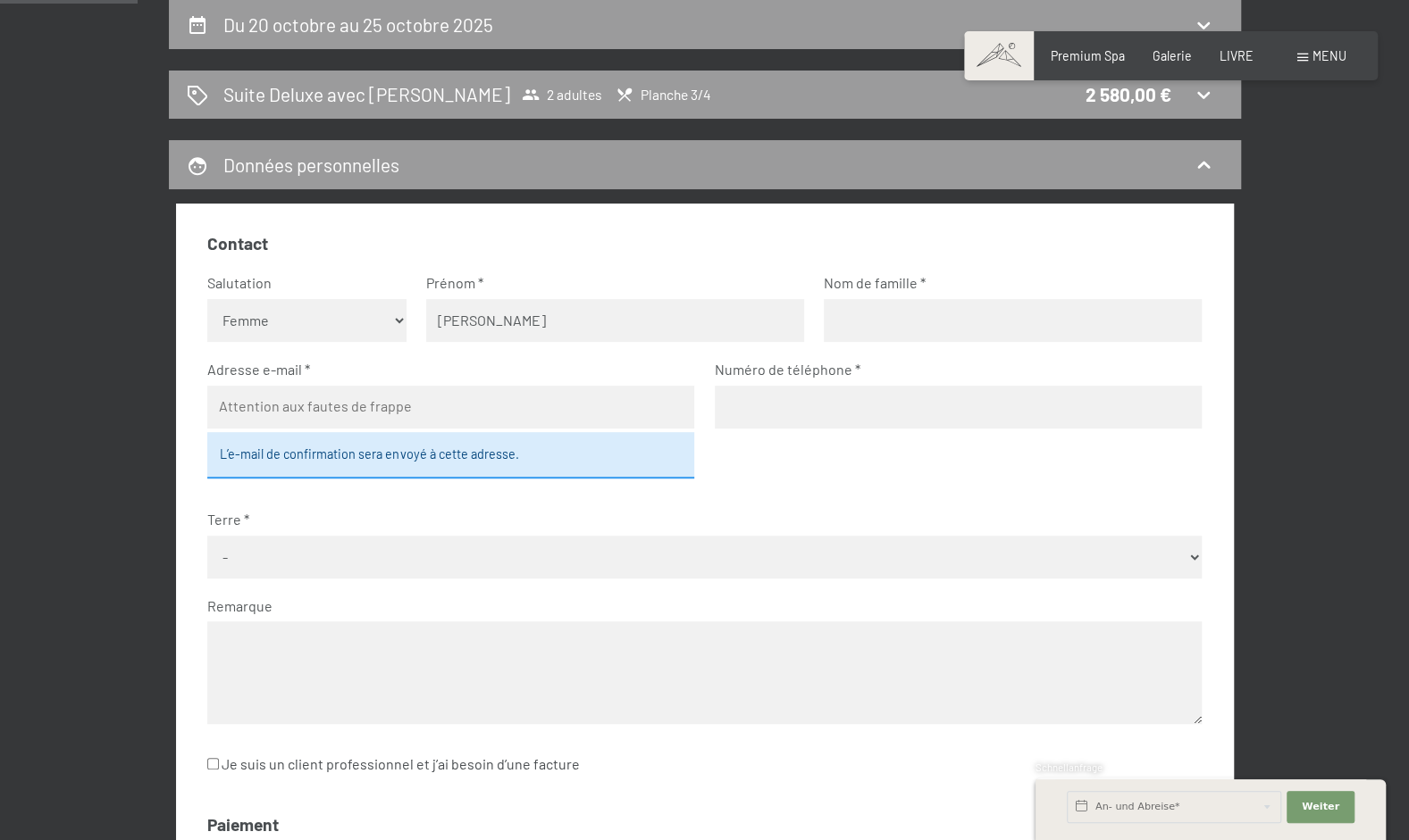
type input "Mathilde"
type input "Chardonnens"
click at [458, 415] on input "email" at bounding box center [450, 408] width 487 height 43
type input "mathilde.chardonnens@tp-distribution.ch"
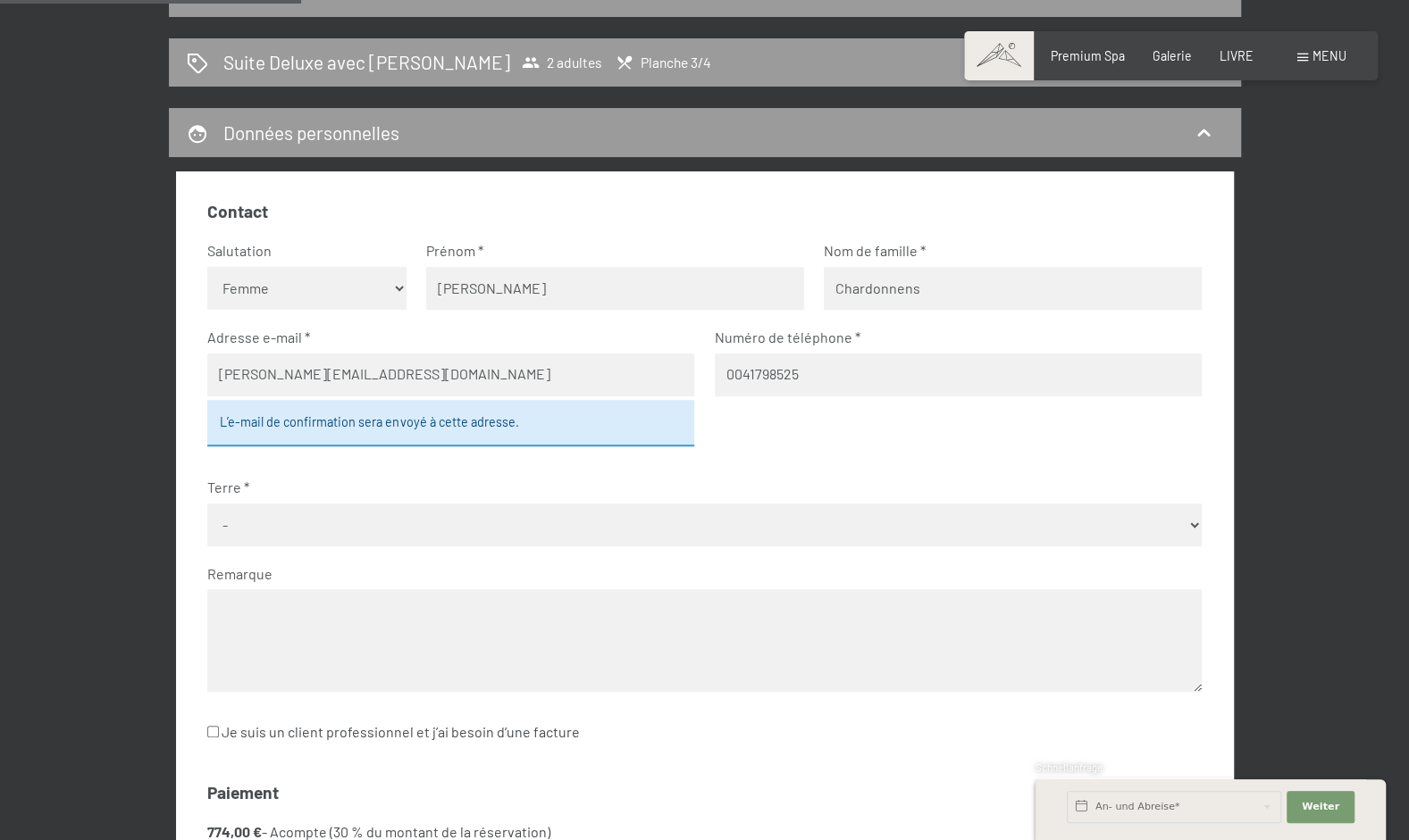
click at [941, 737] on div "Je suis un client professionnel et j’ai besoin d’une facture" at bounding box center [704, 732] width 994 height 34
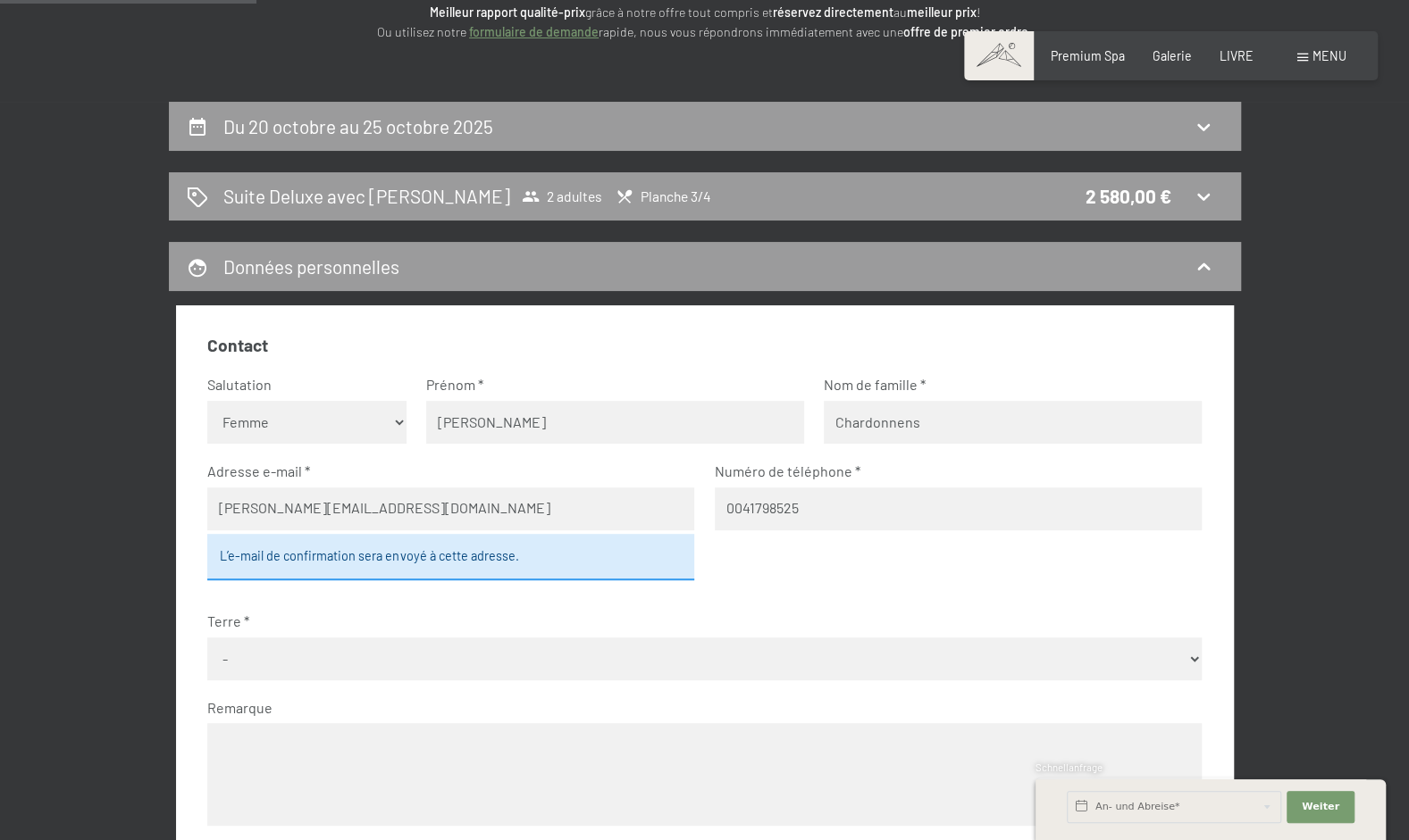
scroll to position [257, 0]
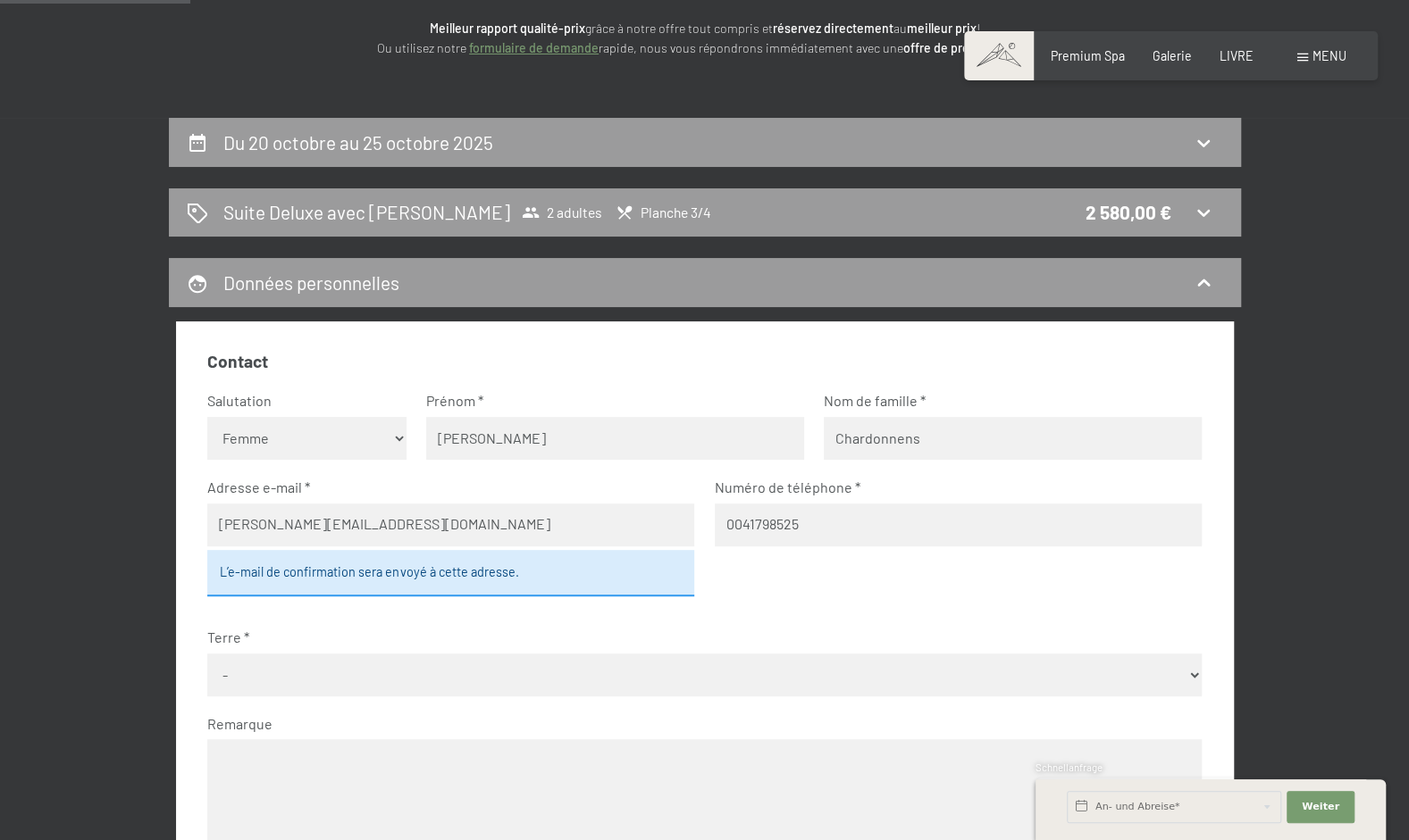
click at [1025, 532] on input "0041798525" at bounding box center [958, 525] width 487 height 43
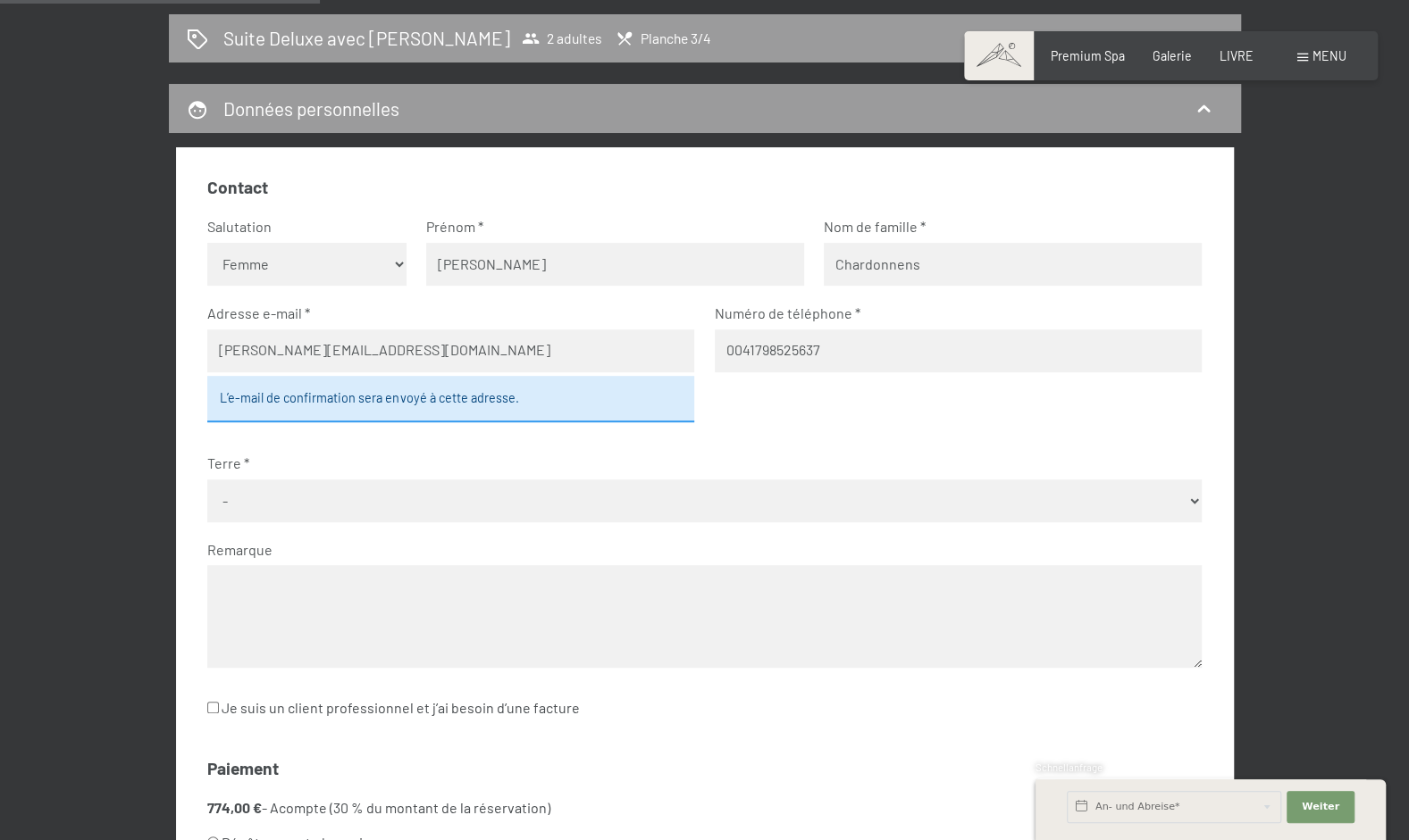
scroll to position [436, 0]
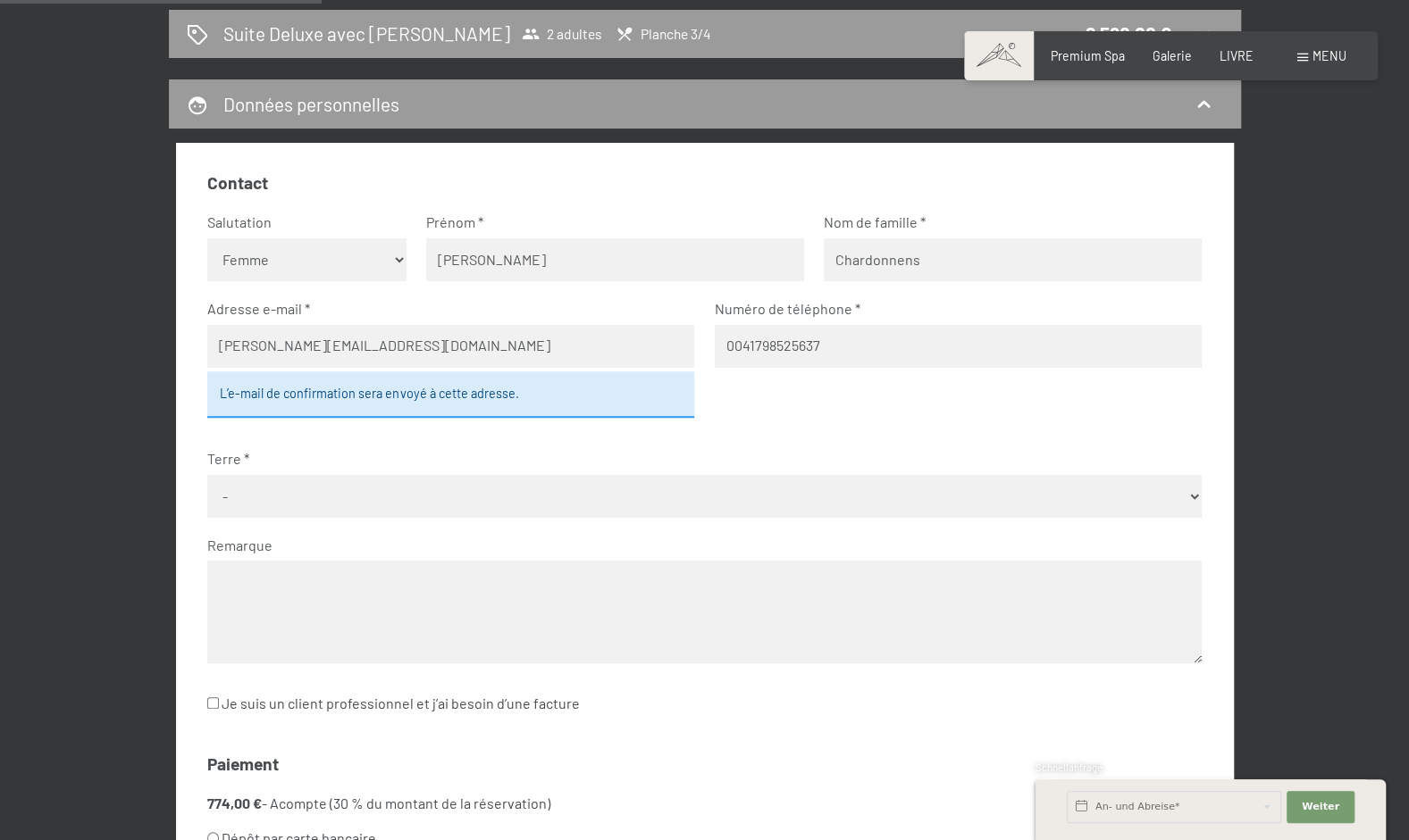
type input "0041798525637"
click at [487, 478] on select "- Allemagne Autriche Suisse Italie Pays-Bas Belgique Royaume-Uni Tchéquie Polog…" at bounding box center [704, 497] width 994 height 43
select select "CHE"
click at [207, 475] on select "- Allemagne Autriche Suisse Italie Pays-Bas Belgique Royaume-Uni Tchéquie Polog…" at bounding box center [704, 497] width 994 height 43
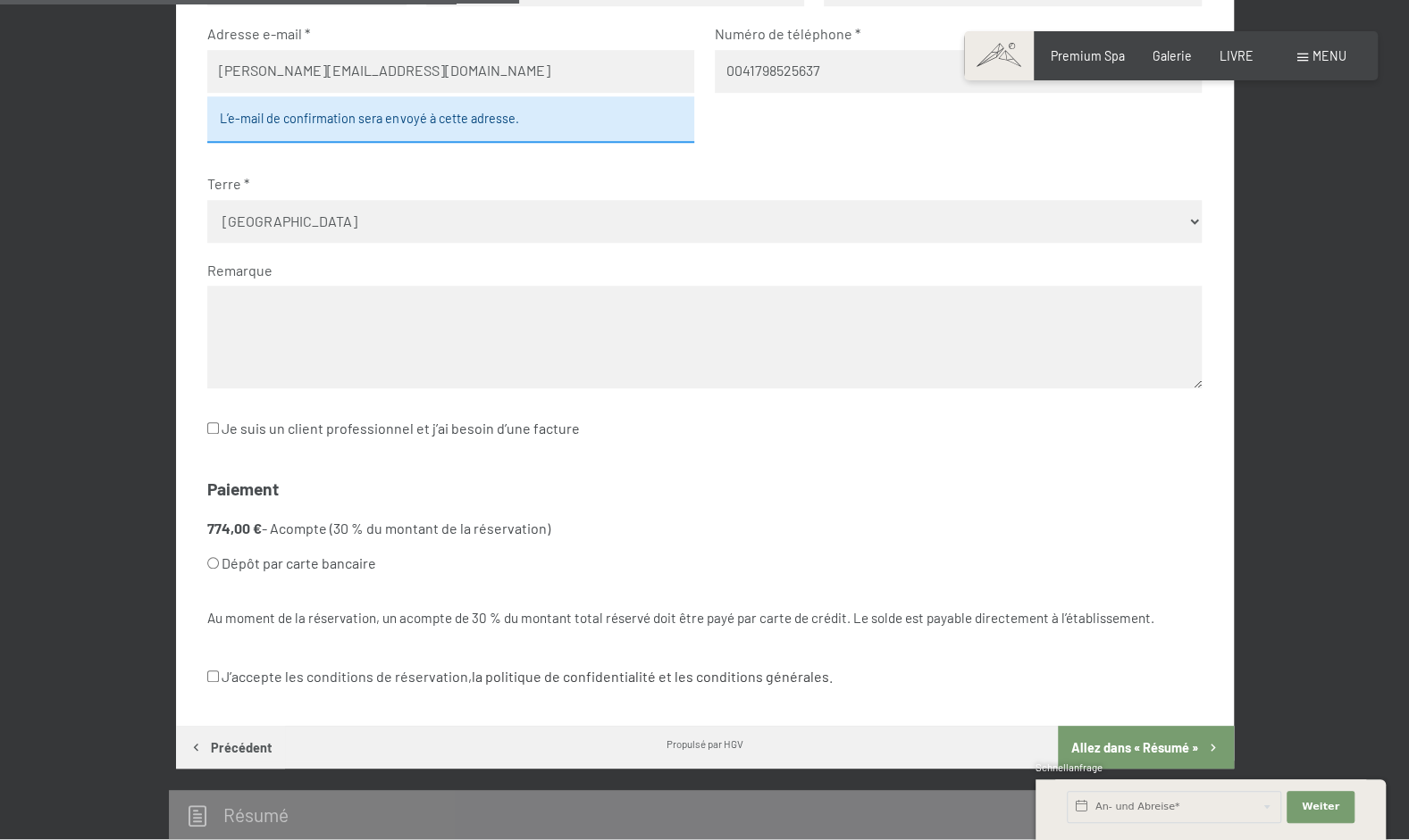
scroll to position [713, 0]
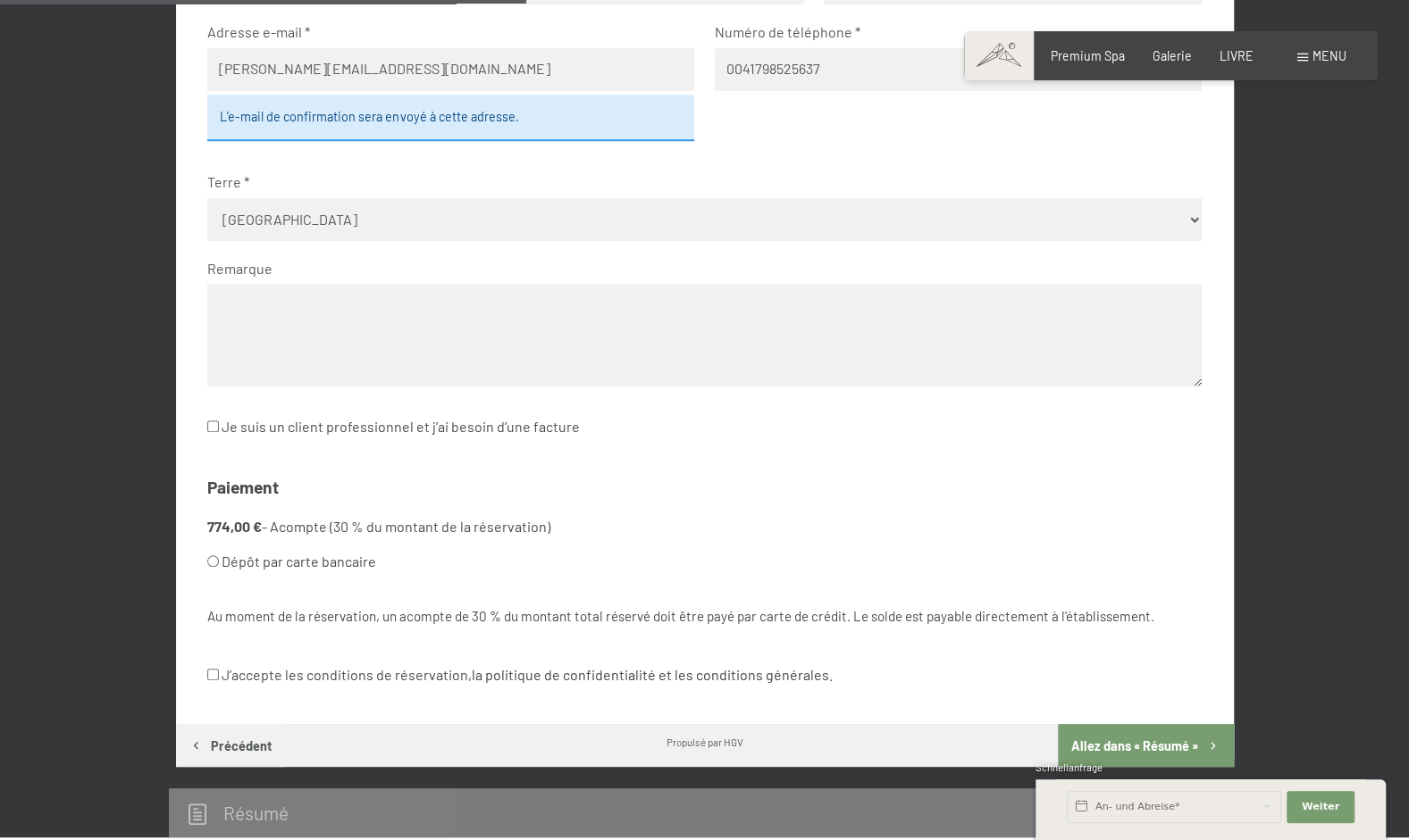
click at [329, 567] on font "Dépôt par carte bancaire" at bounding box center [299, 561] width 155 height 17
click at [219, 567] on input "Dépôt par carte bancaire" at bounding box center [213, 562] width 12 height 12
radio input "true"
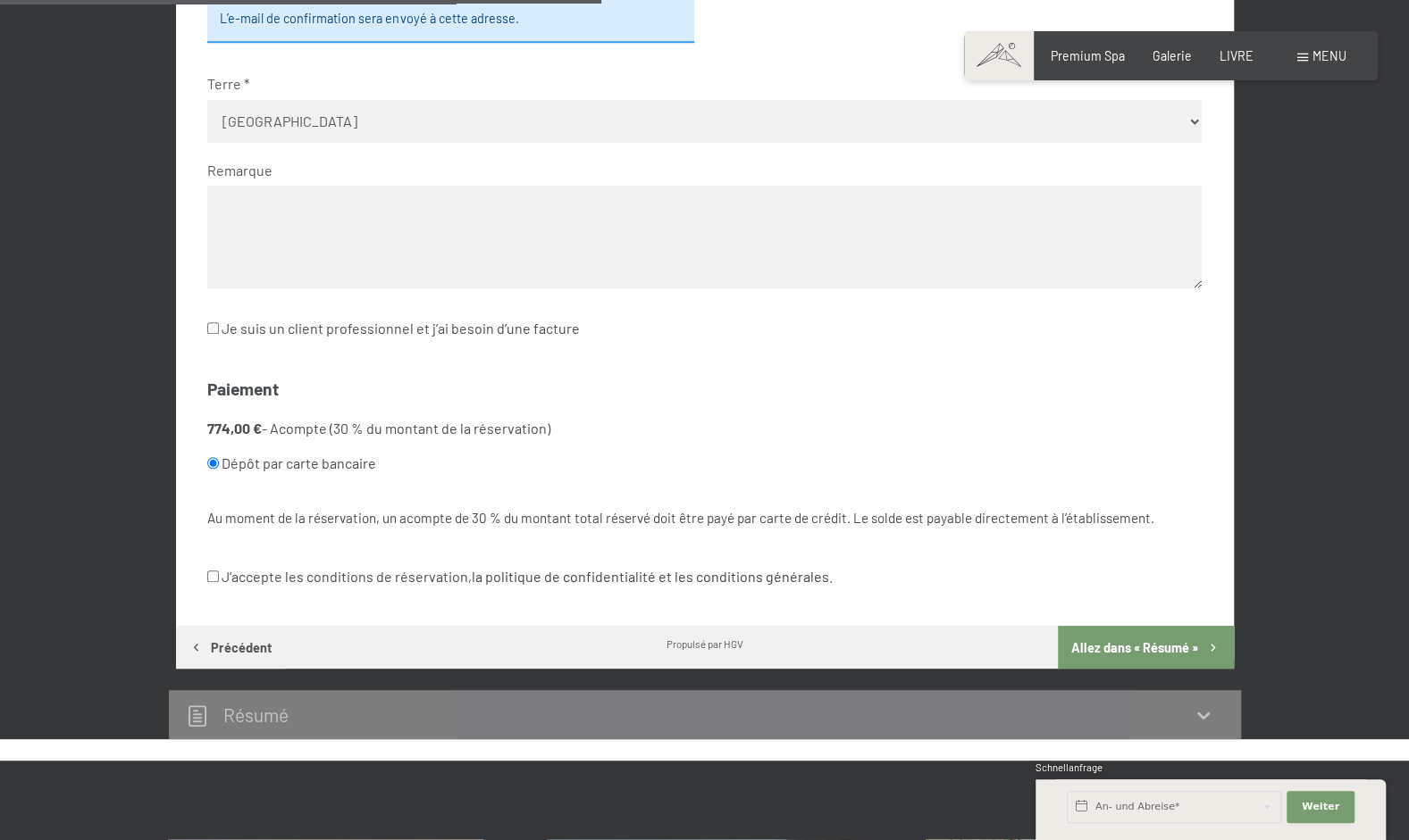
scroll to position [815, 0]
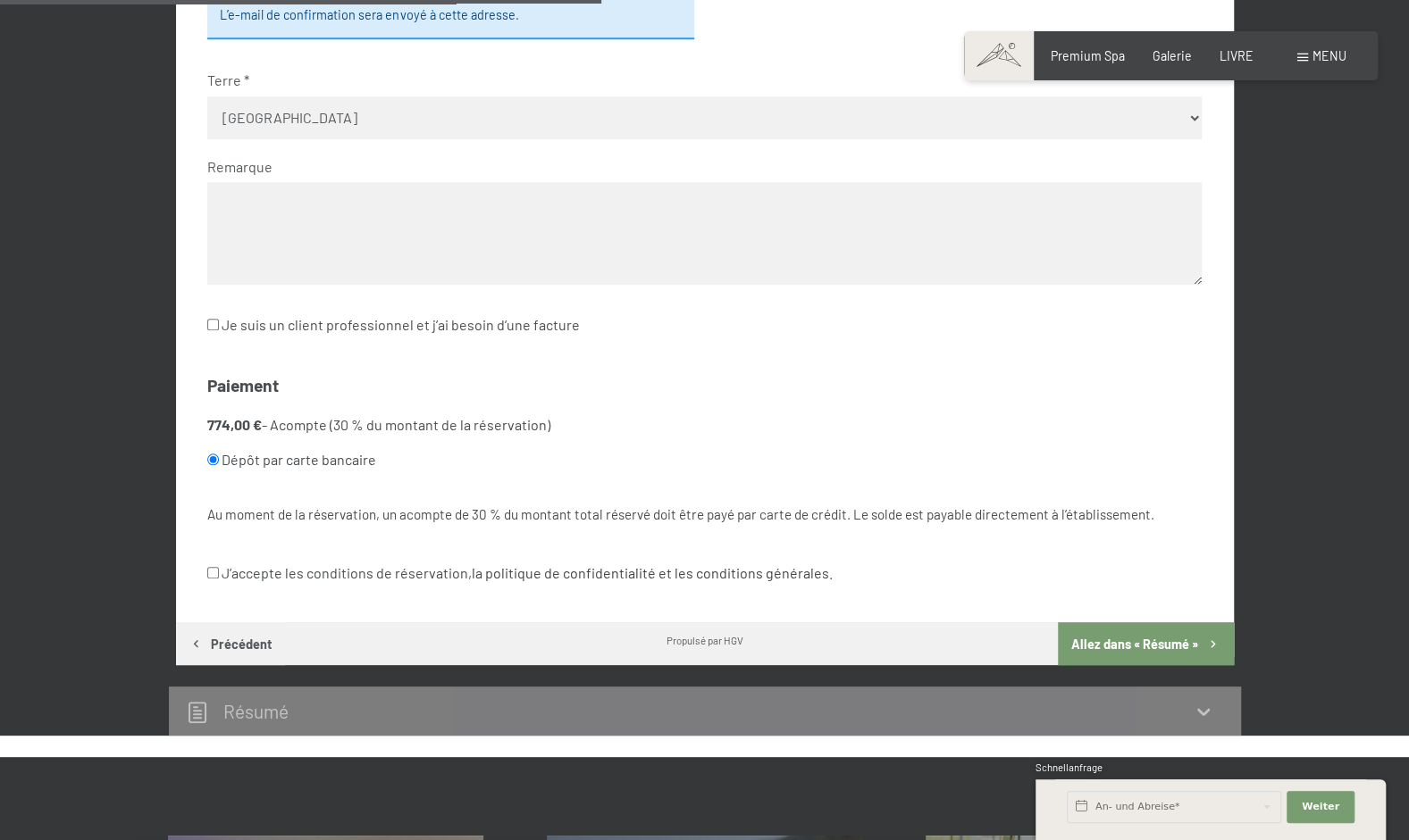
click at [214, 569] on input "J’accepte les conditions de réservation, la politique de confidentialité et les…" at bounding box center [213, 573] width 12 height 12
checkbox input "true"
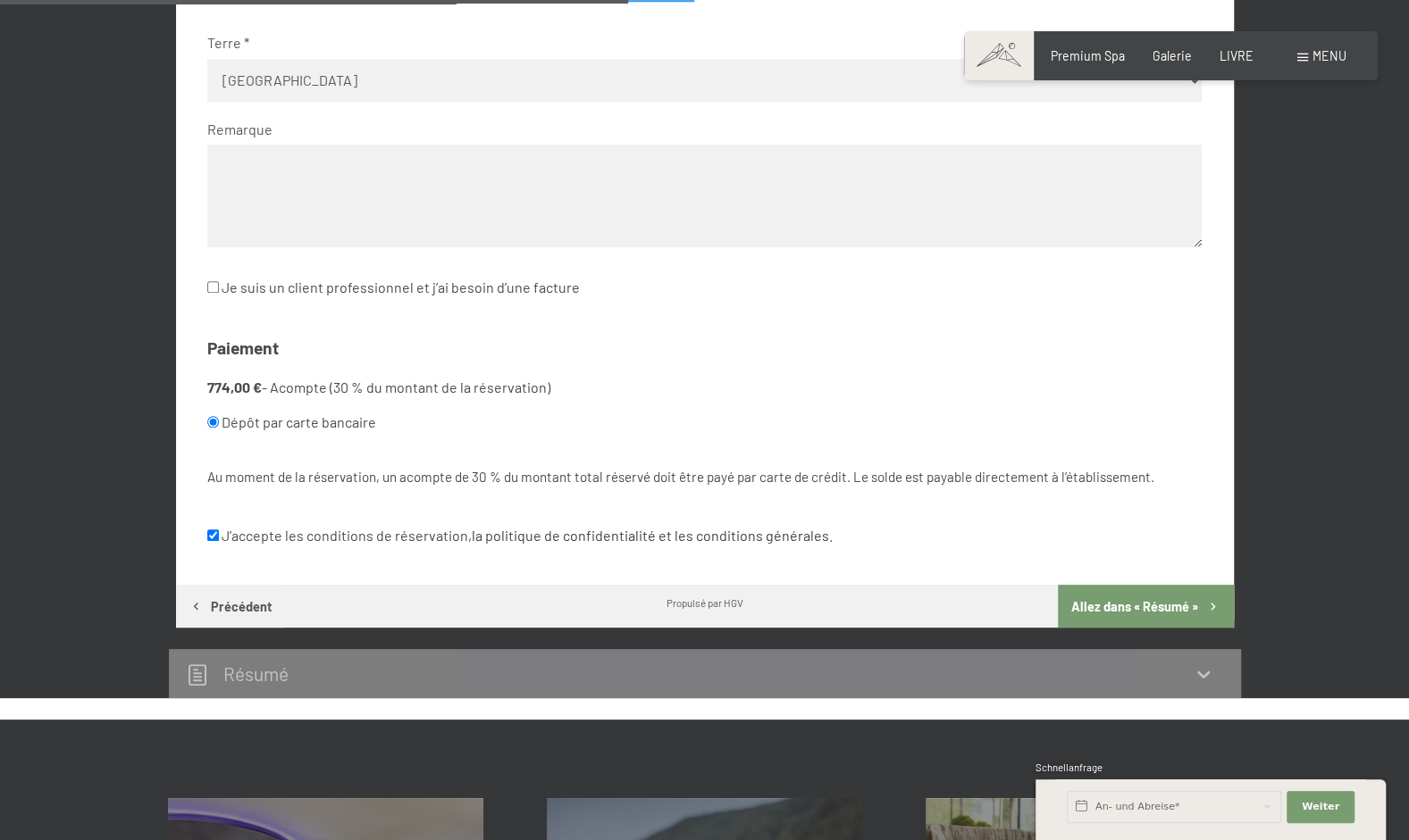
scroll to position [850, 0]
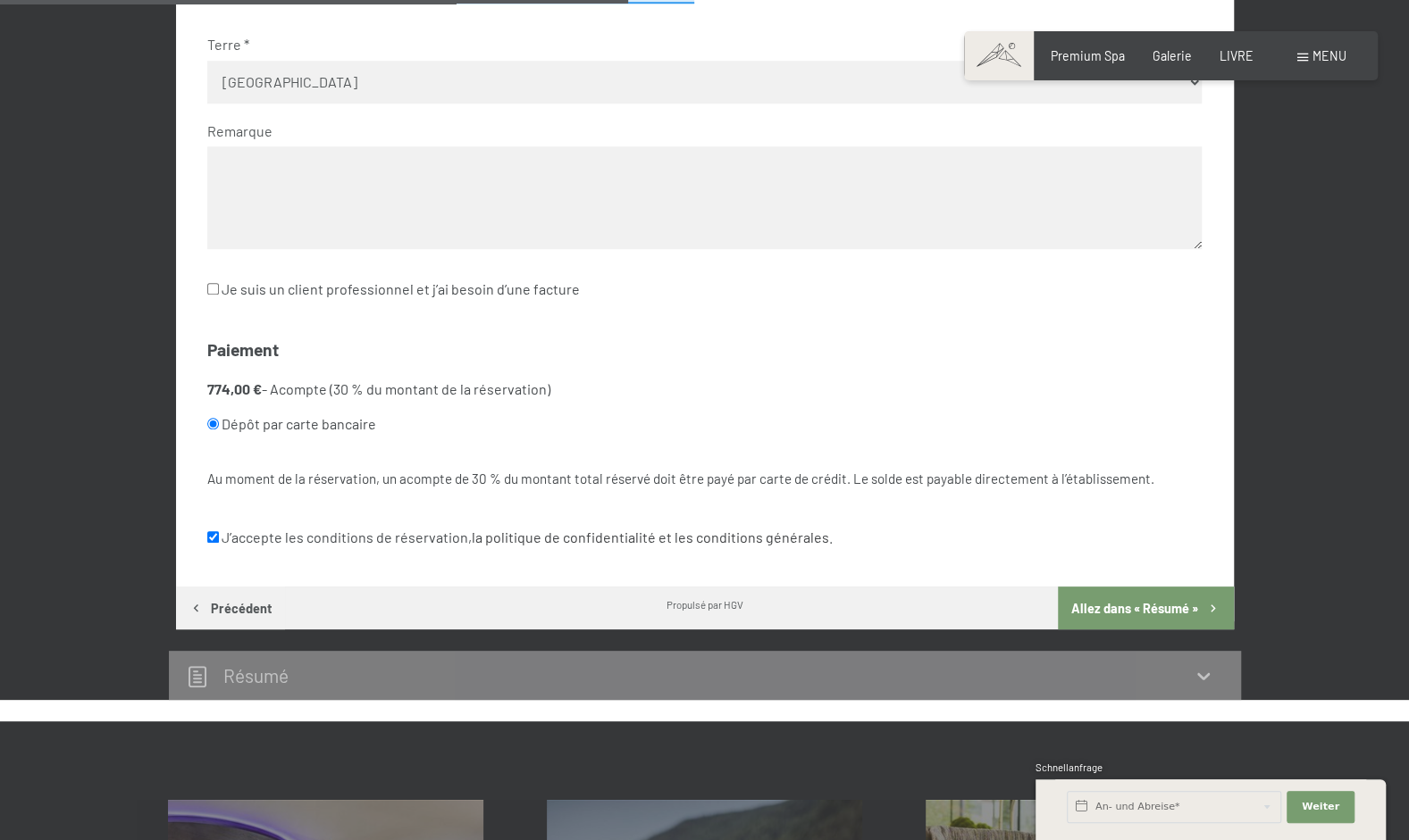
click at [1103, 602] on font "Allez dans « Résumé »" at bounding box center [1134, 608] width 126 height 15
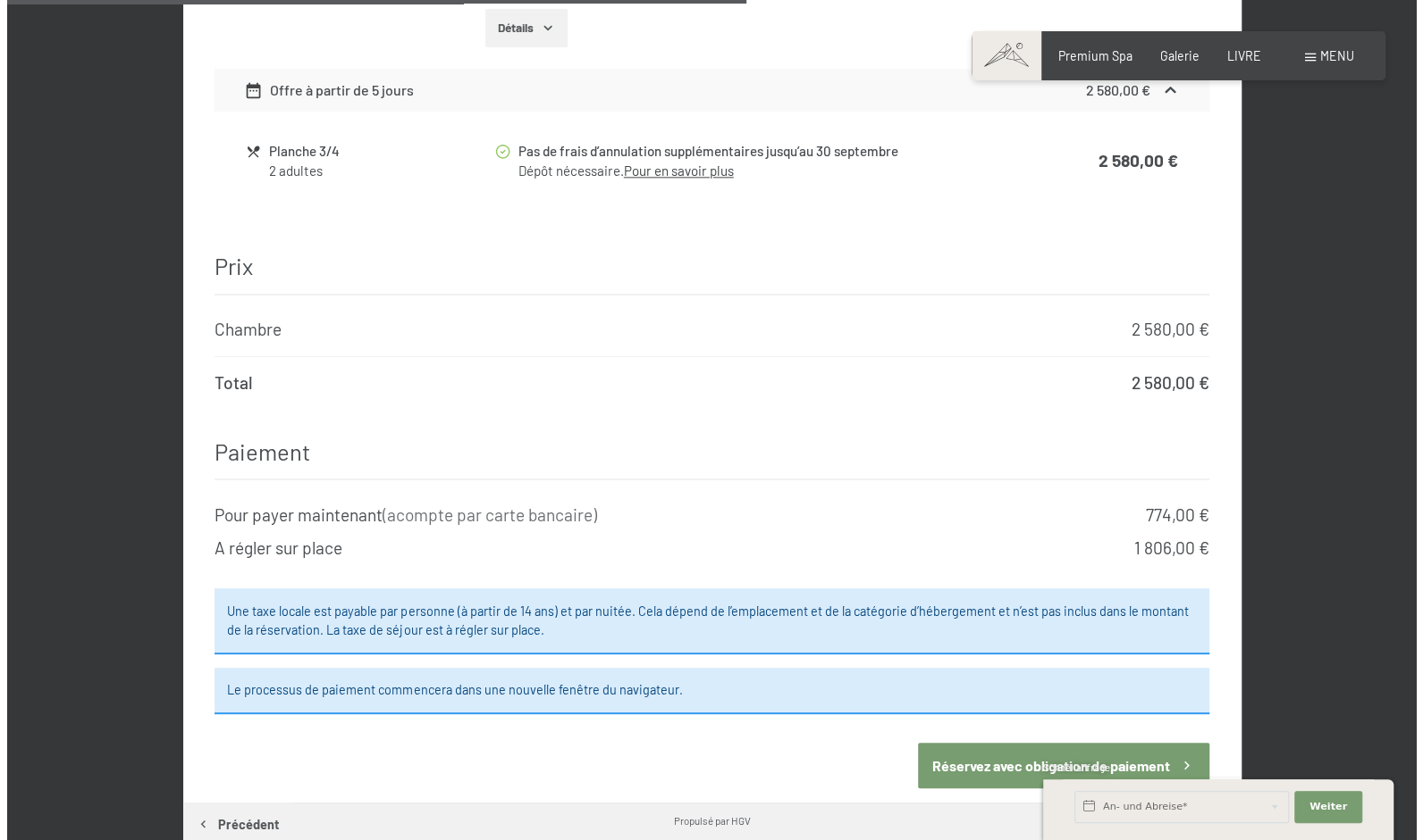
scroll to position [1305, 0]
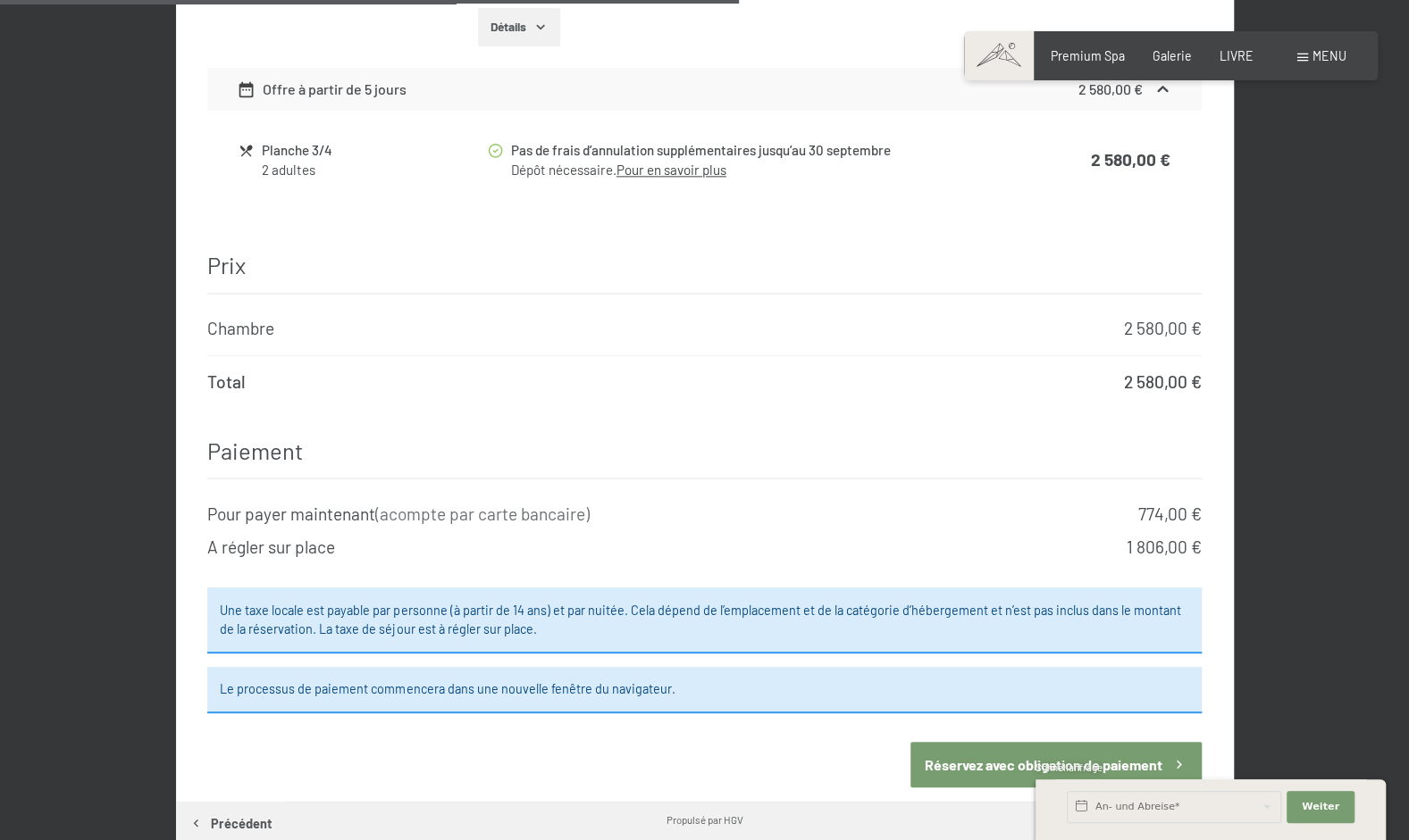
click at [695, 162] on link "Pour en savoir plus" at bounding box center [672, 170] width 110 height 16
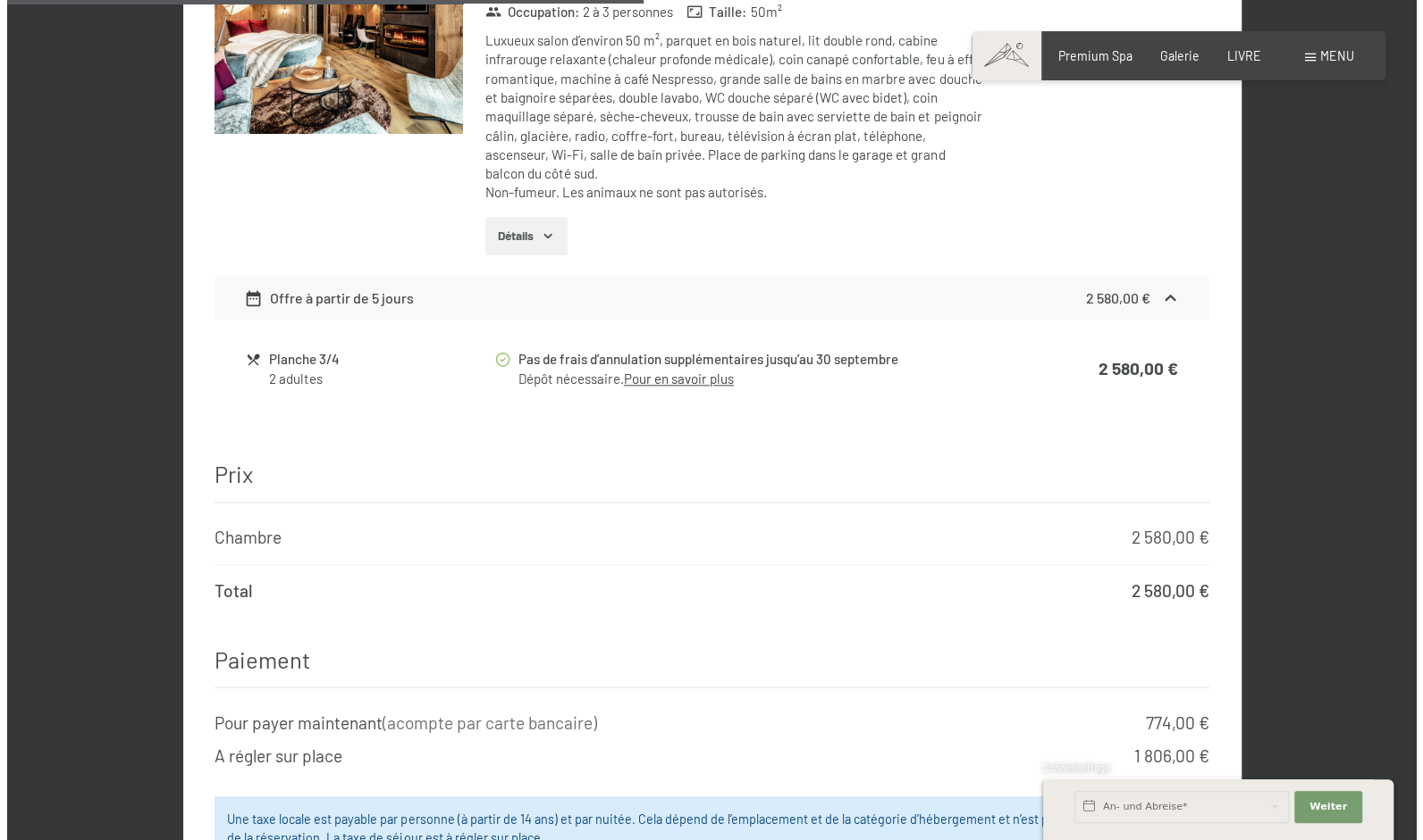
scroll to position [1081, 0]
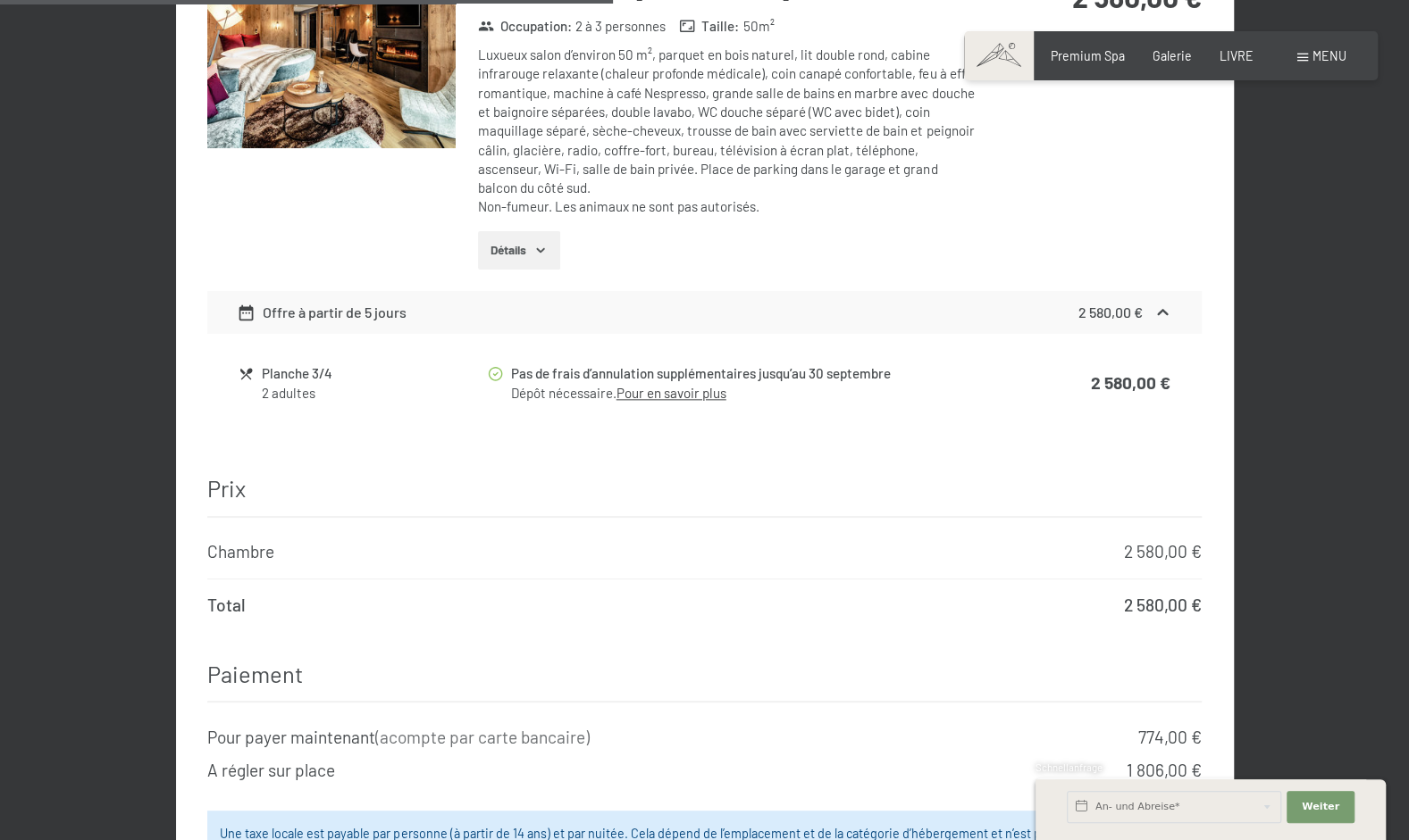
click at [661, 385] on link "Pour en savoir plus" at bounding box center [672, 393] width 110 height 16
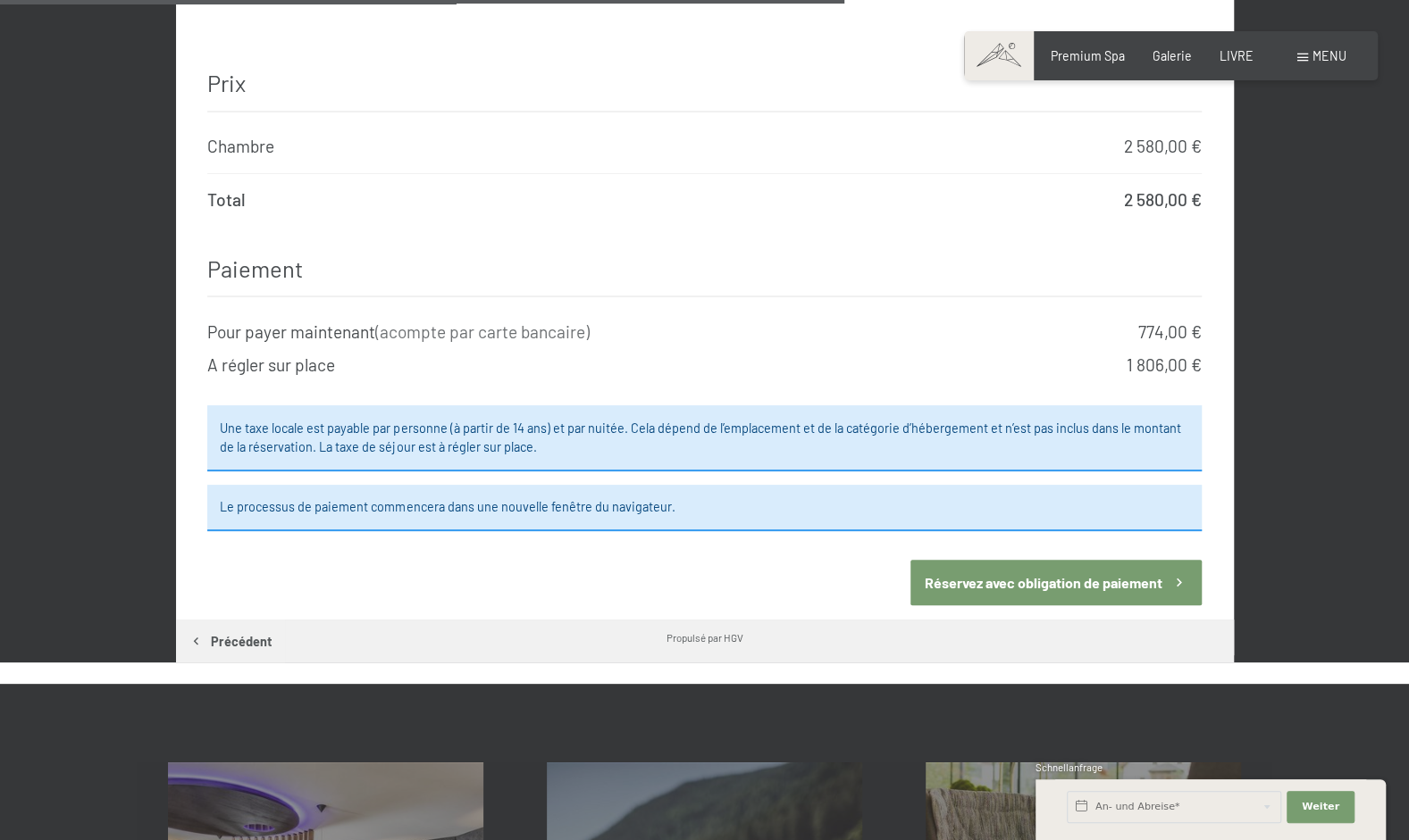
scroll to position [1491, 0]
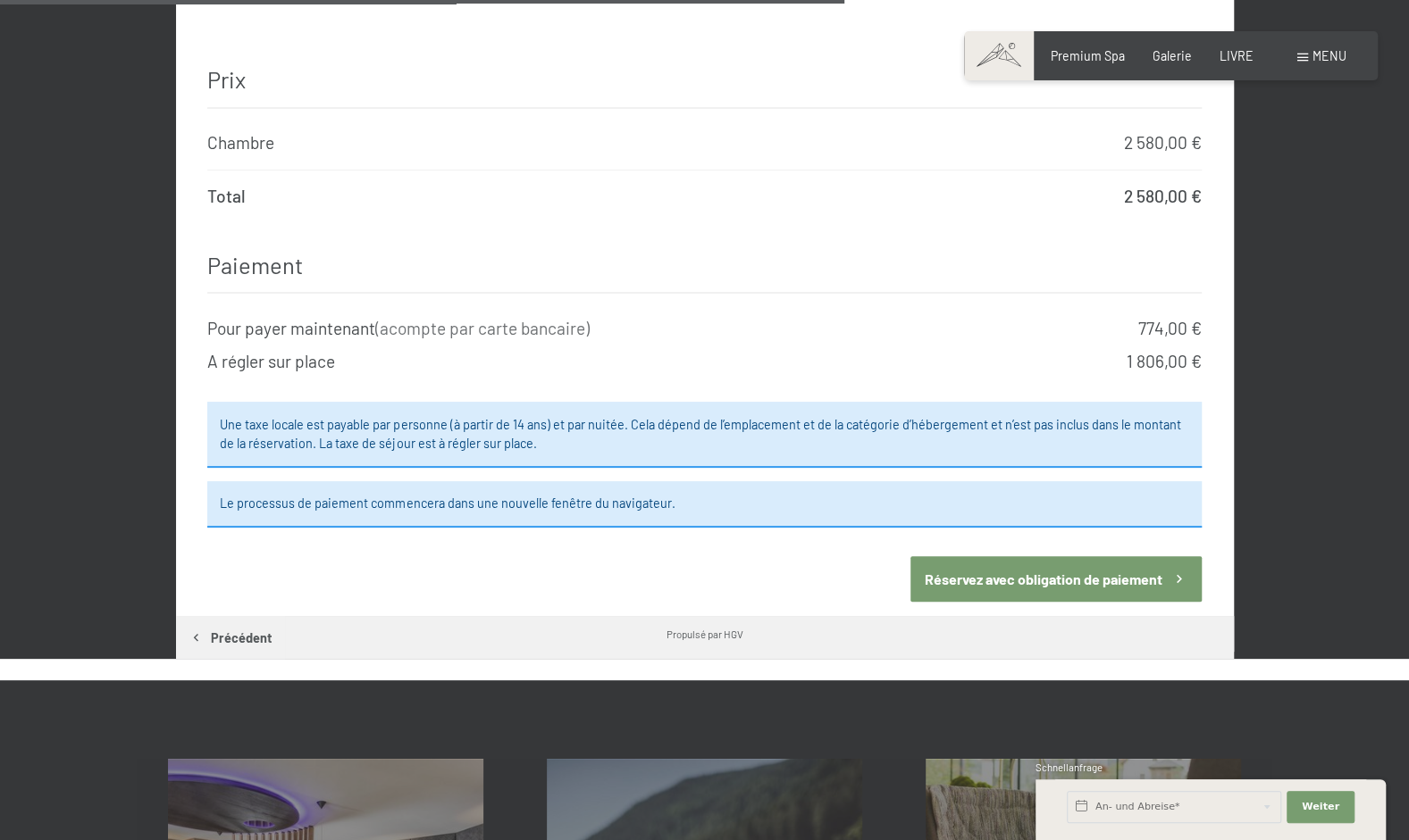
click at [1090, 557] on button "Réservez avec obligation de paiement" at bounding box center [1056, 579] width 291 height 45
